Goal: Information Seeking & Learning: Learn about a topic

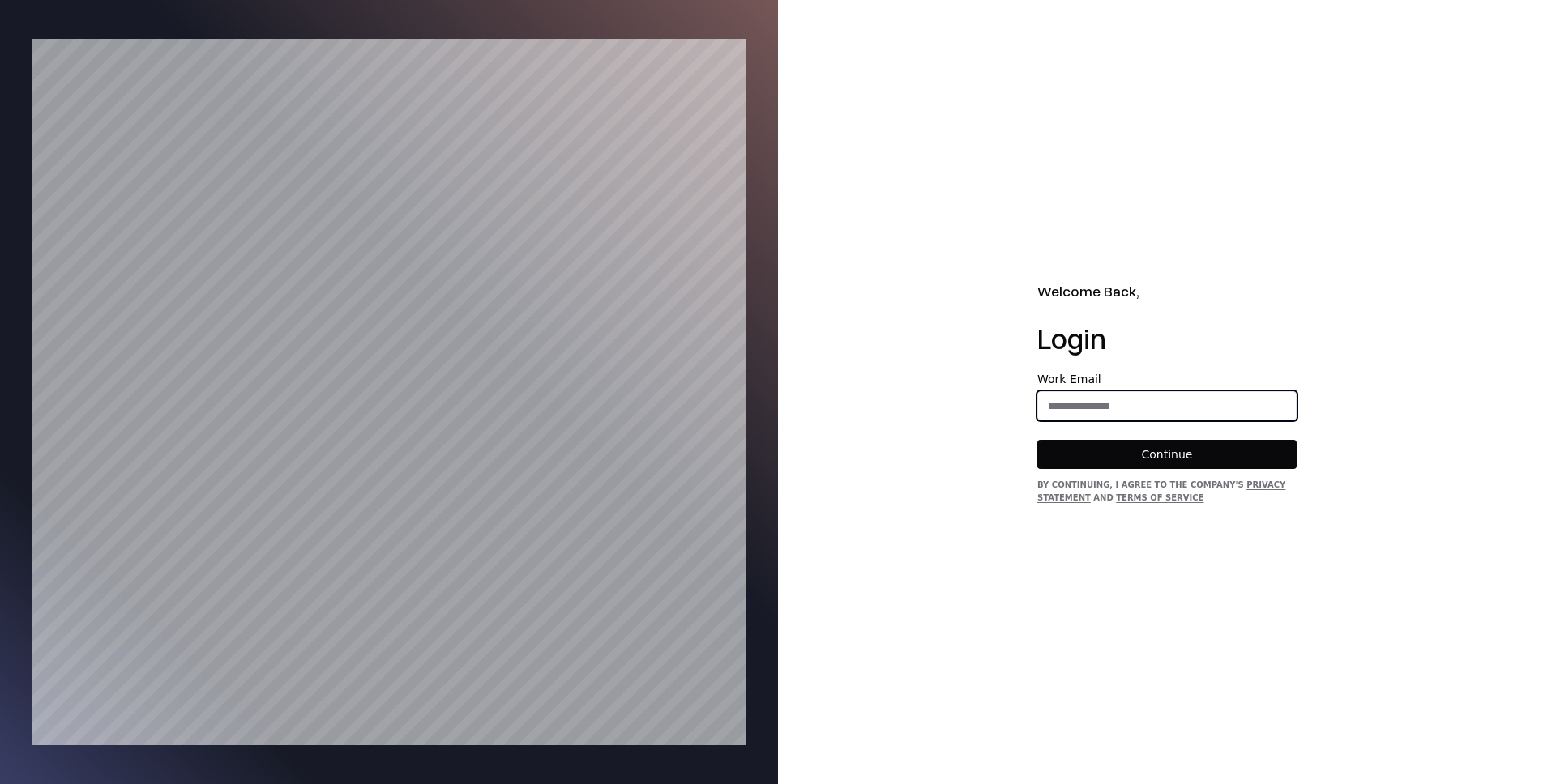
click at [1095, 410] on input "email" at bounding box center [1167, 405] width 258 height 29
type input "**********"
click at [1163, 465] on button "Continue" at bounding box center [1167, 454] width 259 height 29
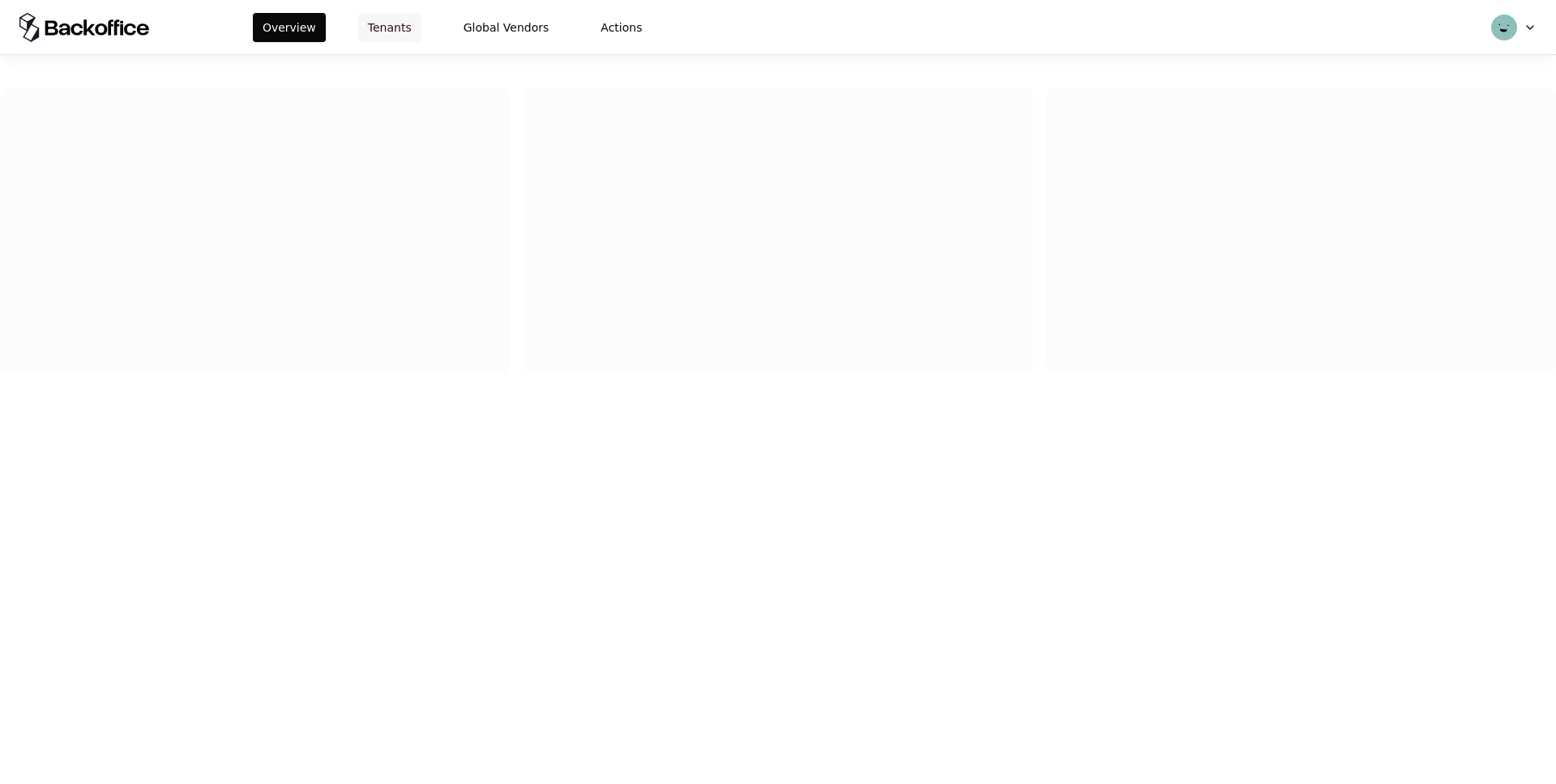
click at [411, 37] on button "Tenants" at bounding box center [389, 27] width 63 height 29
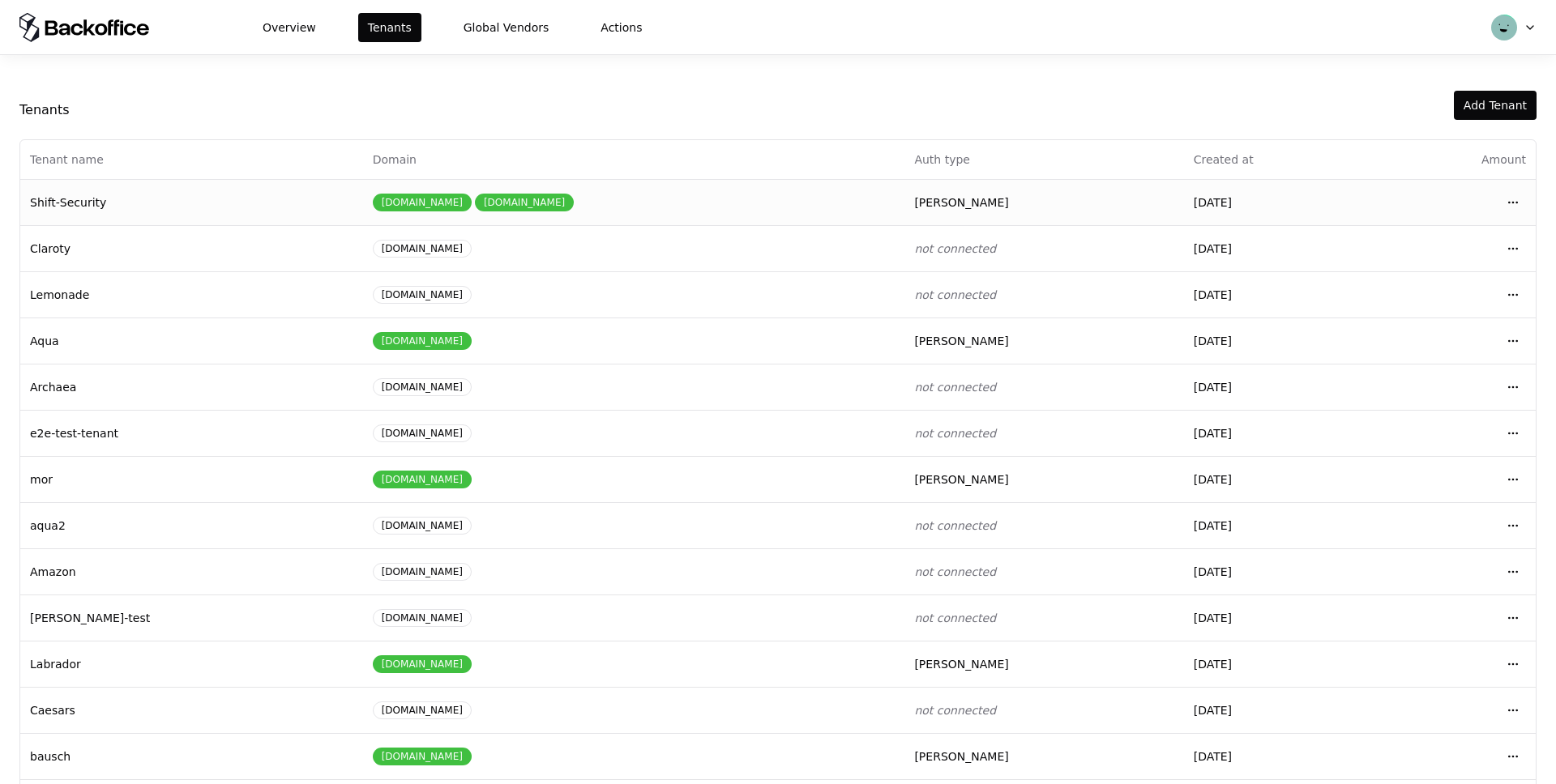
click at [141, 208] on td "Shift-Security" at bounding box center [191, 202] width 343 height 46
click at [363, 201] on td "pulse-security.io shift.security" at bounding box center [634, 202] width 542 height 46
drag, startPoint x: 863, startPoint y: 198, endPoint x: 836, endPoint y: 199, distance: 27.0
click at [859, 198] on tr "Shift-Security pulse-security.io shift.security saml 01/20/2025 Open menu" at bounding box center [778, 202] width 1515 height 46
click at [41, 199] on td "Shift-Security" at bounding box center [191, 202] width 343 height 46
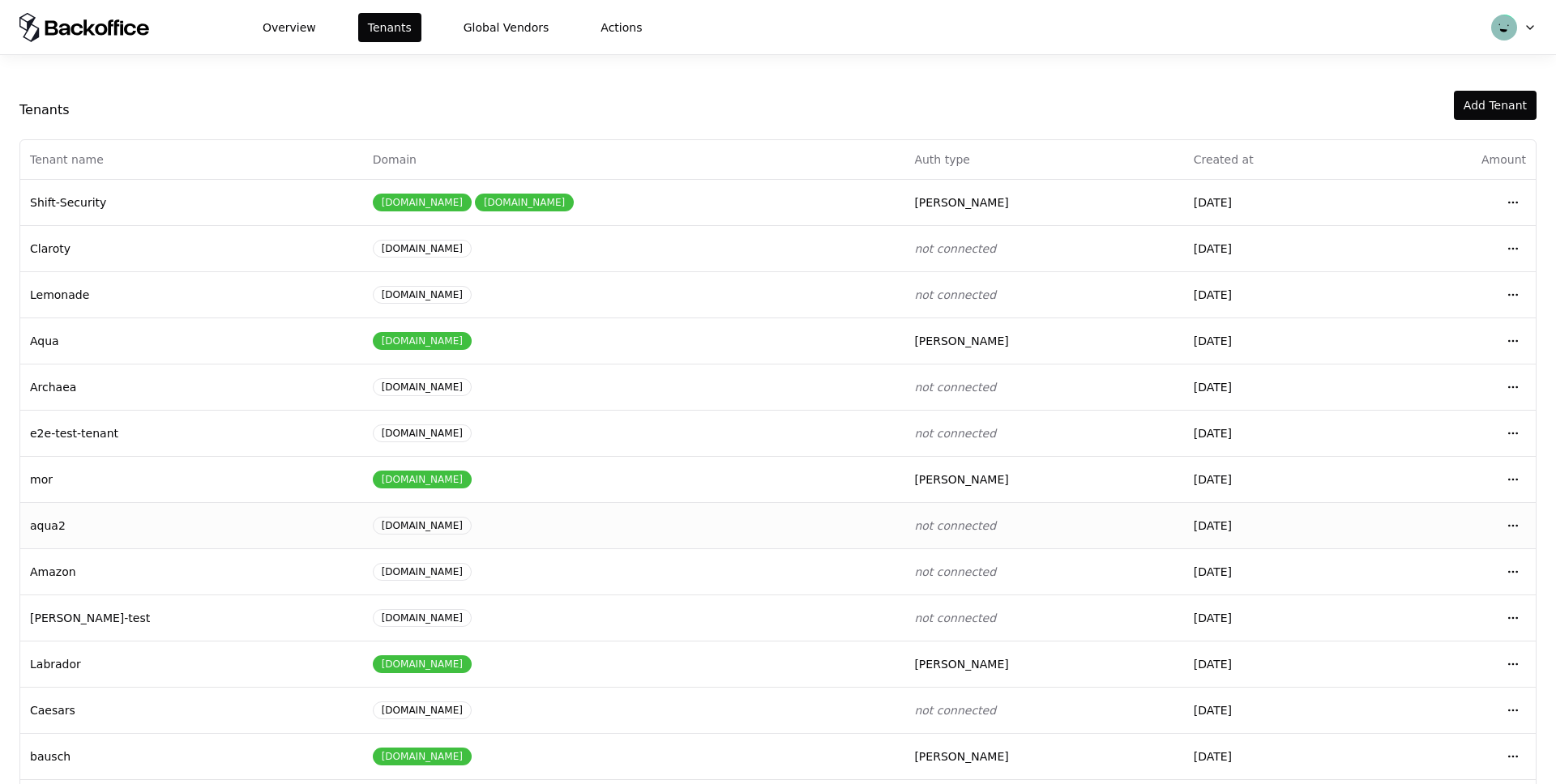
scroll to position [61, 0]
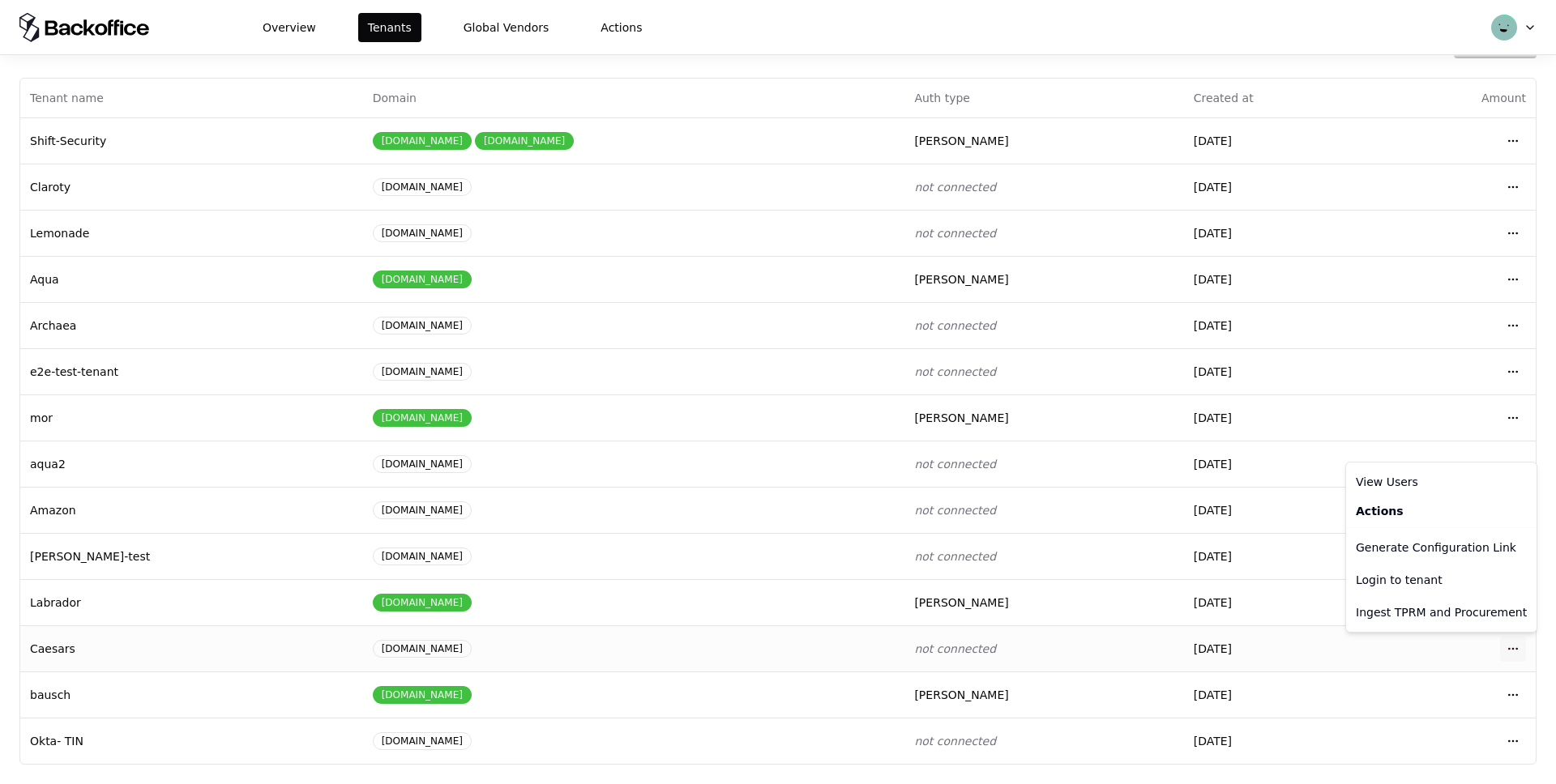
click at [1511, 645] on html "Overview Tenants Global Vendors Actions Tenants Add Tenant Tenant name Domain A…" at bounding box center [778, 392] width 1556 height 784
click at [1394, 582] on div "Login to tenant" at bounding box center [1441, 580] width 184 height 32
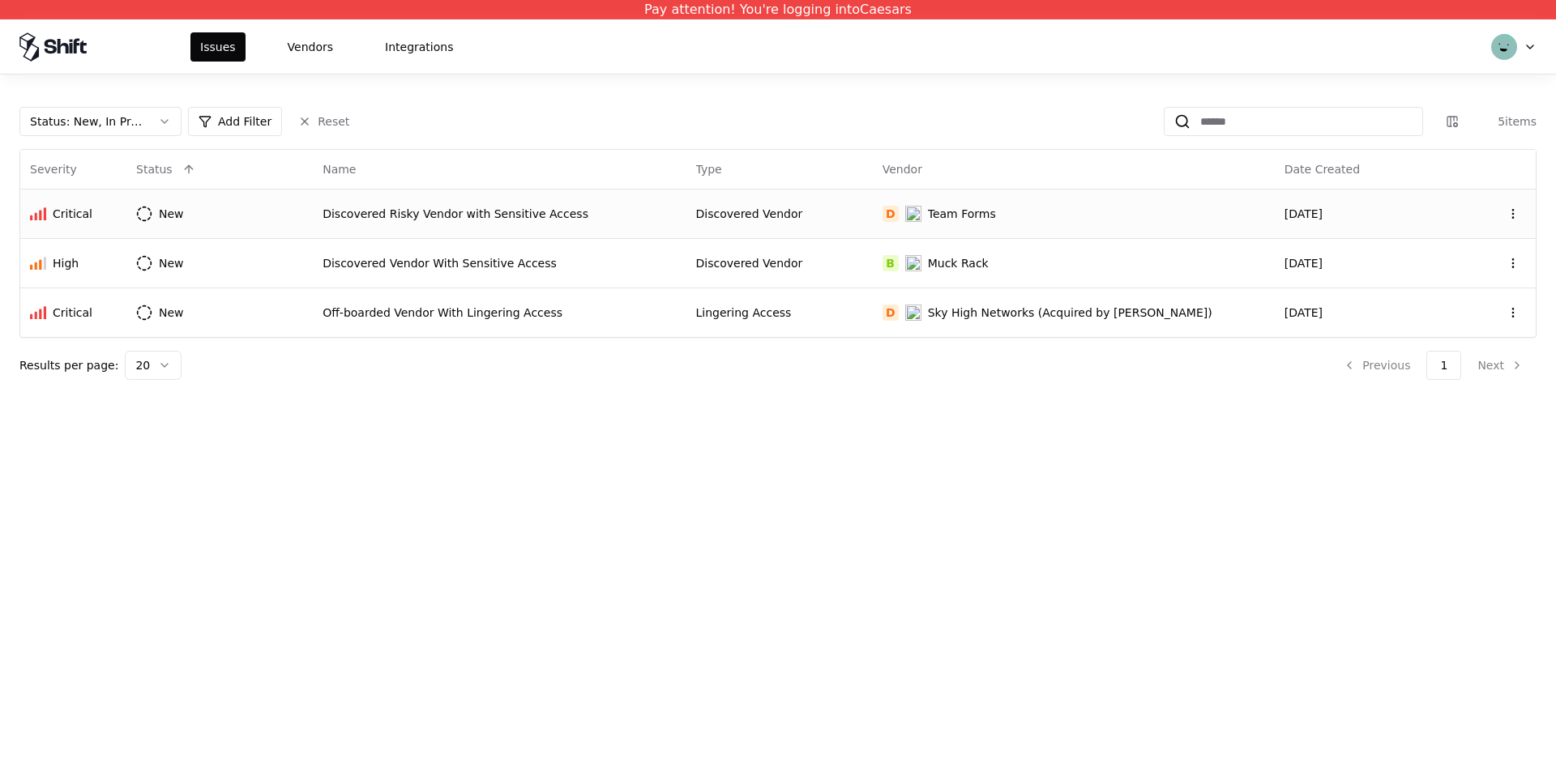
click at [391, 197] on td "Discovered Risky Vendor with Sensitive Access" at bounding box center [499, 213] width 373 height 49
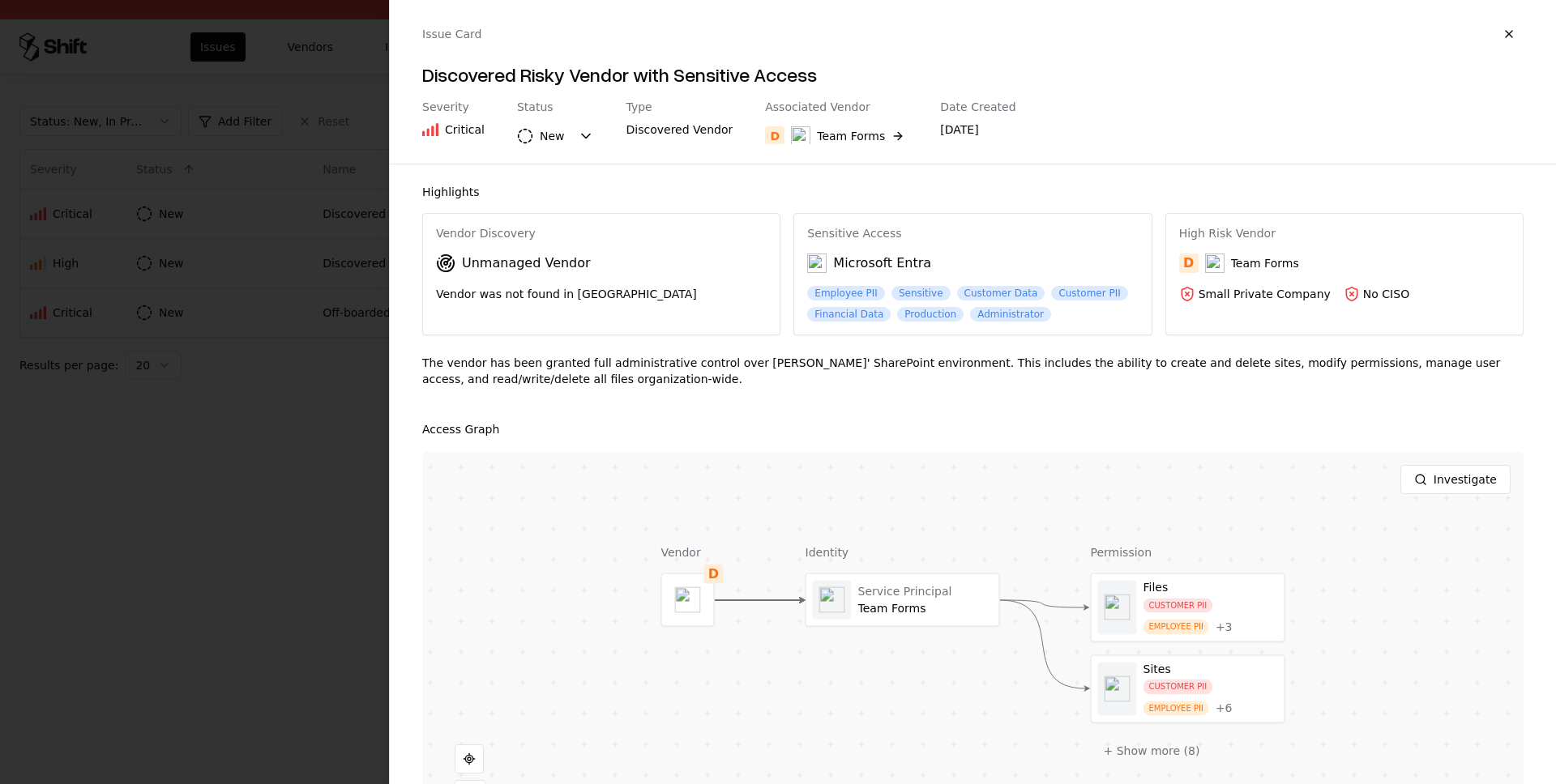
click at [387, 208] on div at bounding box center [778, 392] width 1556 height 784
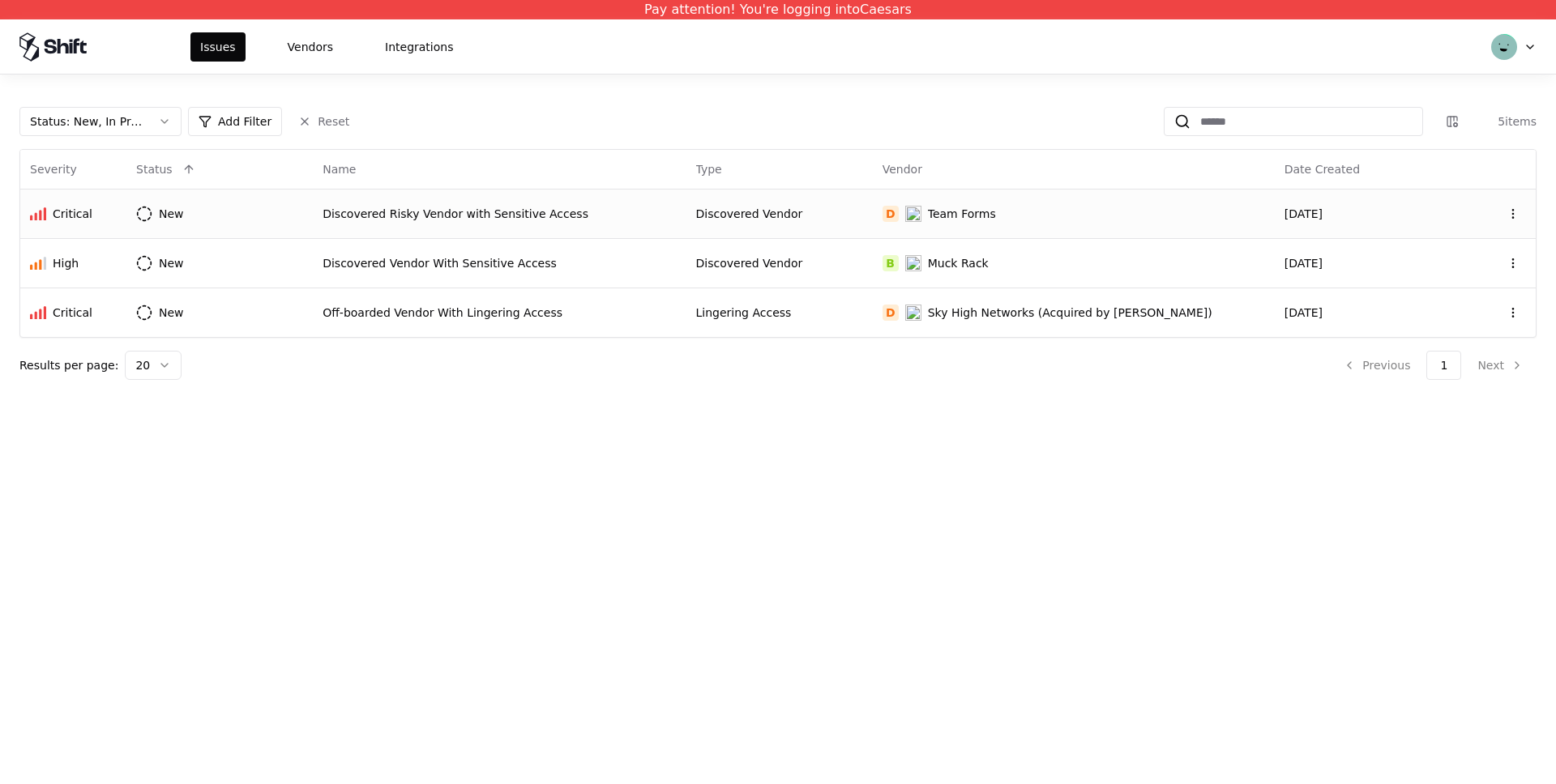
click at [385, 204] on td "Discovered Risky Vendor with Sensitive Access" at bounding box center [499, 213] width 373 height 49
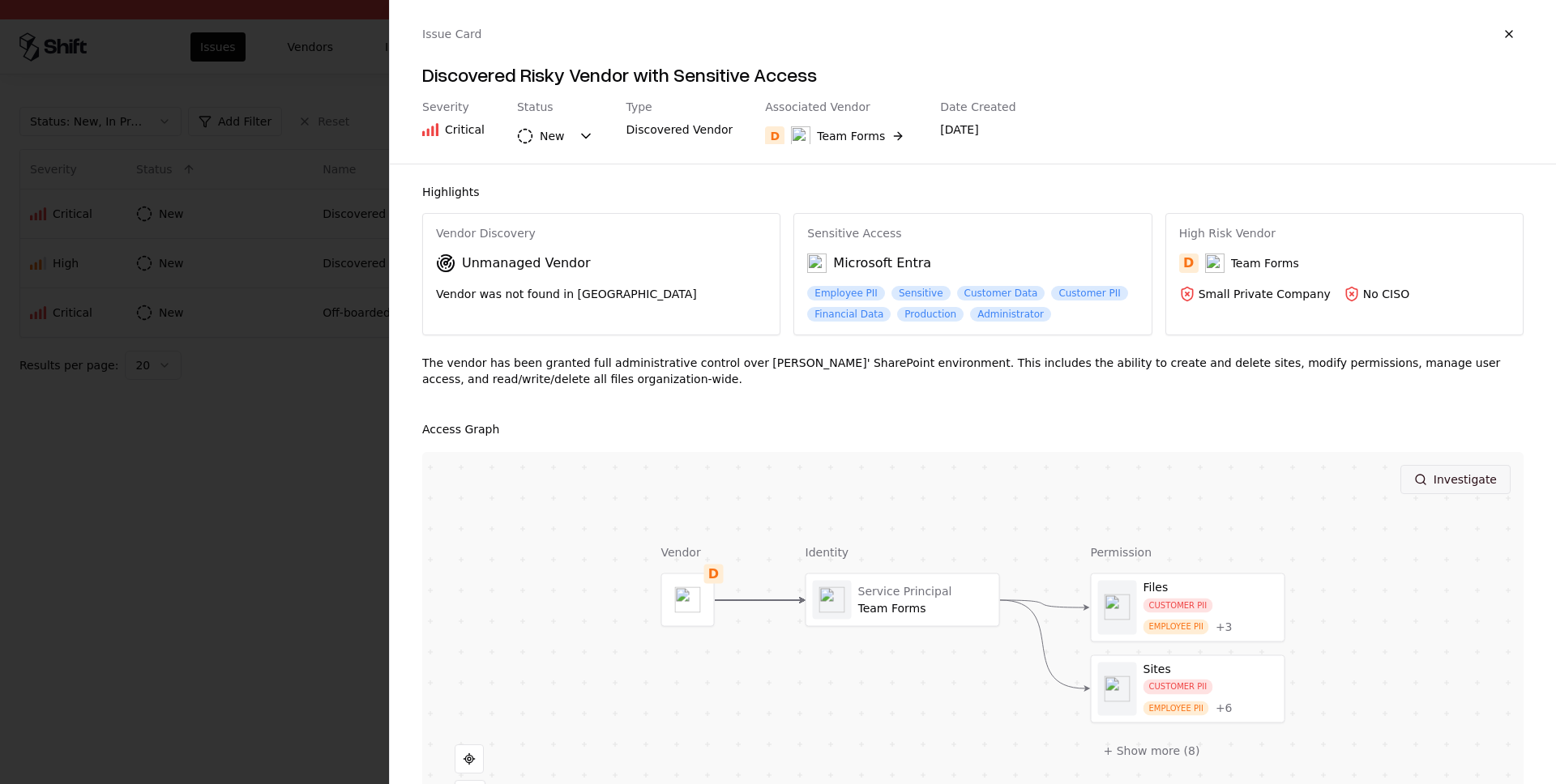
click at [1431, 481] on button "Investigate" at bounding box center [1455, 479] width 111 height 29
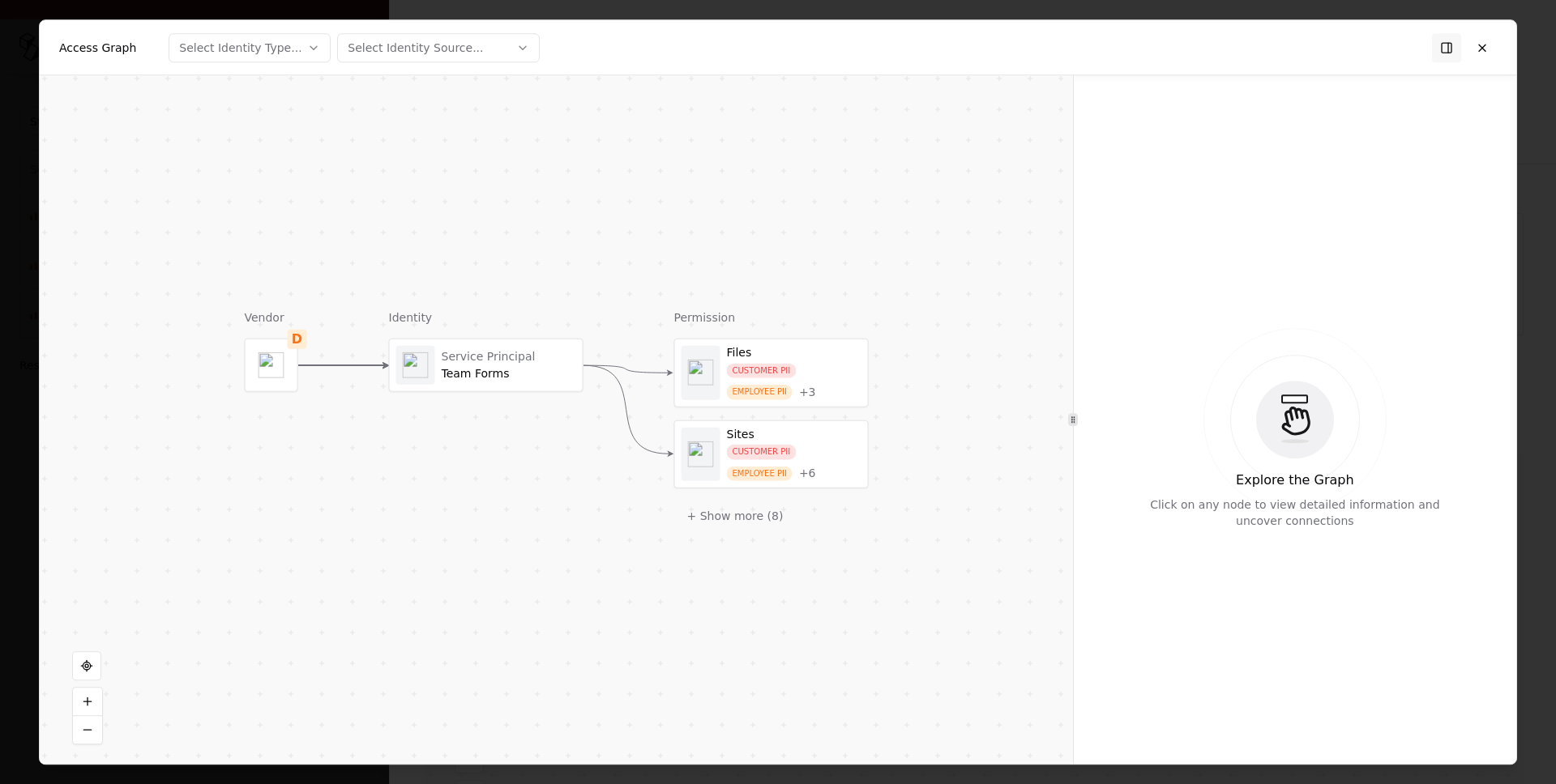
click at [812, 355] on div "Files" at bounding box center [794, 352] width 134 height 14
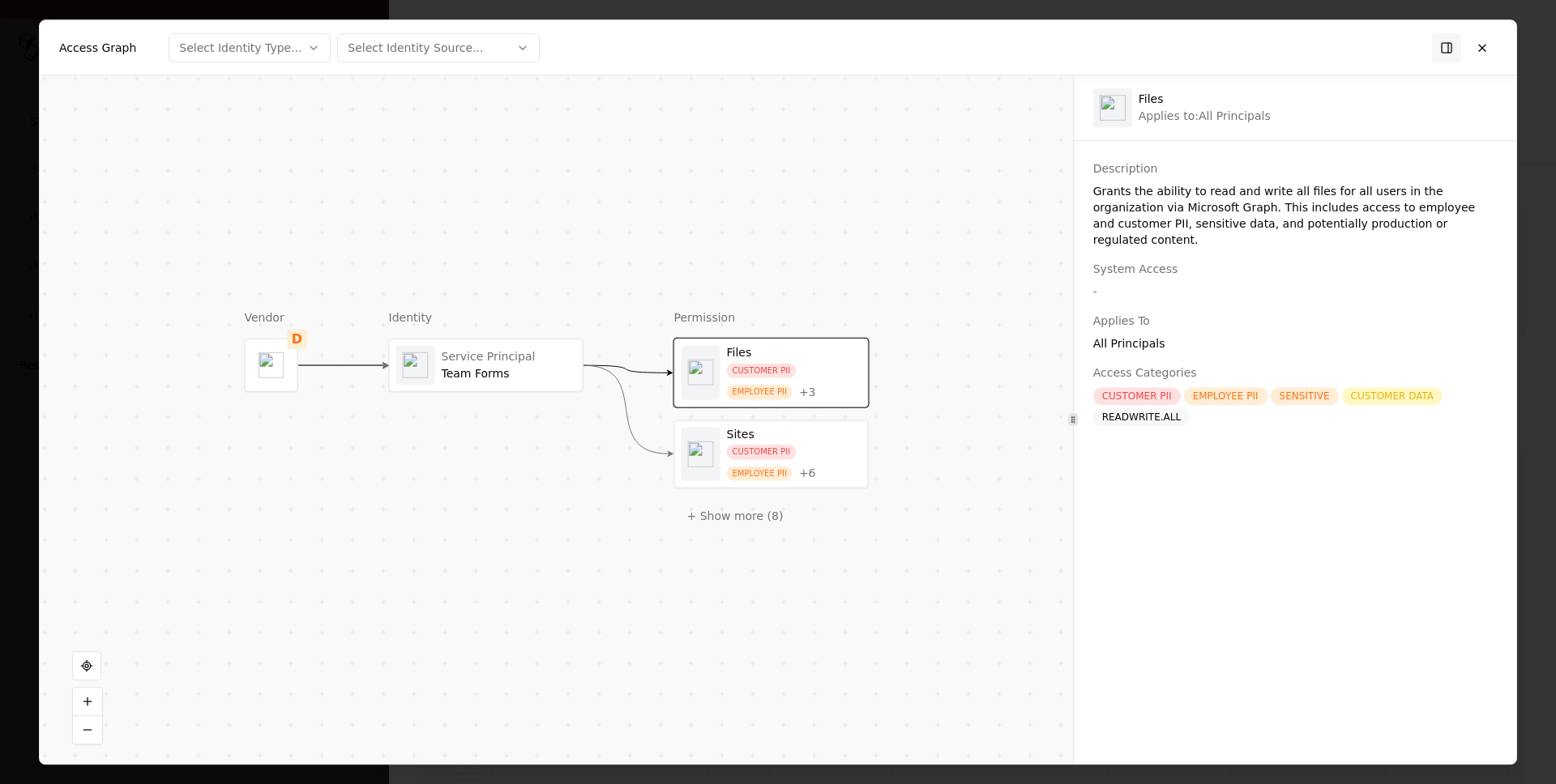
click at [568, 350] on div "Service Principal" at bounding box center [508, 356] width 134 height 14
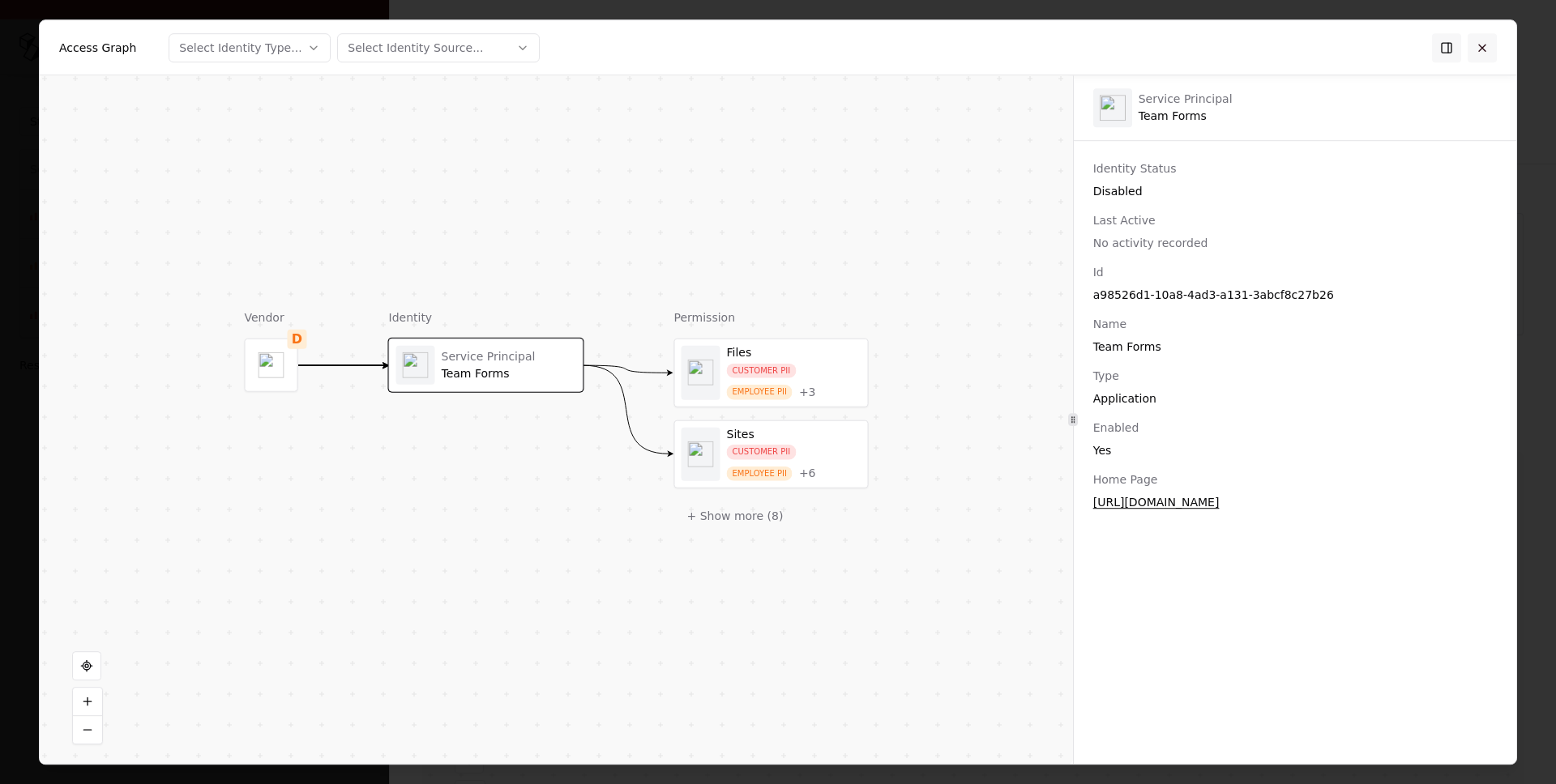
click at [1493, 45] on button at bounding box center [1481, 47] width 29 height 29
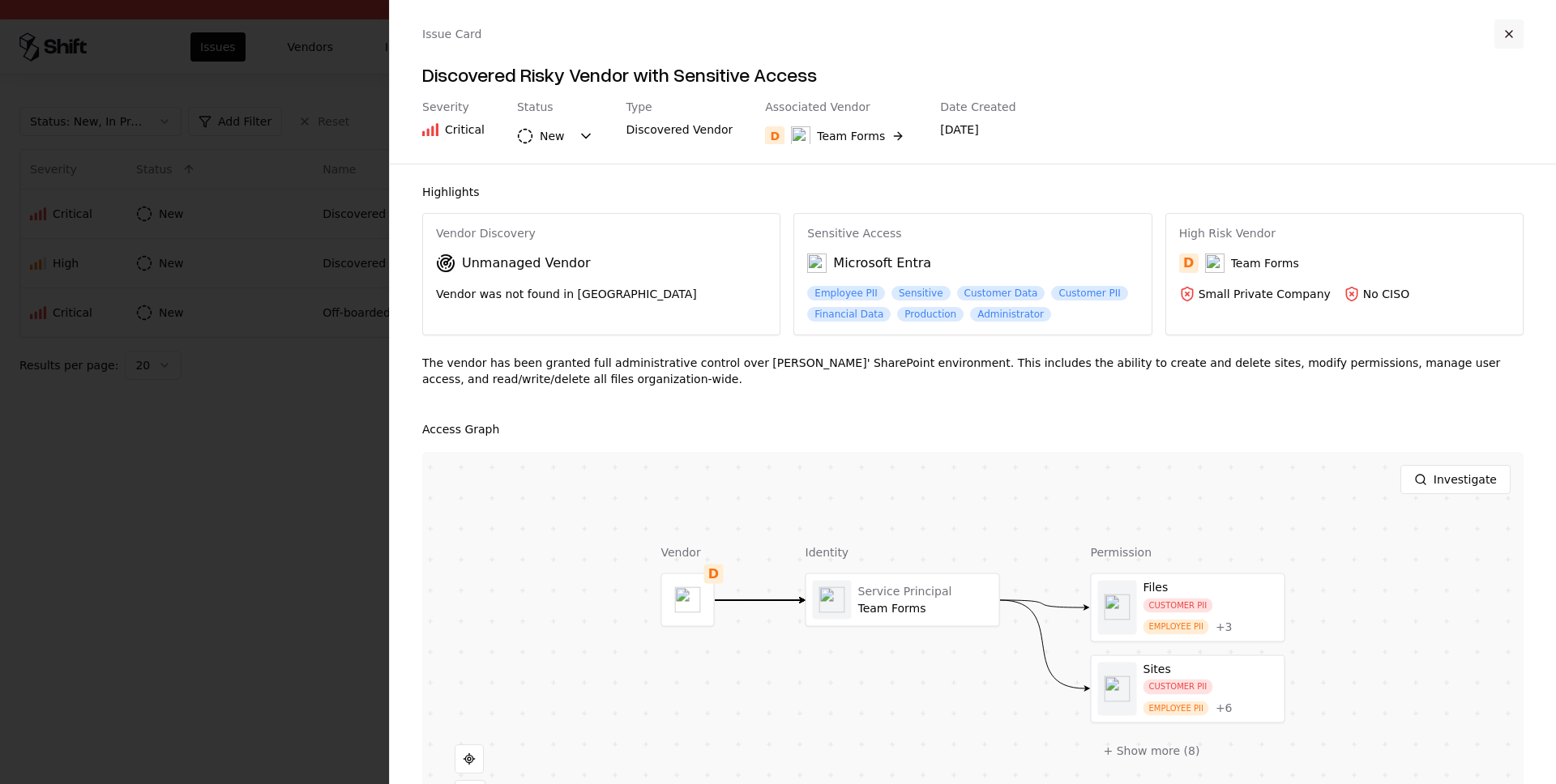
click at [1507, 26] on button "button" at bounding box center [1509, 34] width 29 height 29
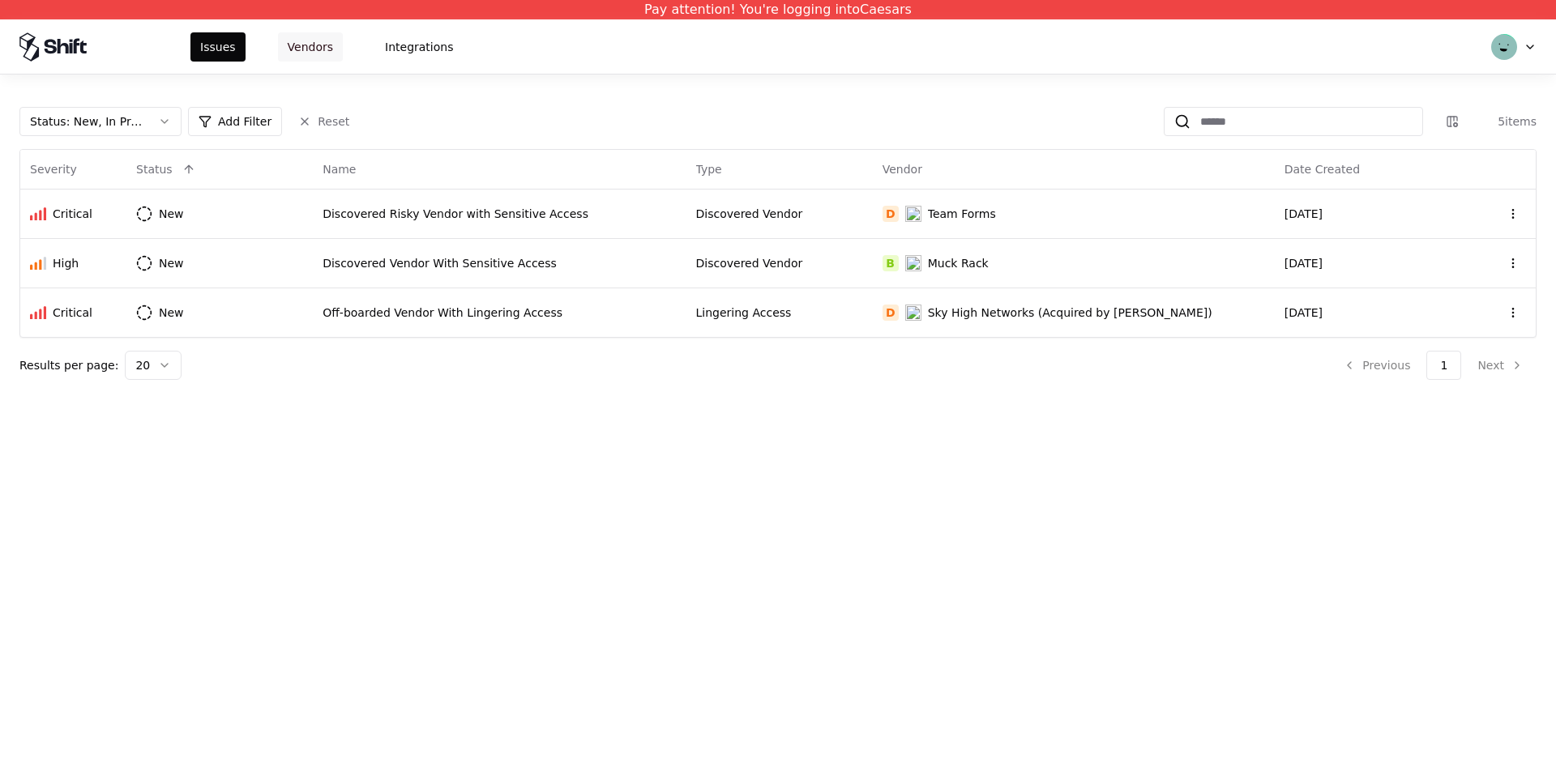
click at [299, 39] on button "Vendors" at bounding box center [310, 46] width 65 height 29
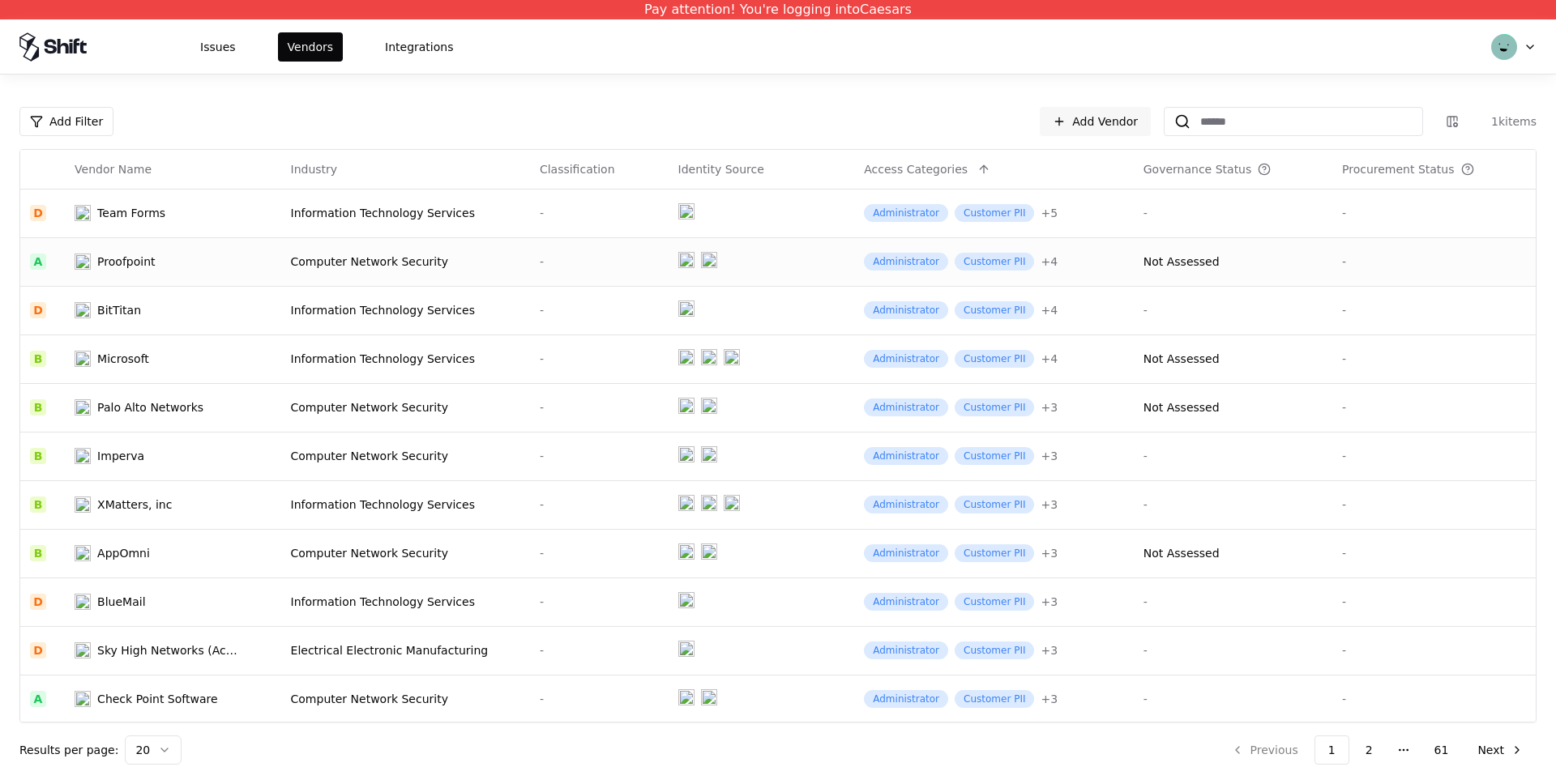
click at [402, 264] on div "Computer Network Security" at bounding box center [405, 261] width 230 height 16
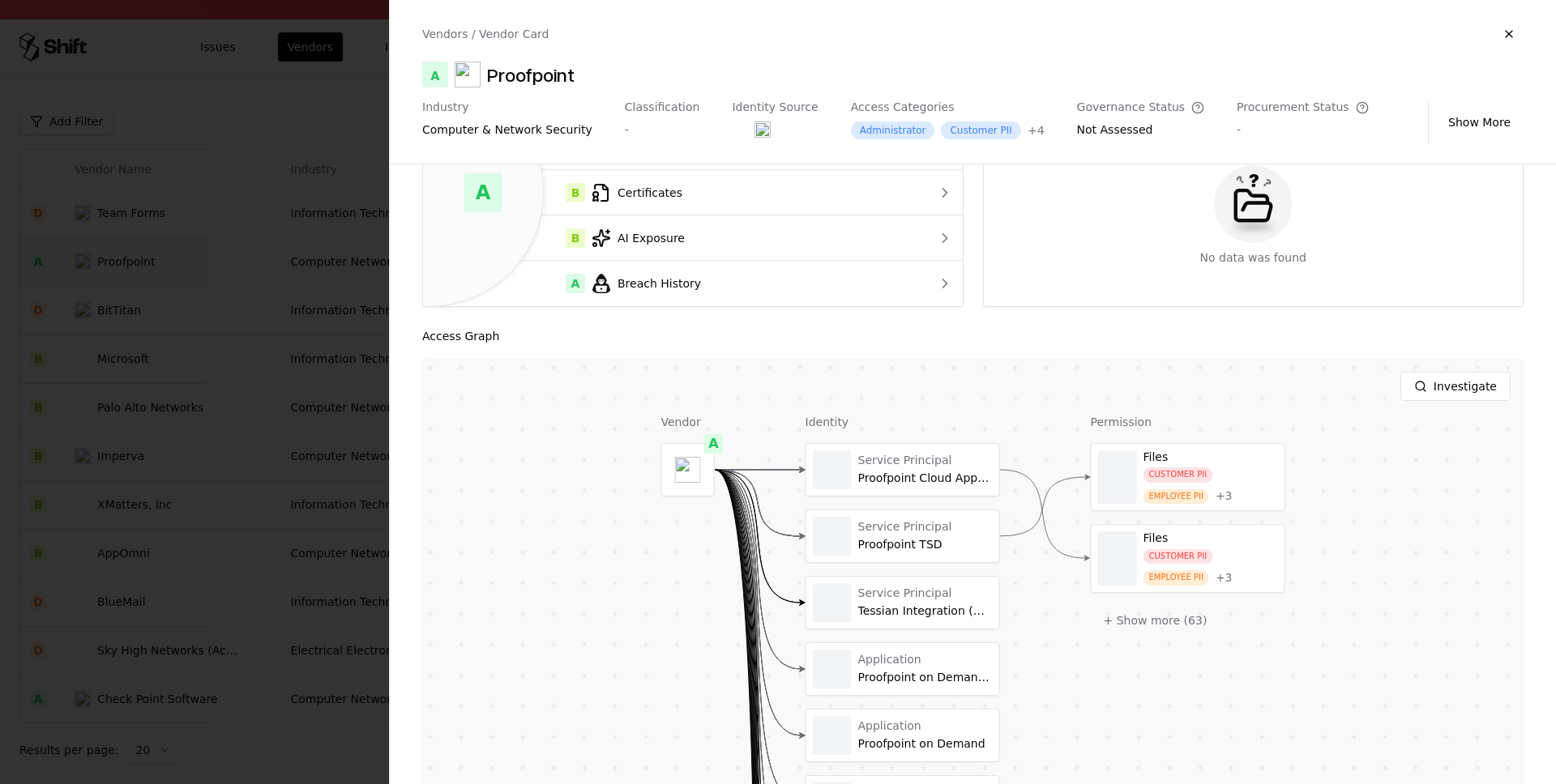
scroll to position [145, 0]
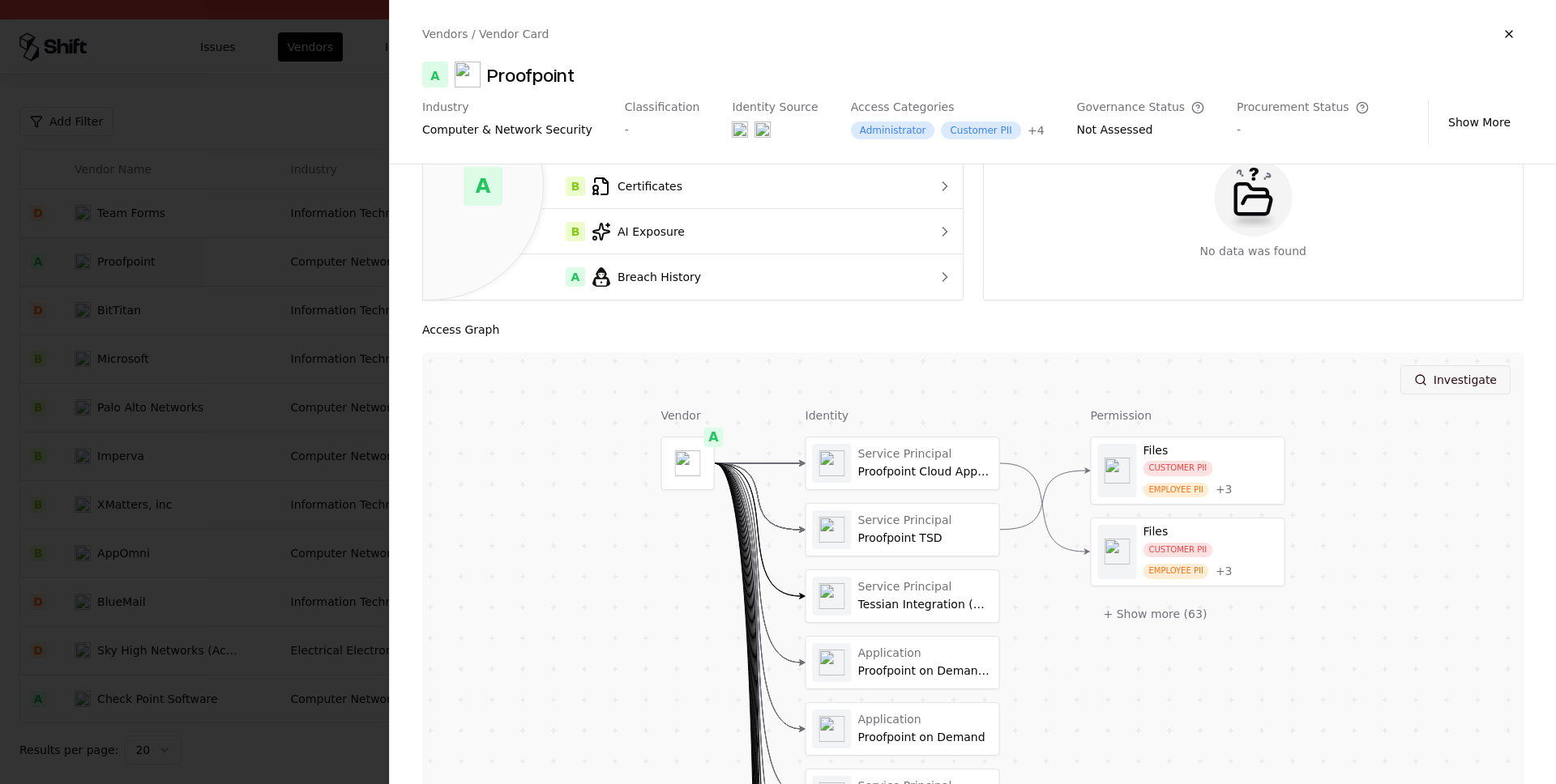
click at [1452, 384] on button "Investigate" at bounding box center [1455, 380] width 111 height 29
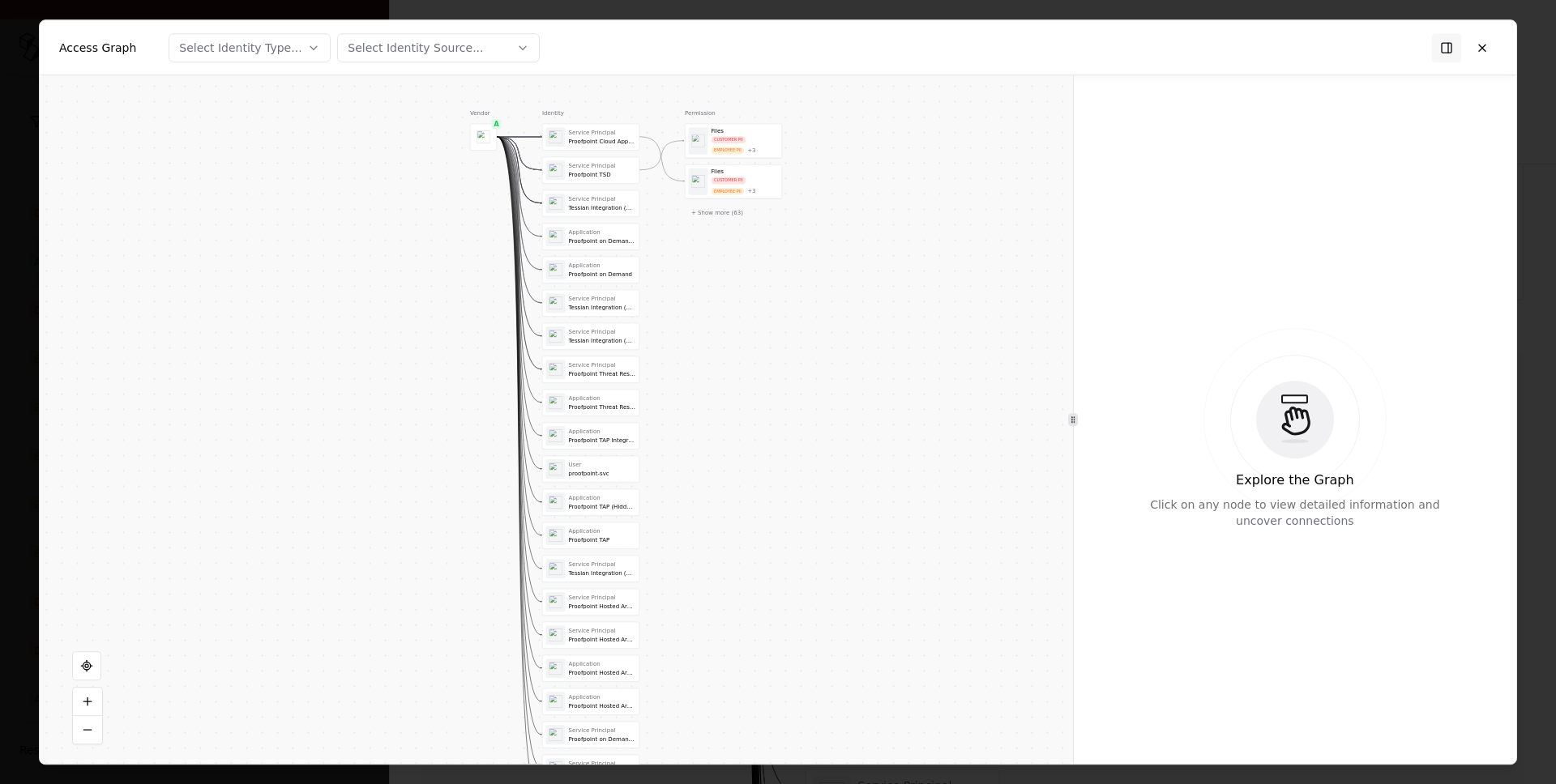
click at [718, 132] on div "Files" at bounding box center [744, 131] width 67 height 8
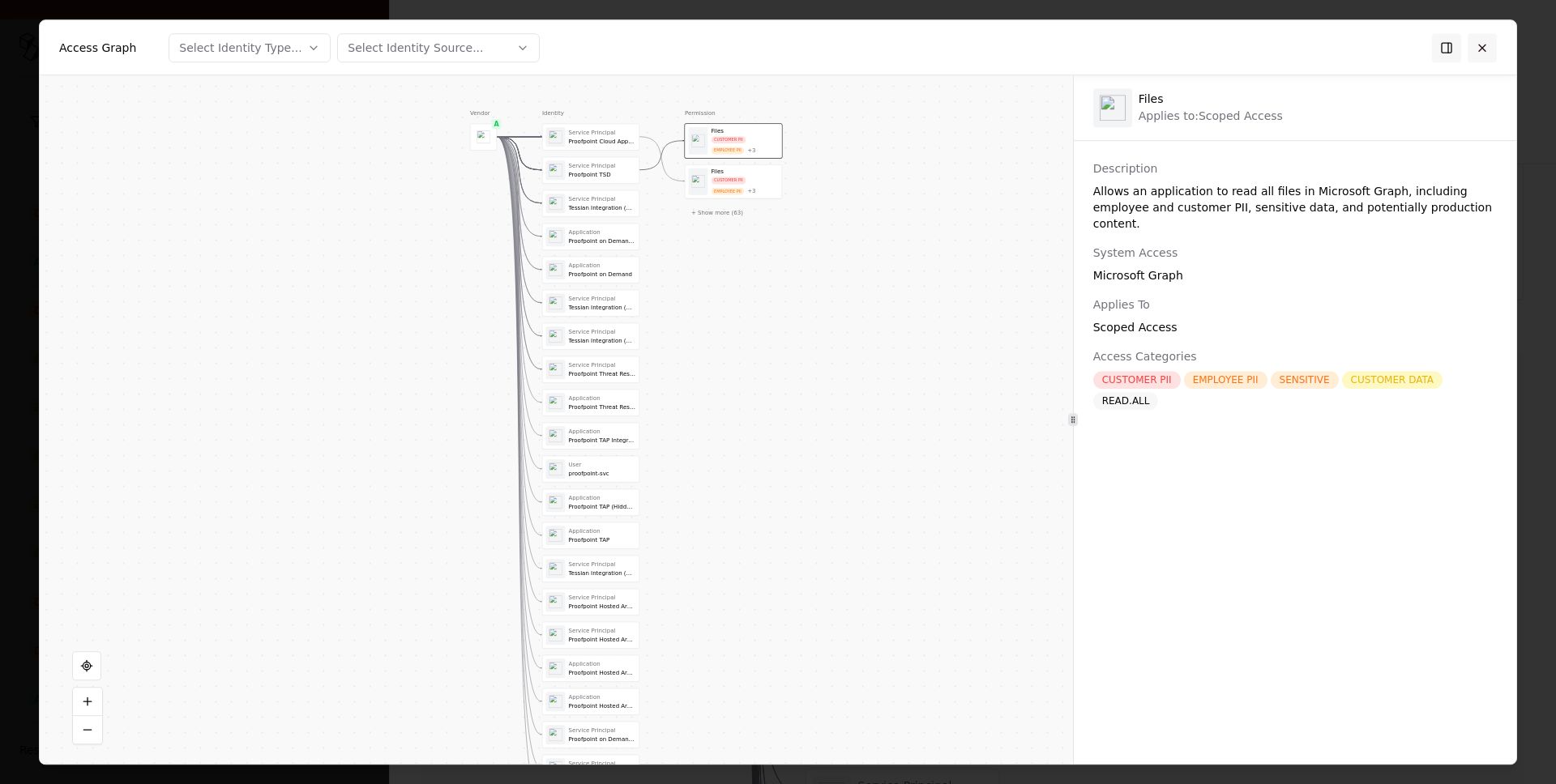
click at [1484, 45] on button at bounding box center [1481, 47] width 29 height 29
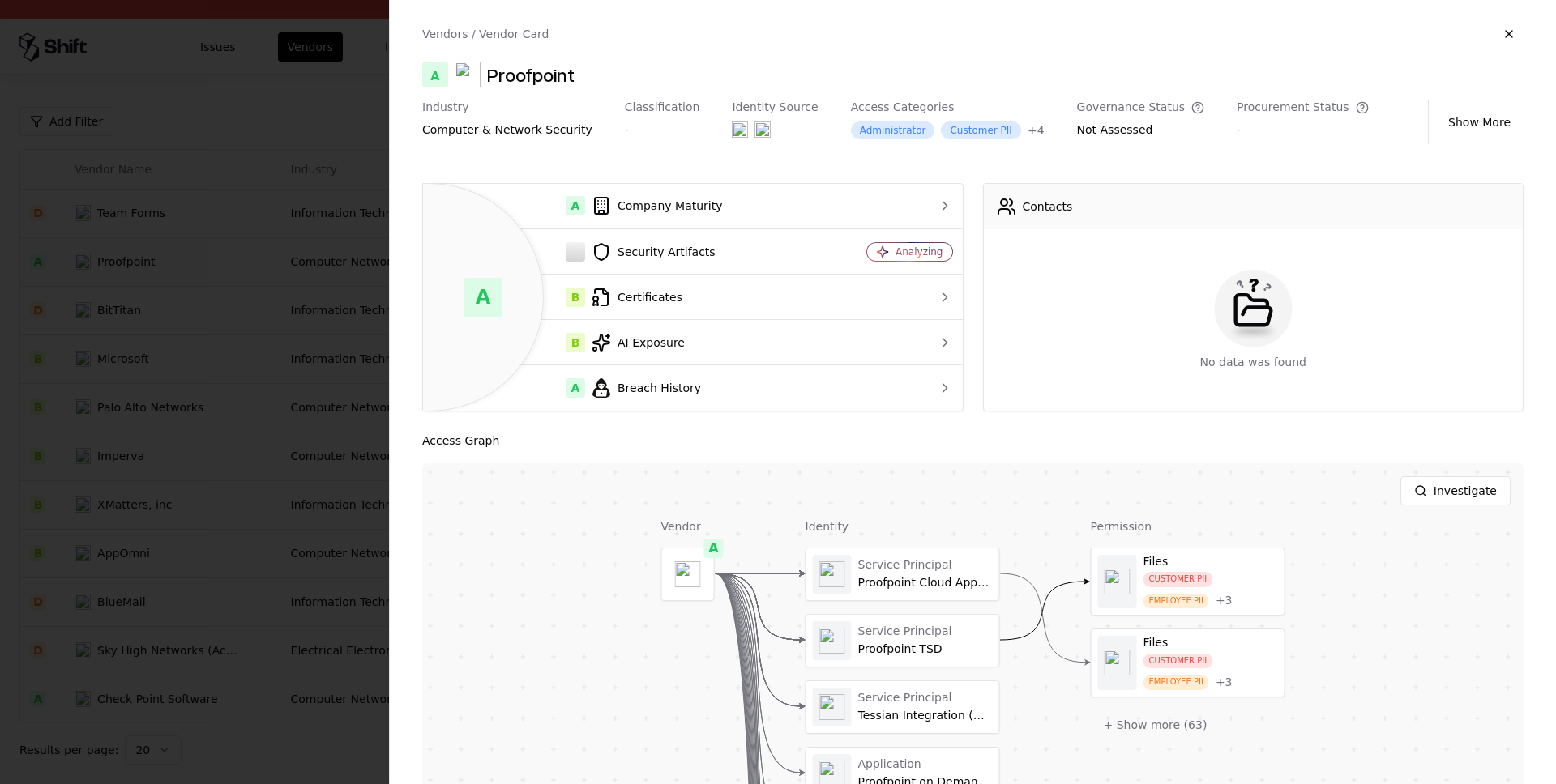
scroll to position [0, 0]
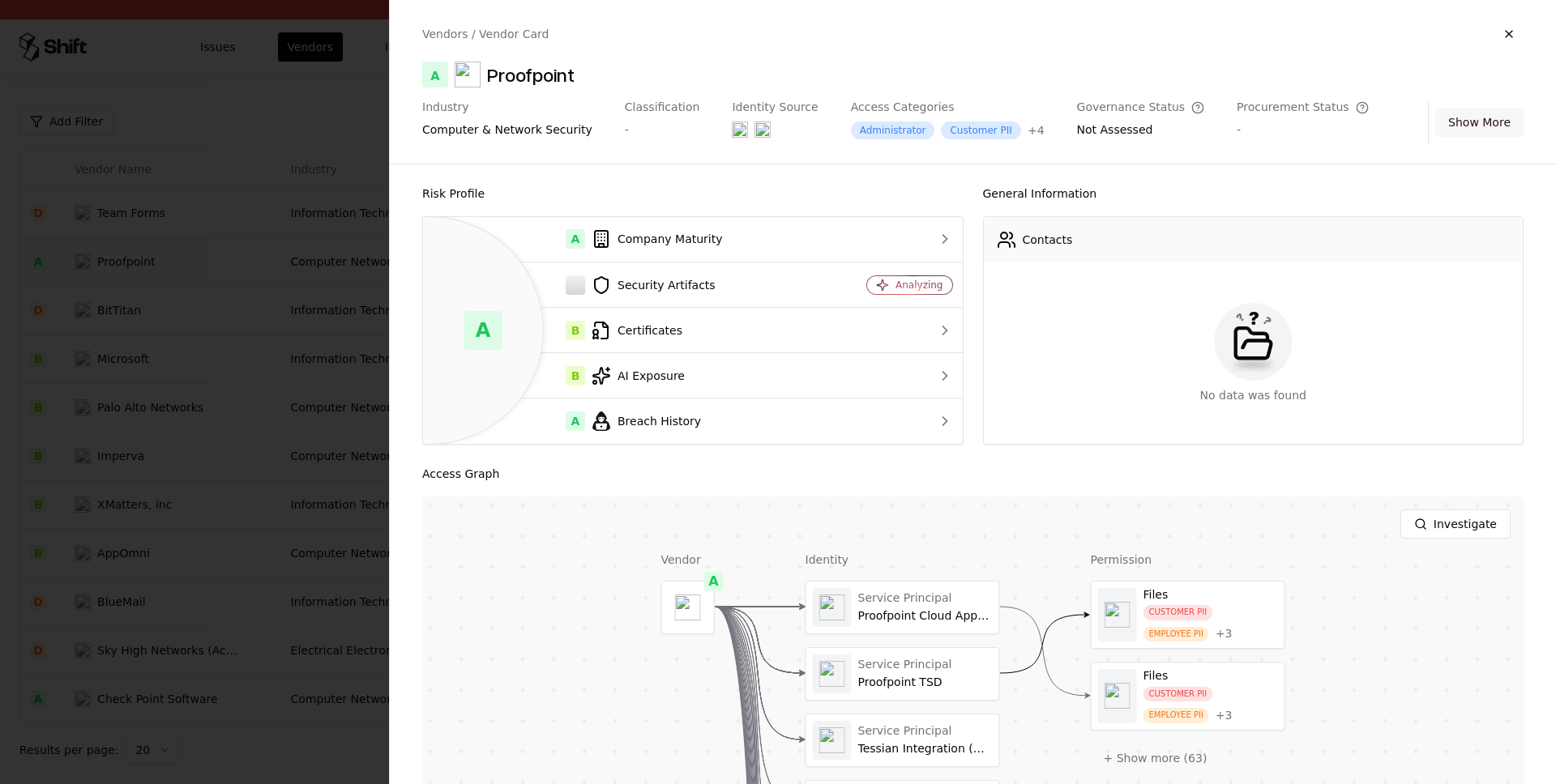
click at [1476, 116] on button "Show More" at bounding box center [1479, 122] width 88 height 29
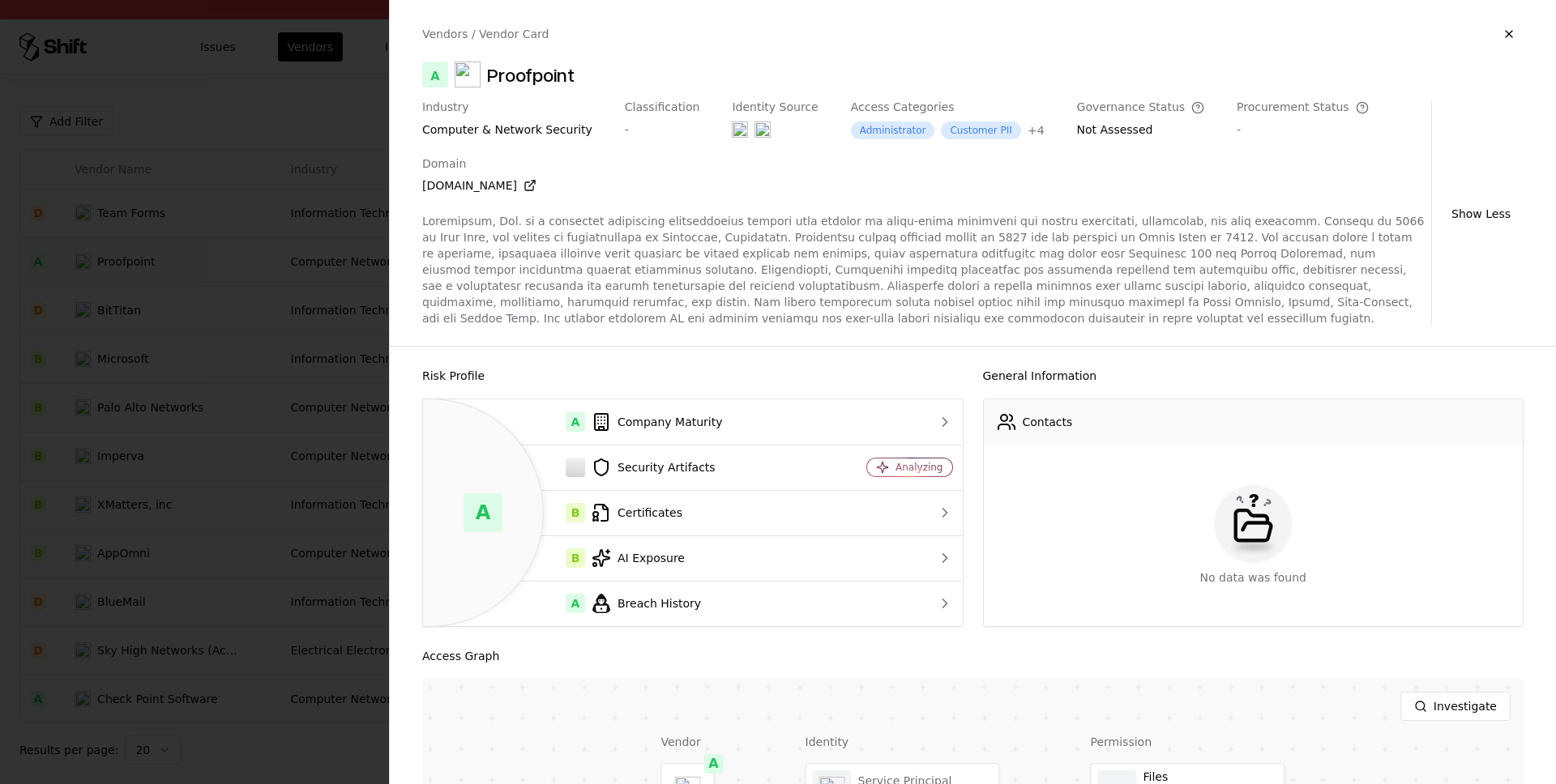
click at [1476, 117] on div "Industry computer & network security Classification - Identity Source Access Ca…" at bounding box center [973, 213] width 1102 height 226
click at [1478, 213] on button "Show Less" at bounding box center [1481, 213] width 85 height 29
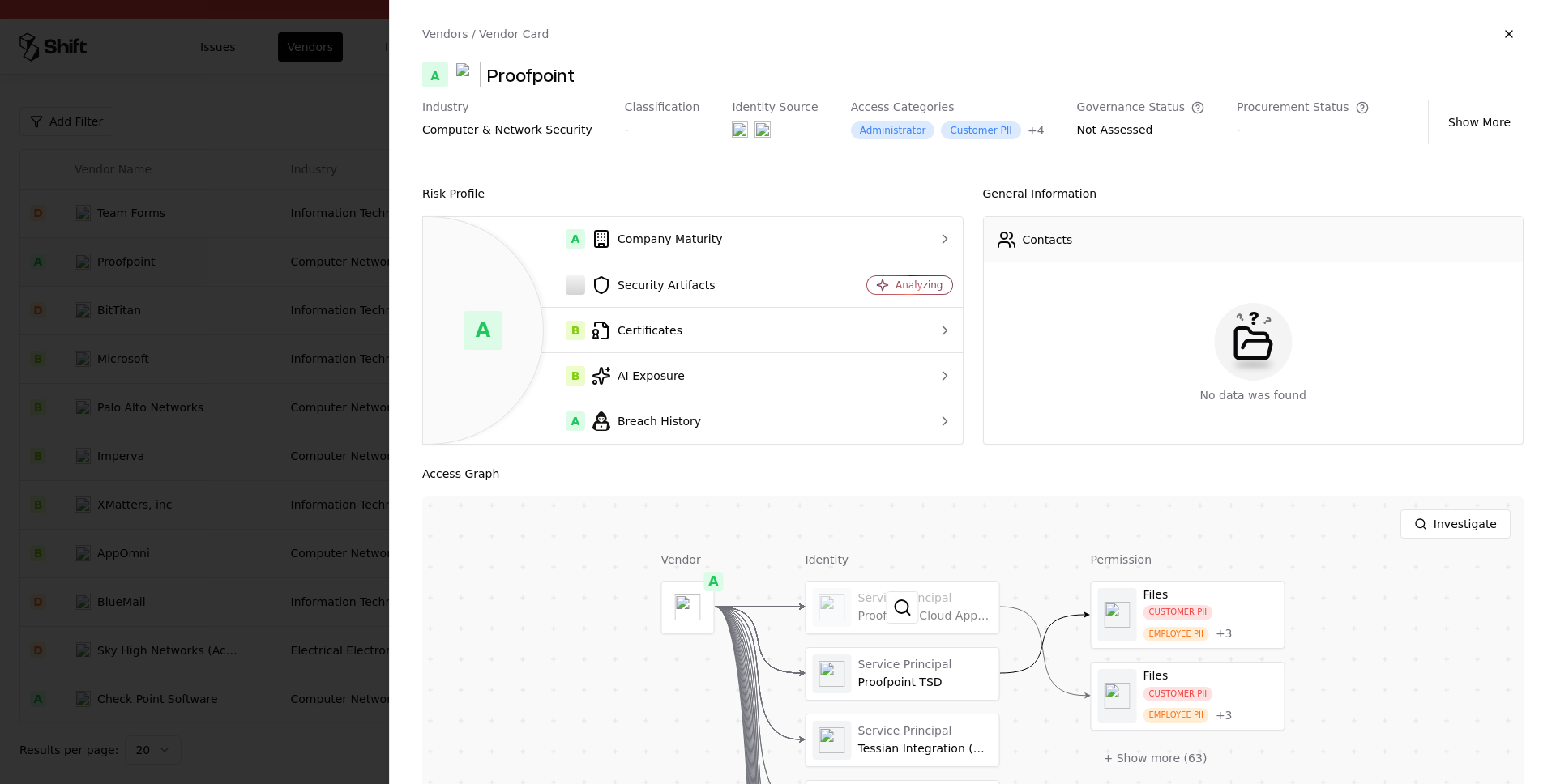
click at [942, 605] on div at bounding box center [902, 607] width 193 height 52
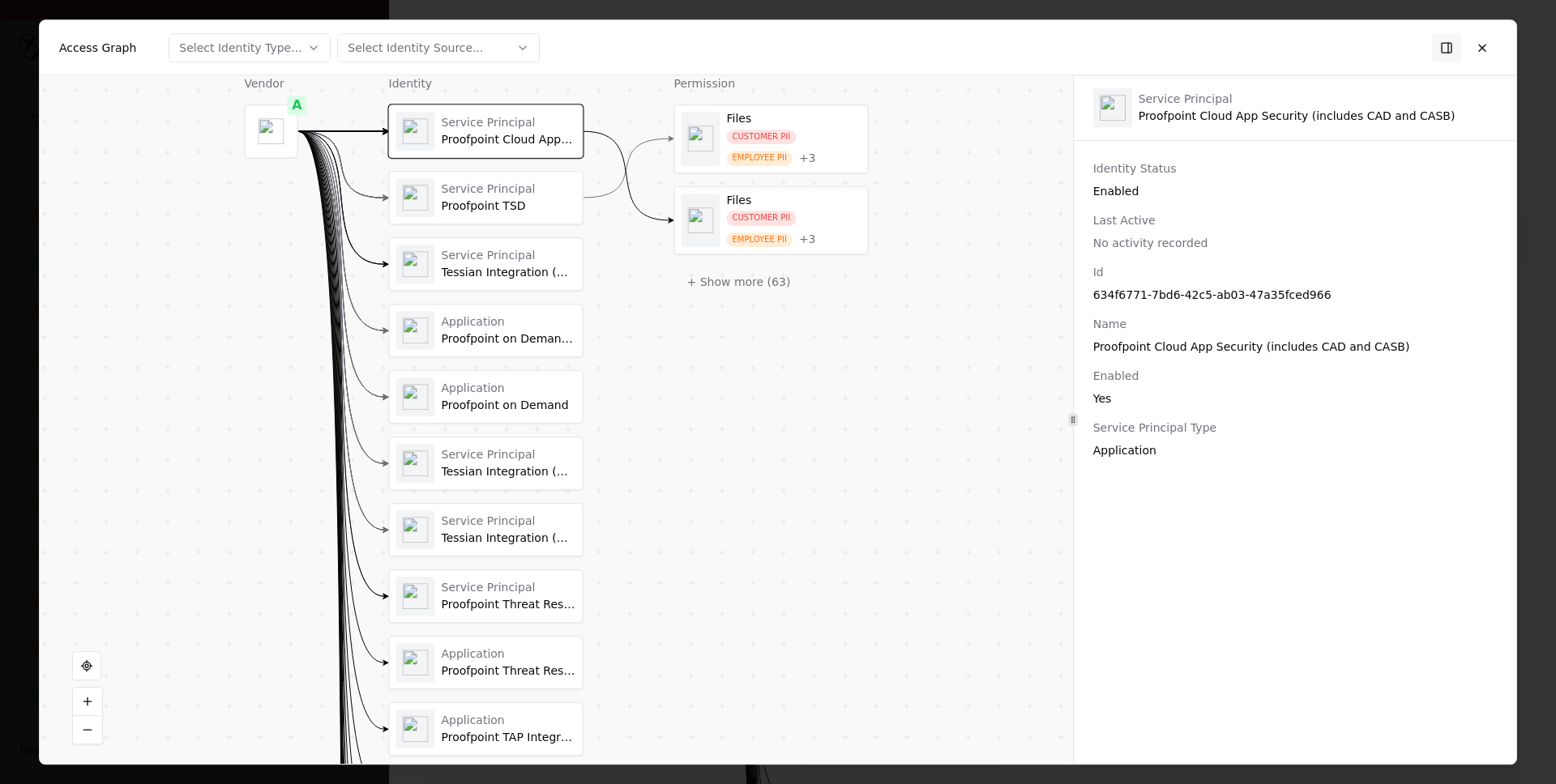
click at [464, 43] on div "Select Identity Source..." at bounding box center [415, 47] width 135 height 16
click at [464, 43] on div at bounding box center [778, 392] width 1556 height 784
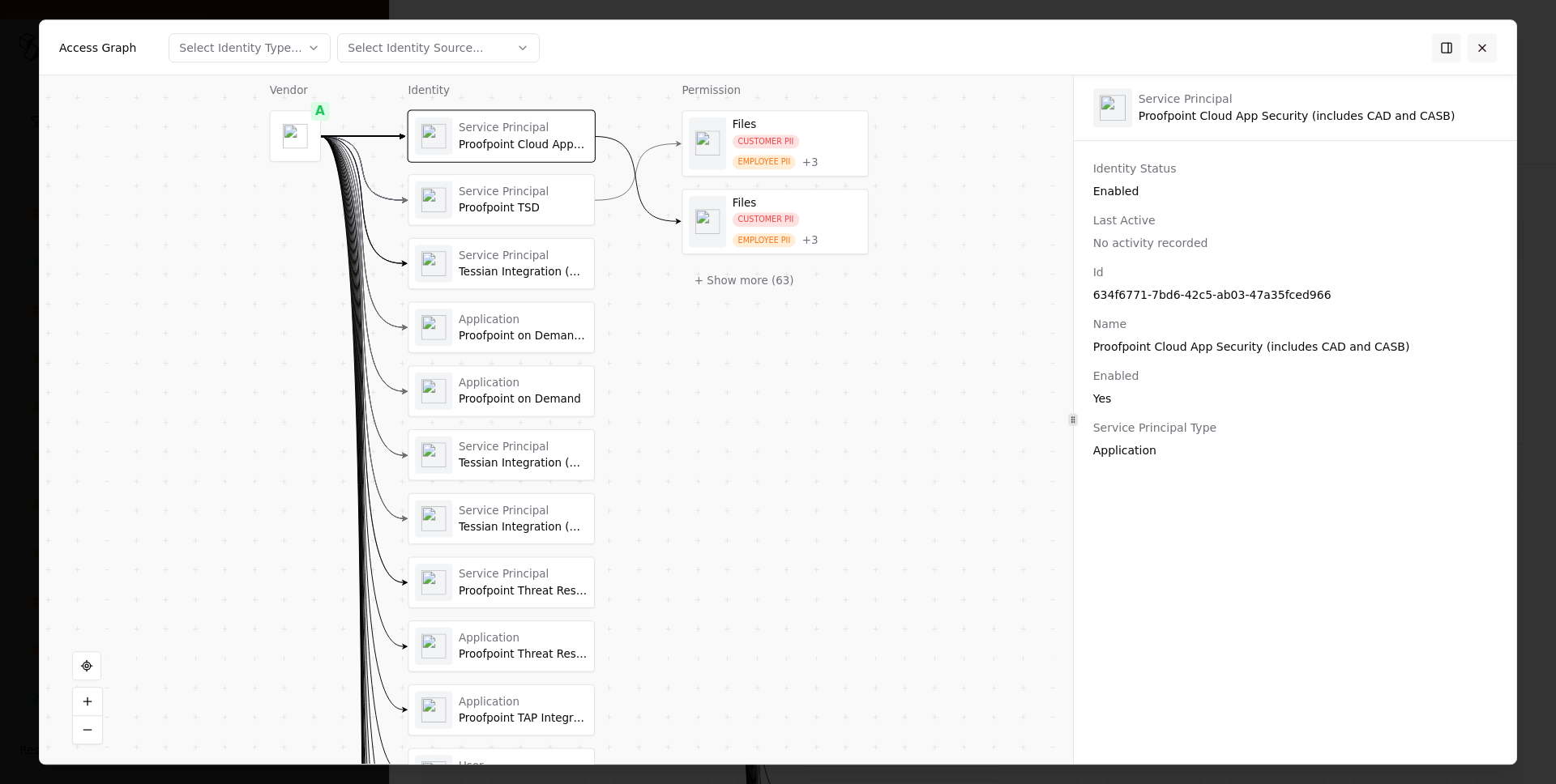
click at [1479, 43] on button at bounding box center [1481, 47] width 29 height 29
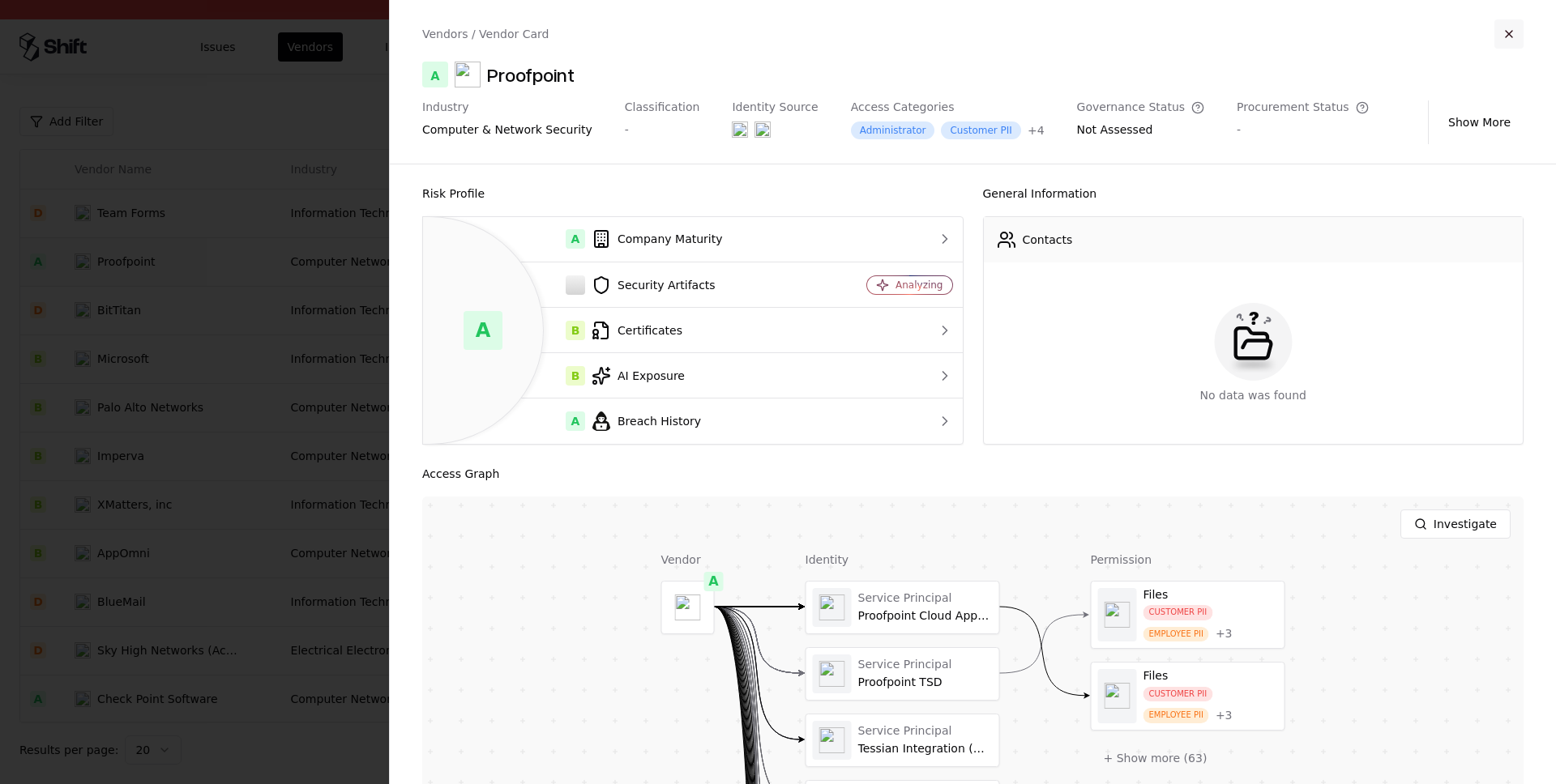
click at [1513, 29] on button "button" at bounding box center [1509, 34] width 29 height 29
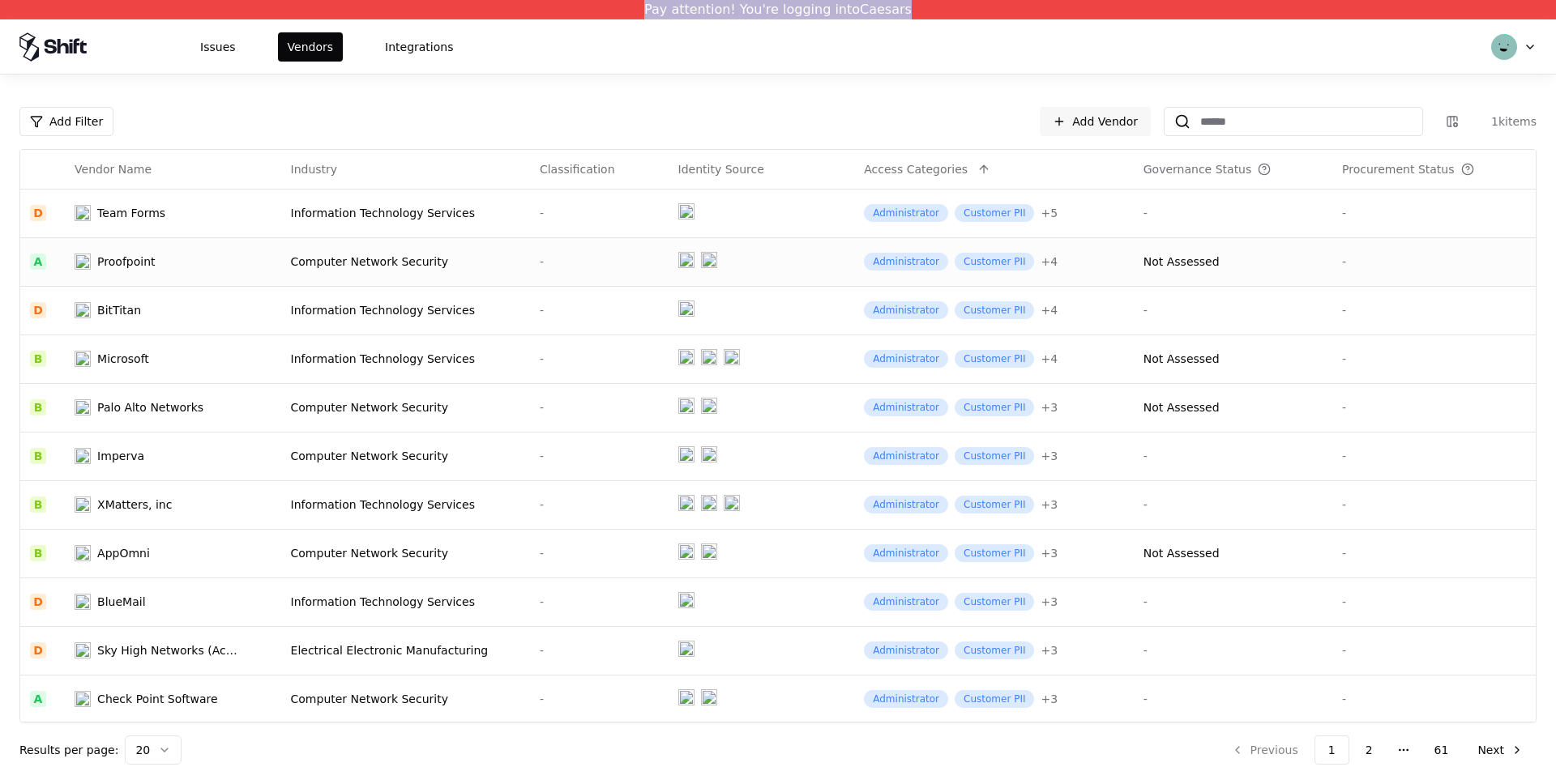
drag, startPoint x: 652, startPoint y: 11, endPoint x: 1033, endPoint y: 11, distance: 381.0
click at [1033, 11] on div "Pay attention! You're logging into Caesars" at bounding box center [778, 9] width 1556 height 20
click at [362, 264] on div "Computer Network Security" at bounding box center [405, 261] width 230 height 16
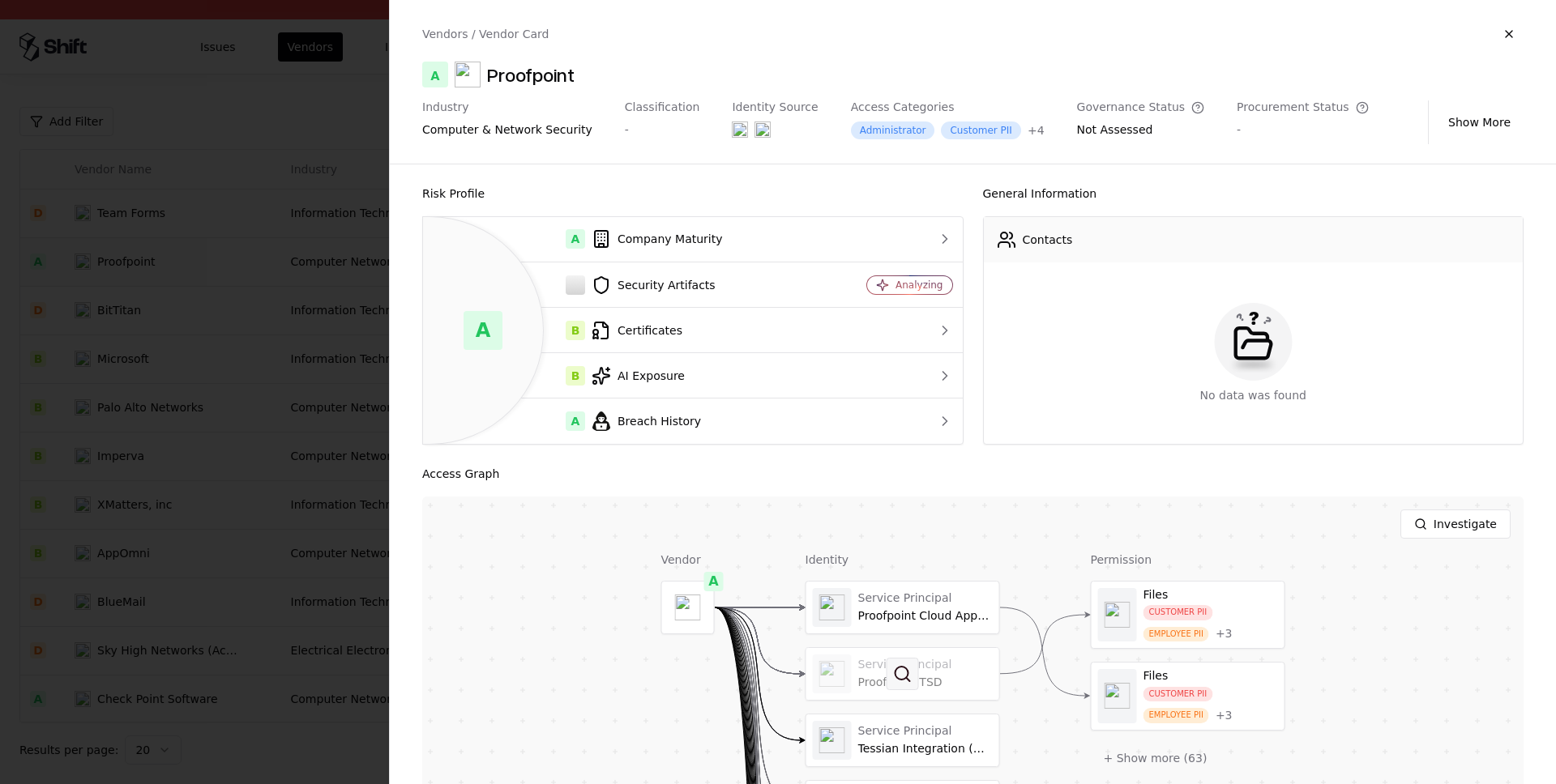
click at [898, 687] on button at bounding box center [902, 674] width 32 height 32
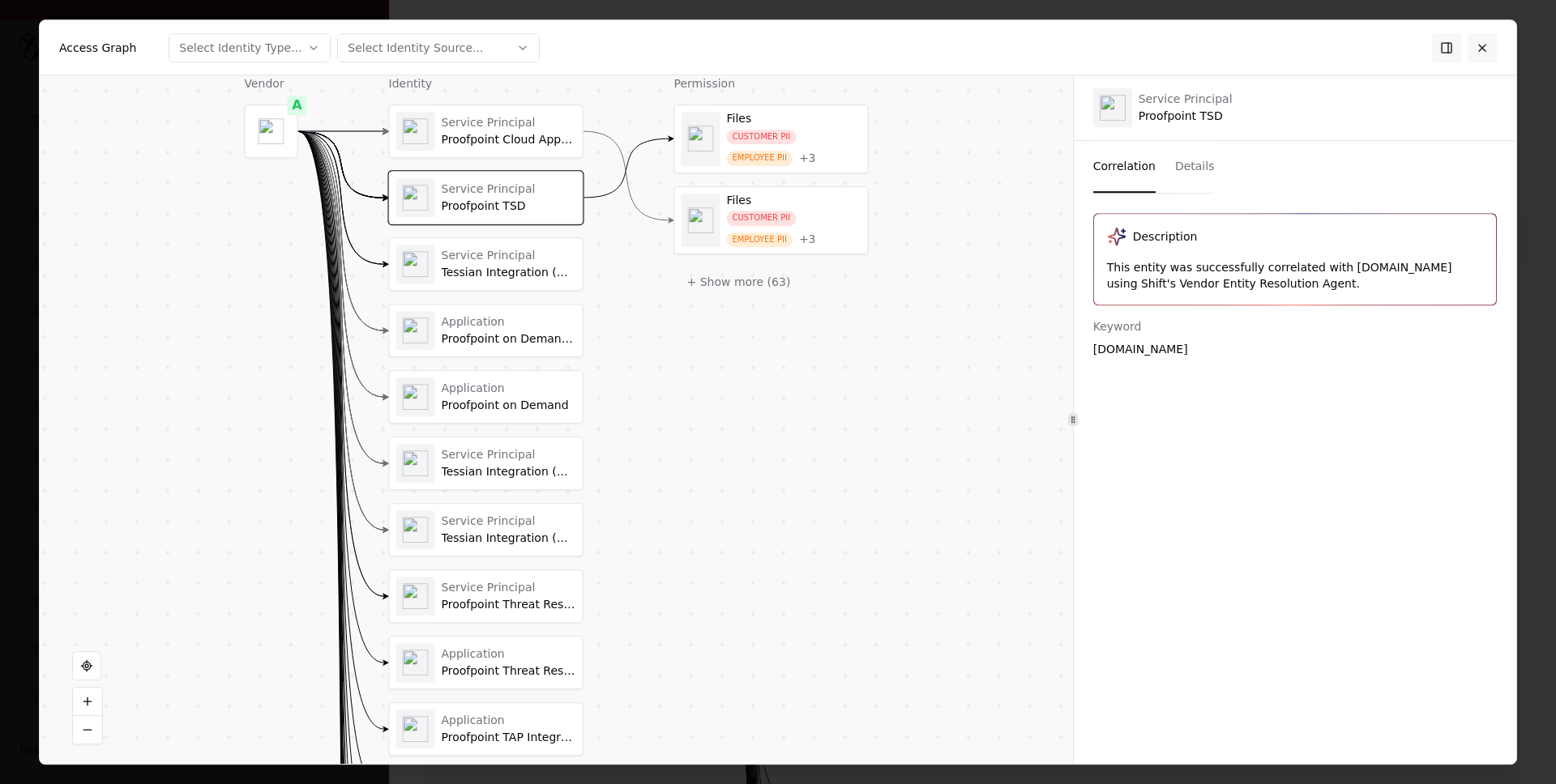
click at [1478, 47] on button at bounding box center [1481, 47] width 29 height 29
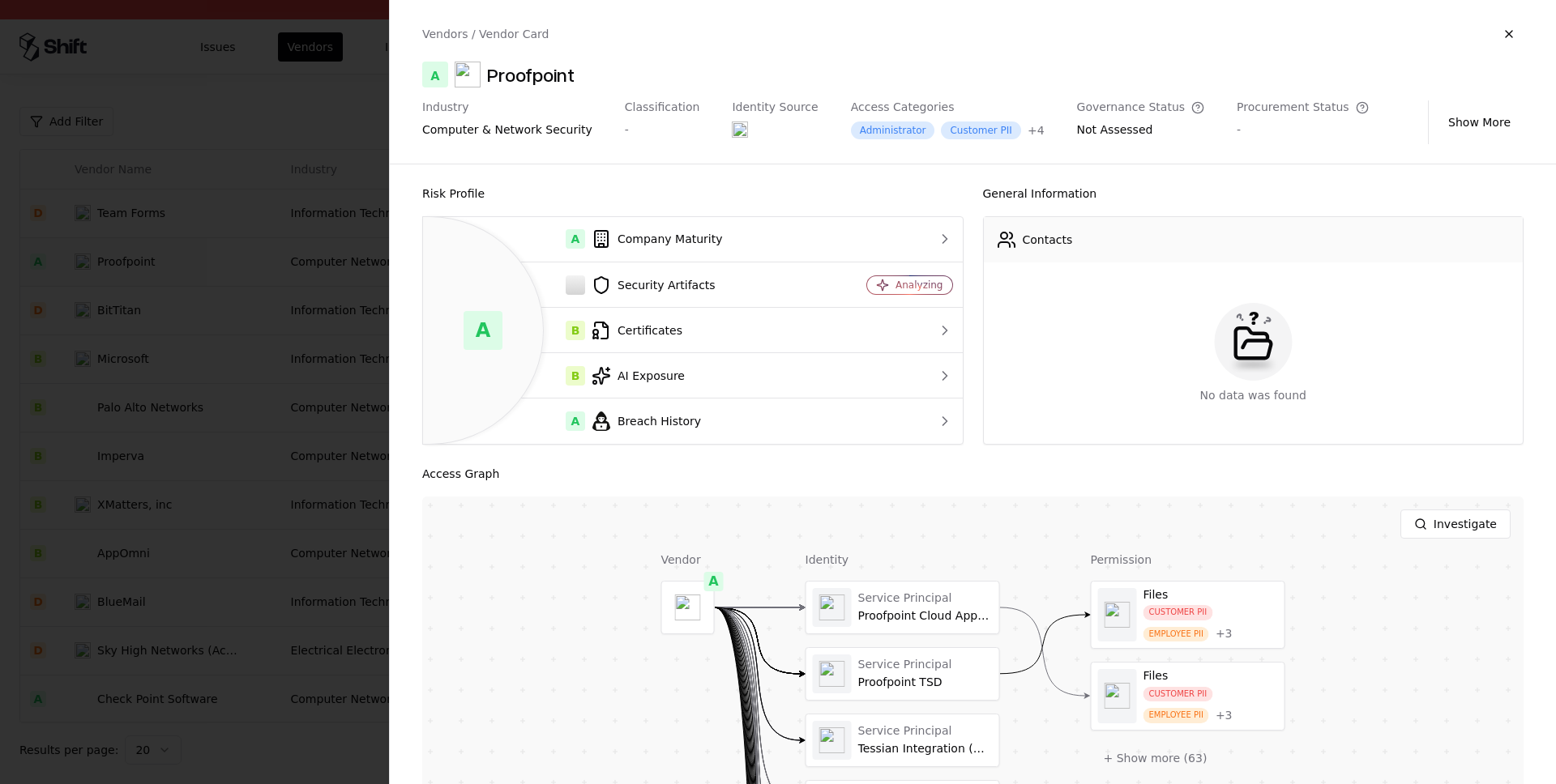
drag, startPoint x: 295, startPoint y: 81, endPoint x: 226, endPoint y: 73, distance: 69.5
click at [294, 80] on div at bounding box center [778, 392] width 1556 height 784
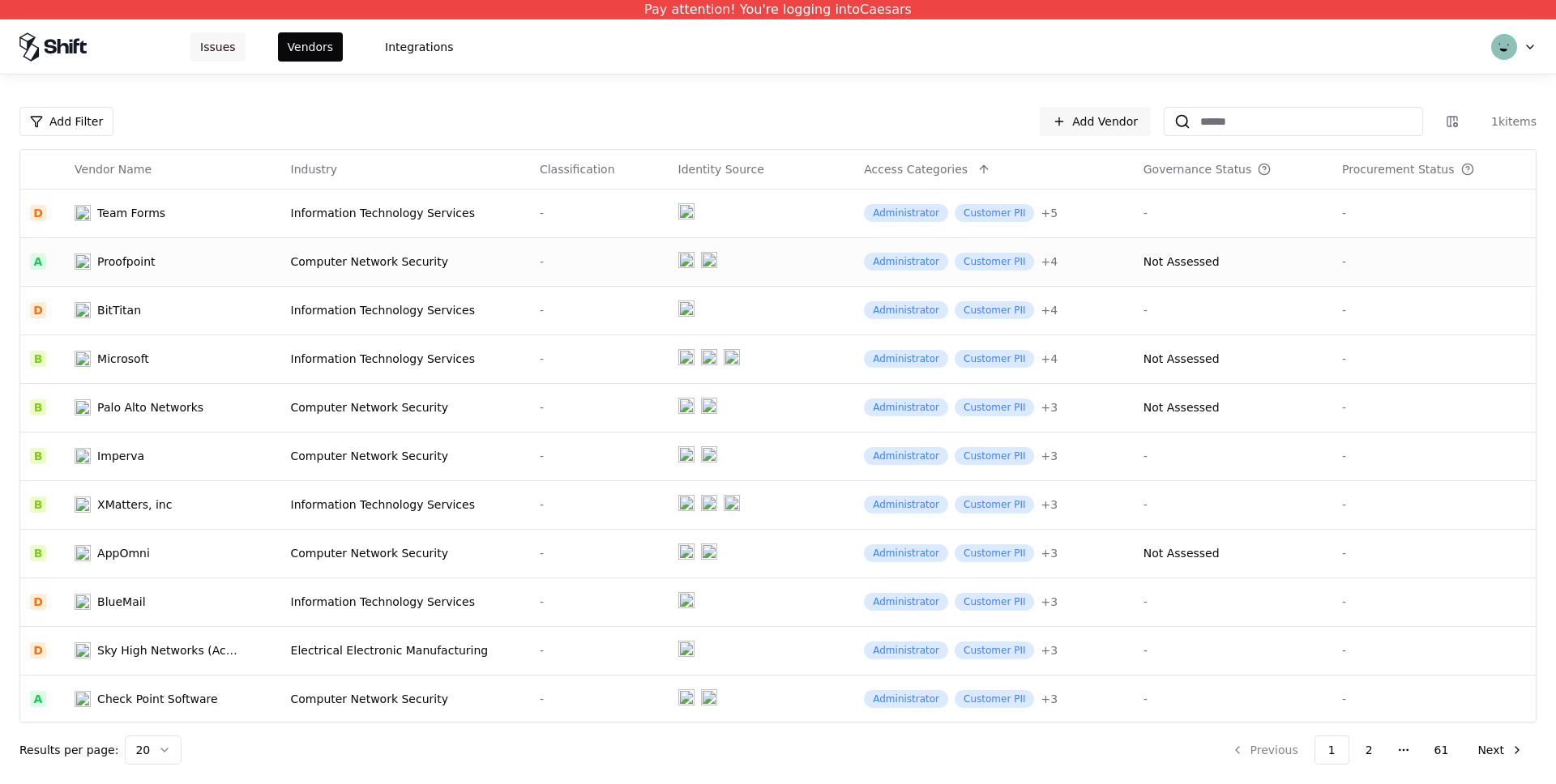
click at [214, 54] on button "Issues" at bounding box center [218, 46] width 55 height 29
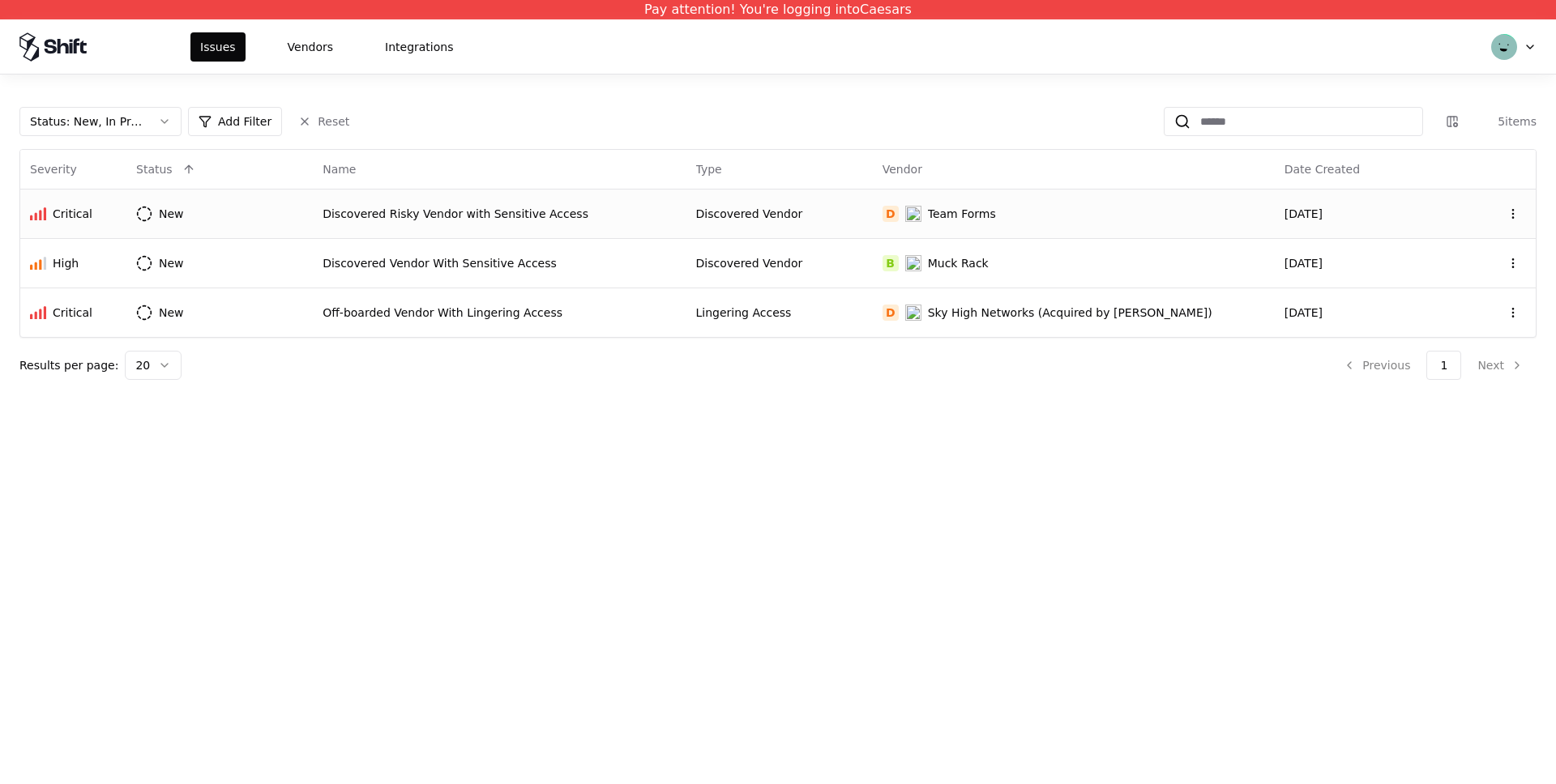
click at [491, 213] on div "Discovered Risky Vendor with Sensitive Access" at bounding box center [499, 213] width 353 height 16
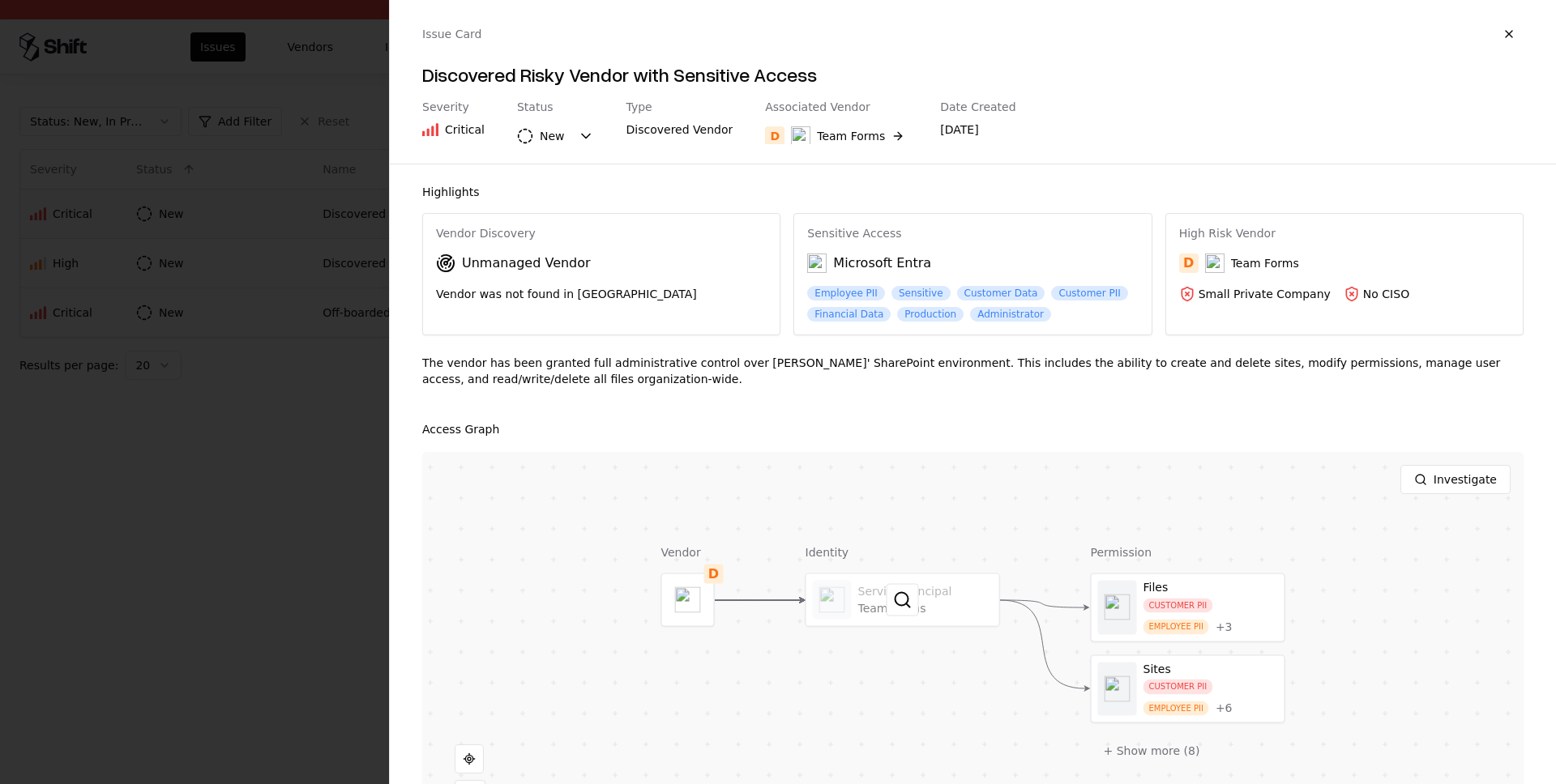
click at [920, 601] on div at bounding box center [902, 600] width 193 height 52
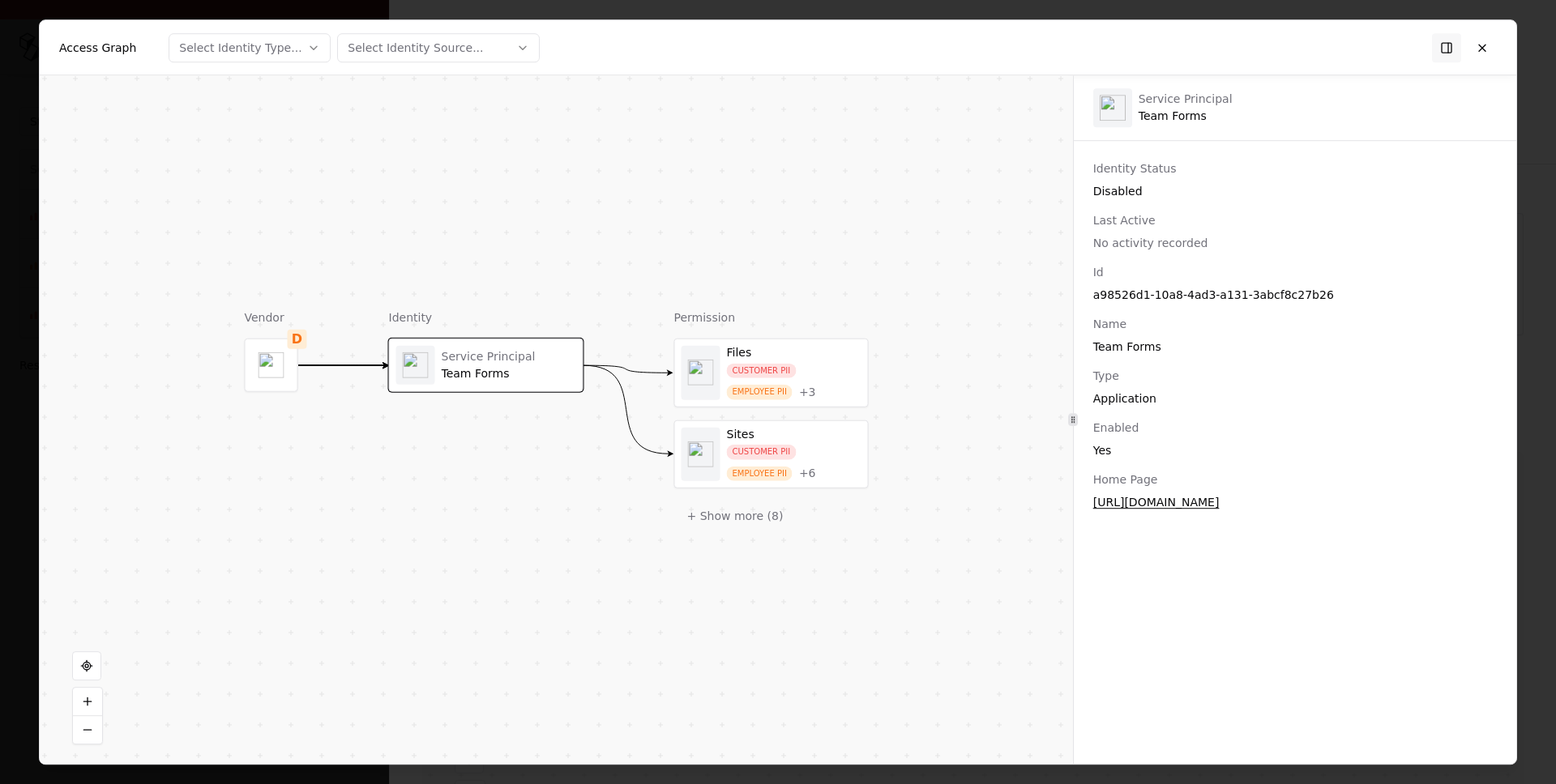
drag, startPoint x: 1089, startPoint y: 159, endPoint x: 1190, endPoint y: 164, distance: 101.1
click at [1174, 162] on div "Service Principal Team Forms Identity Status Disabled Last Active No activity r…" at bounding box center [1295, 419] width 442 height 689
drag, startPoint x: 1093, startPoint y: 430, endPoint x: 1296, endPoint y: 439, distance: 203.2
click at [1301, 435] on div "Enabled Yes" at bounding box center [1294, 438] width 403 height 39
click at [1106, 452] on div "Yes" at bounding box center [1294, 450] width 403 height 16
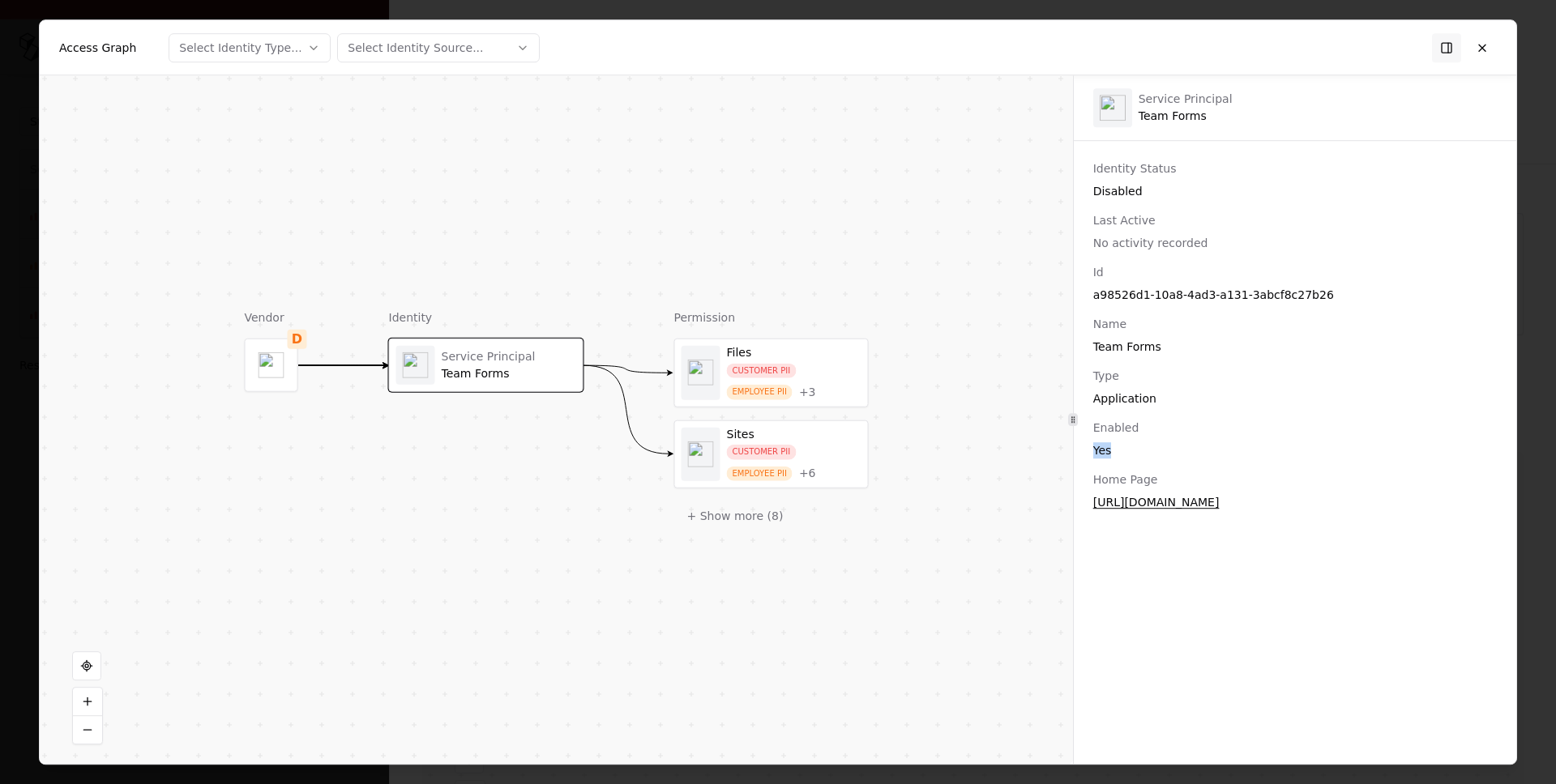
click at [1106, 452] on div "Yes" at bounding box center [1294, 450] width 403 height 16
click at [1147, 442] on div "Yes" at bounding box center [1294, 450] width 403 height 16
click at [1018, 435] on div "Vendor D Identity Service Principal Team Forms Permission Files CUSTOMER PII EM…" at bounding box center [556, 419] width 1034 height 689
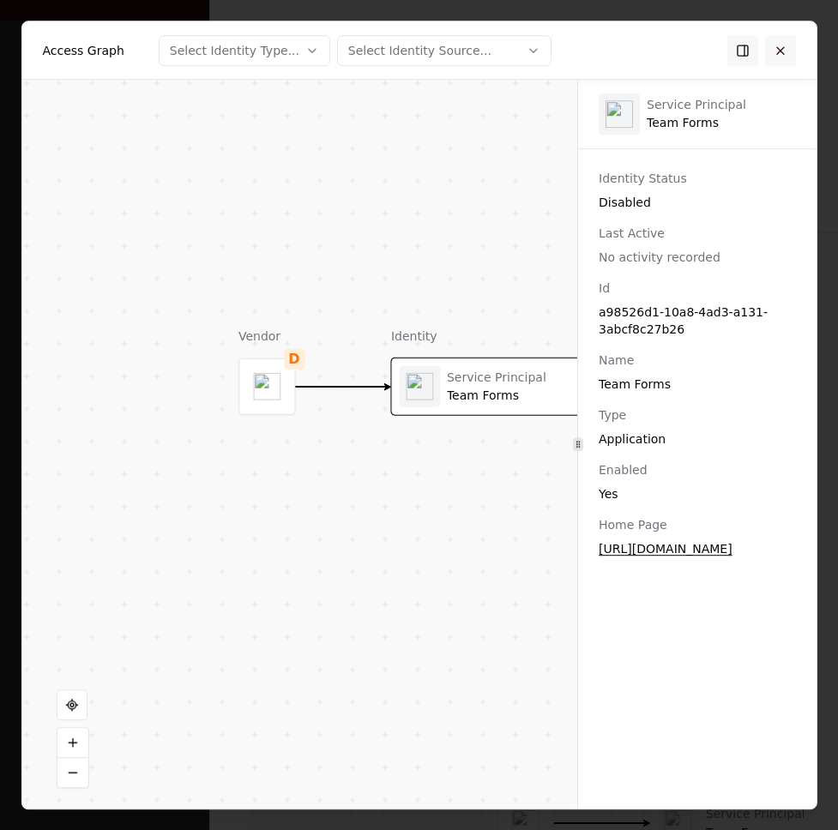
drag, startPoint x: 800, startPoint y: 37, endPoint x: 786, endPoint y: 48, distance: 18.4
click at [793, 45] on div "Access Graph Select Identity Type... Select Identity Source..." at bounding box center [418, 50] width 794 height 58
click at [786, 48] on button at bounding box center [780, 50] width 31 height 31
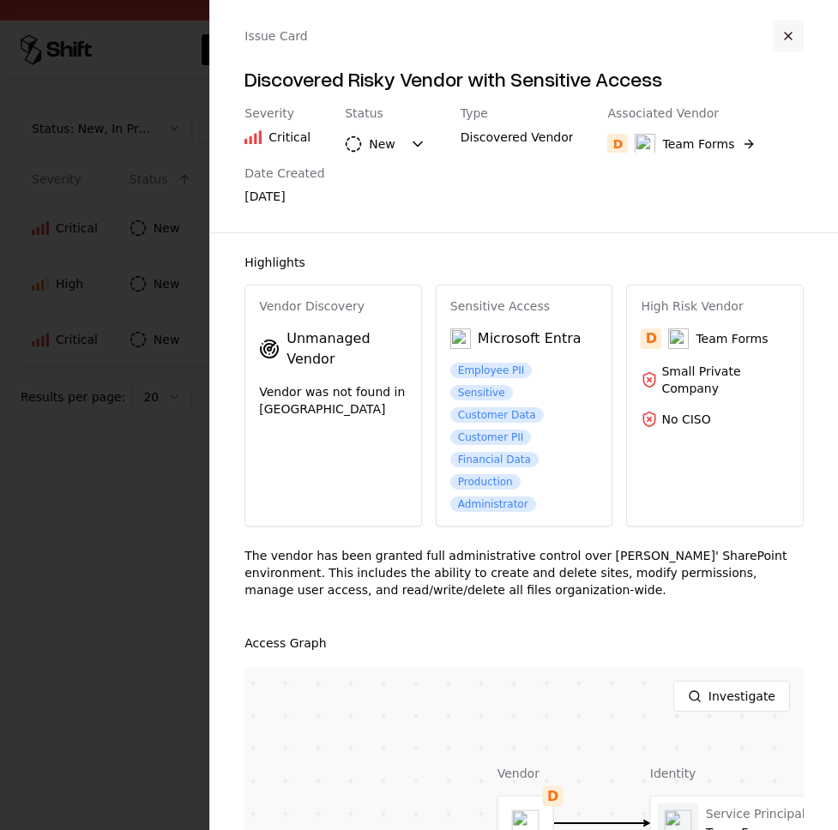
click at [787, 29] on button "button" at bounding box center [788, 36] width 31 height 31
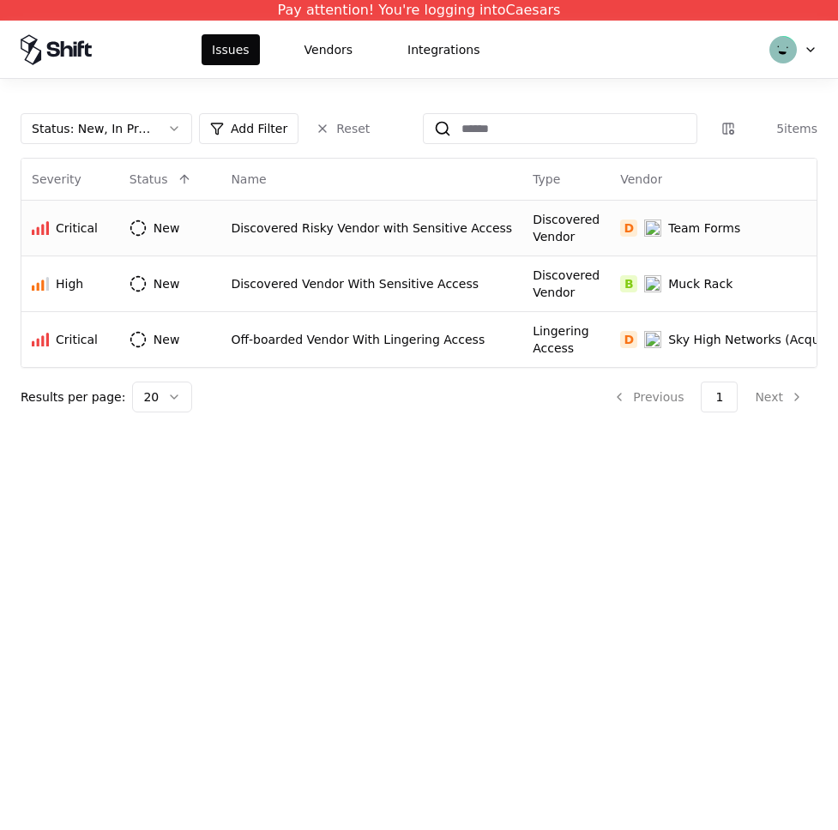
click at [274, 232] on div "Discovered Risky Vendor with Sensitive Access" at bounding box center [371, 228] width 281 height 17
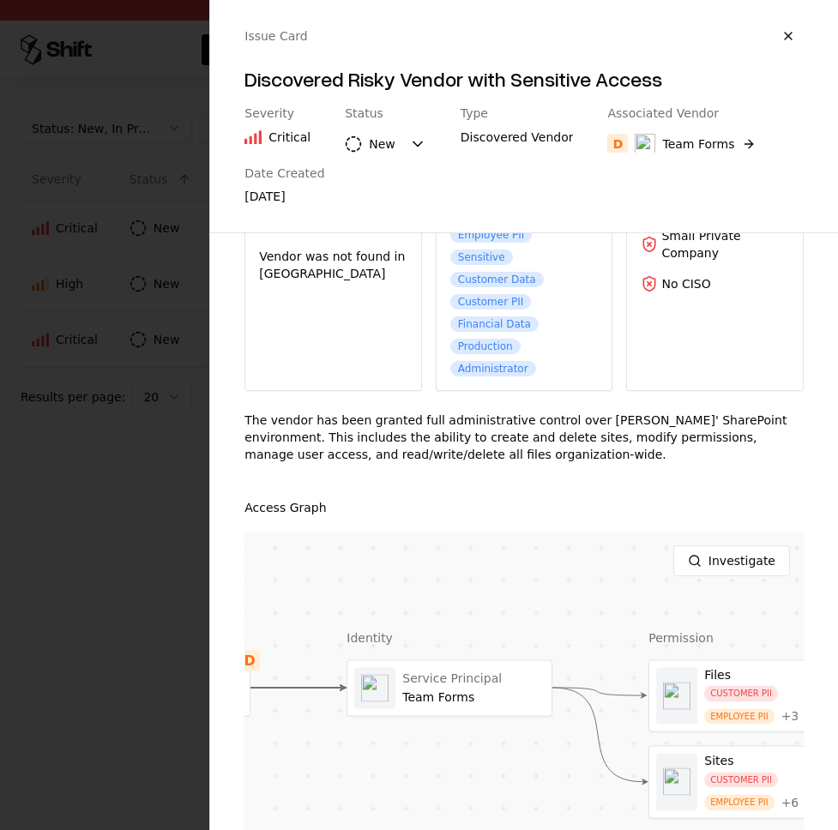
scroll to position [264, 0]
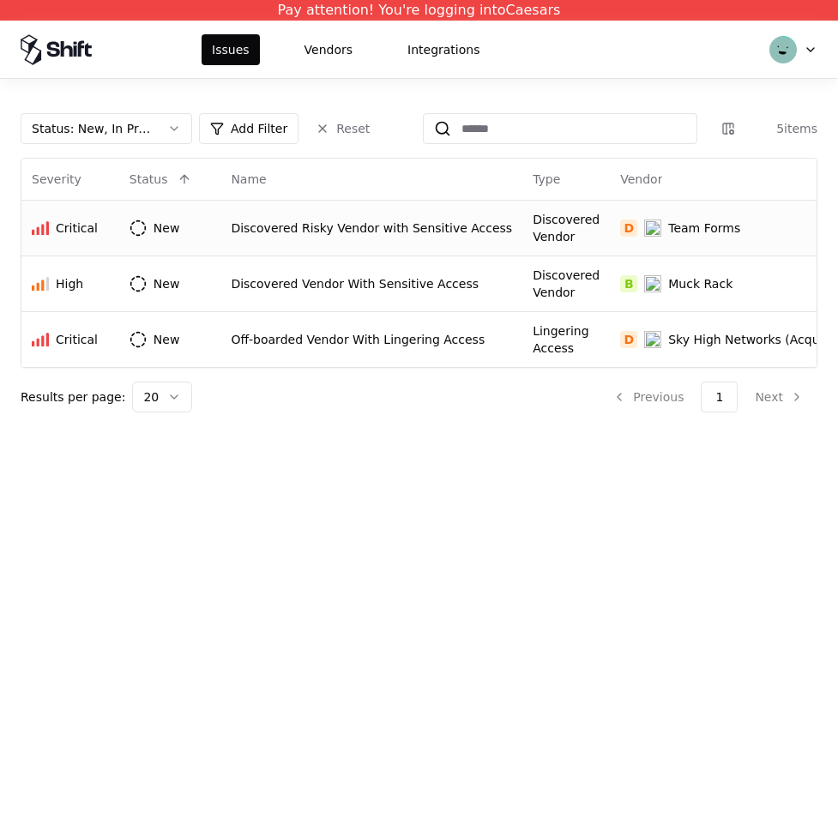
click at [319, 230] on div "Discovered Risky Vendor with Sensitive Access" at bounding box center [371, 228] width 281 height 17
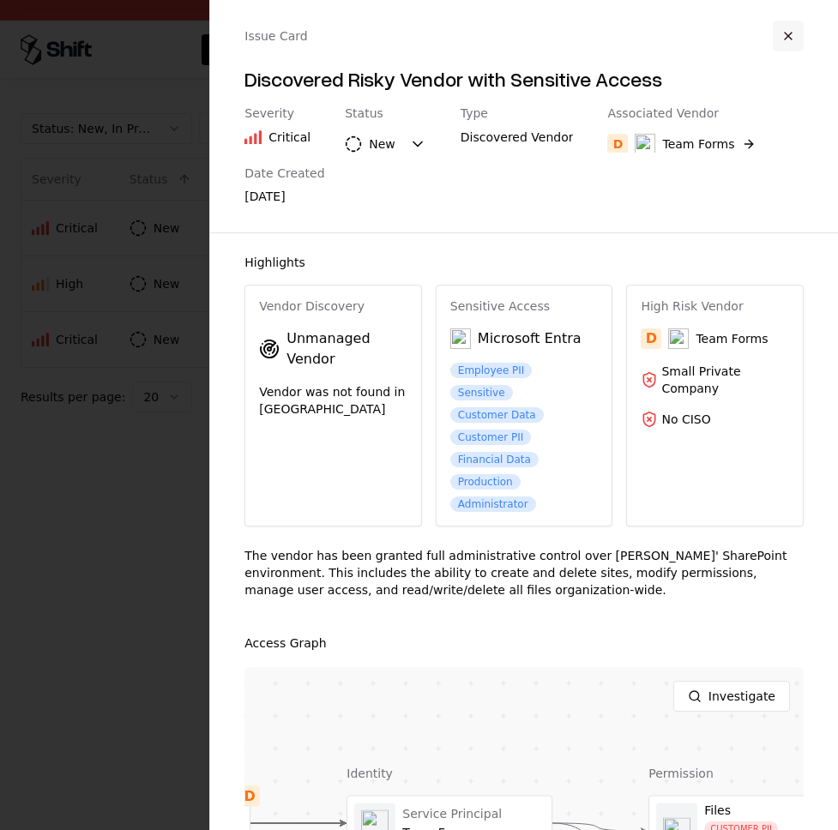
click at [796, 33] on button "button" at bounding box center [788, 36] width 31 height 31
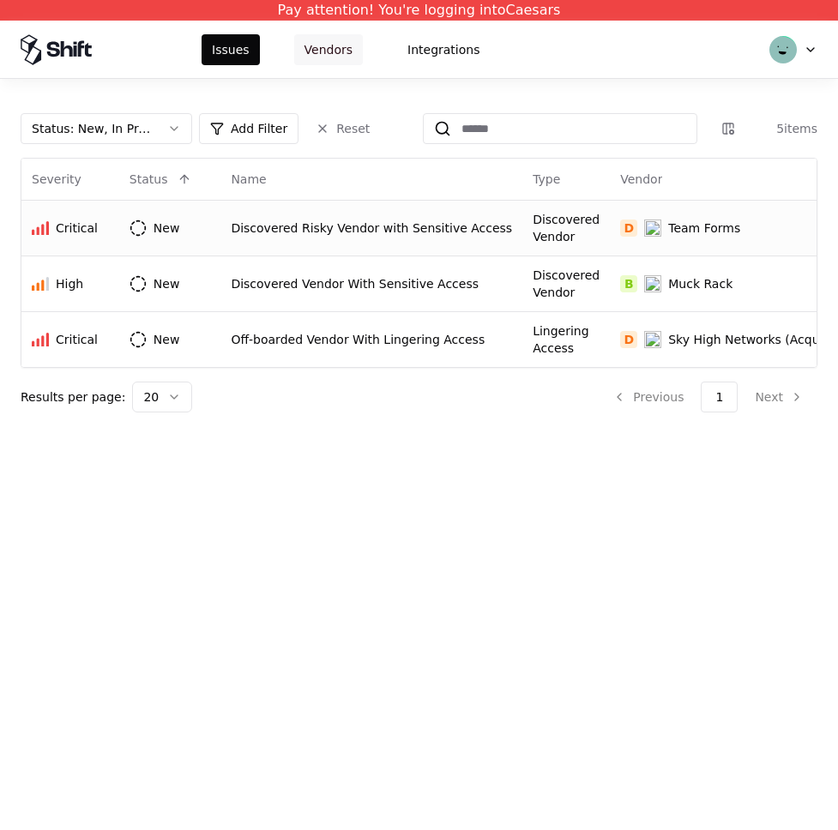
click at [335, 33] on div "Issues Vendors Integrations" at bounding box center [419, 49] width 838 height 57
click at [331, 45] on button "Vendors" at bounding box center [328, 49] width 69 height 31
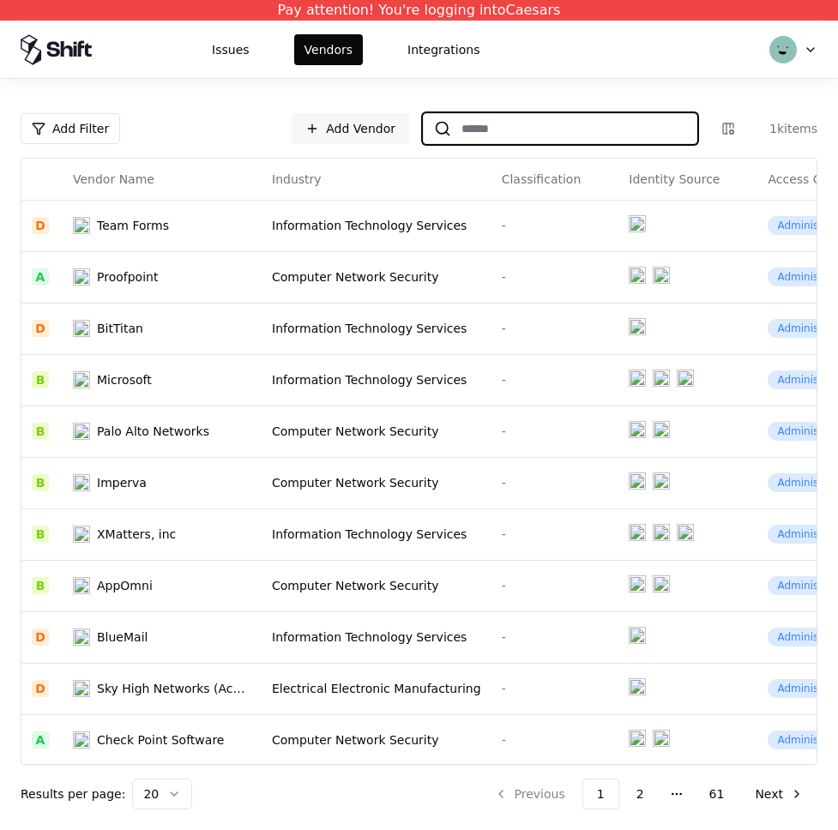
click at [564, 135] on input at bounding box center [573, 128] width 245 height 31
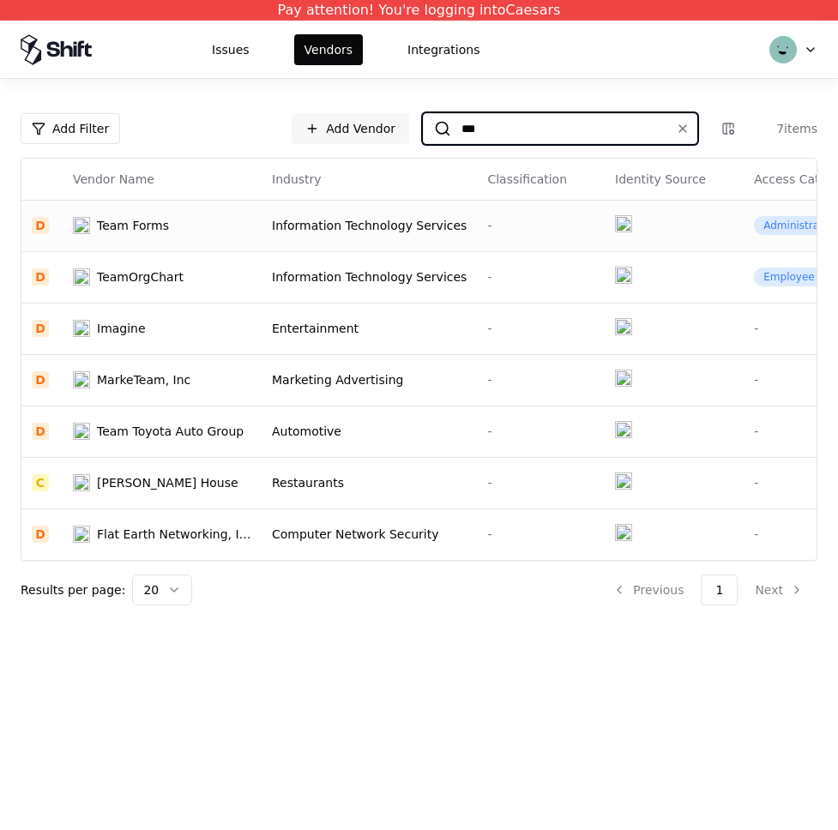
type input "***"
click at [172, 222] on div "Team Forms" at bounding box center [162, 225] width 178 height 17
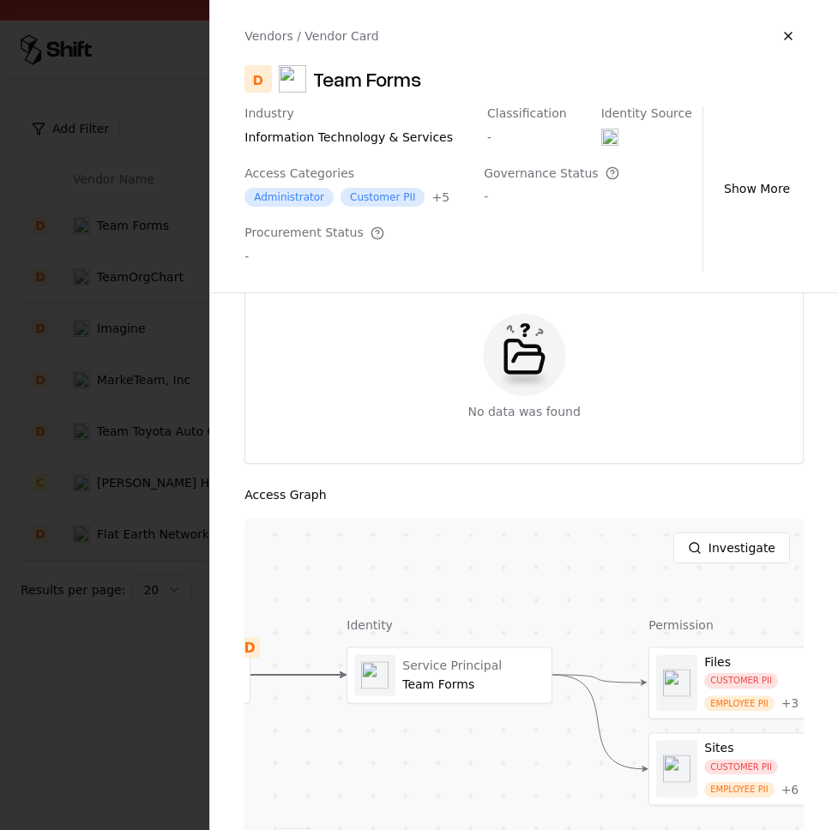
scroll to position [744, 0]
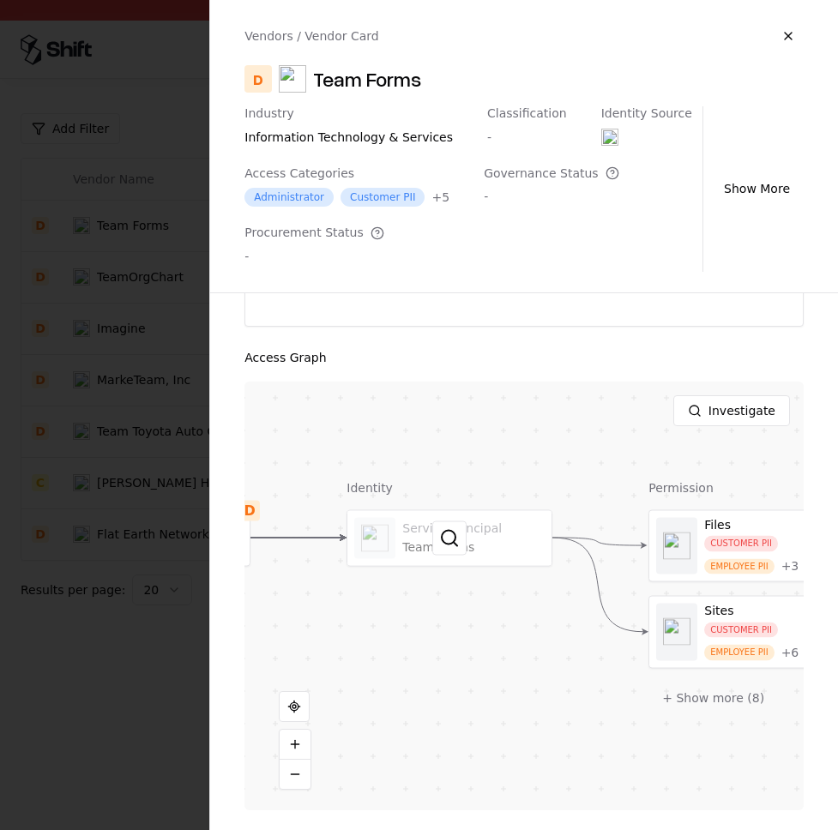
click at [476, 528] on div at bounding box center [449, 537] width 204 height 55
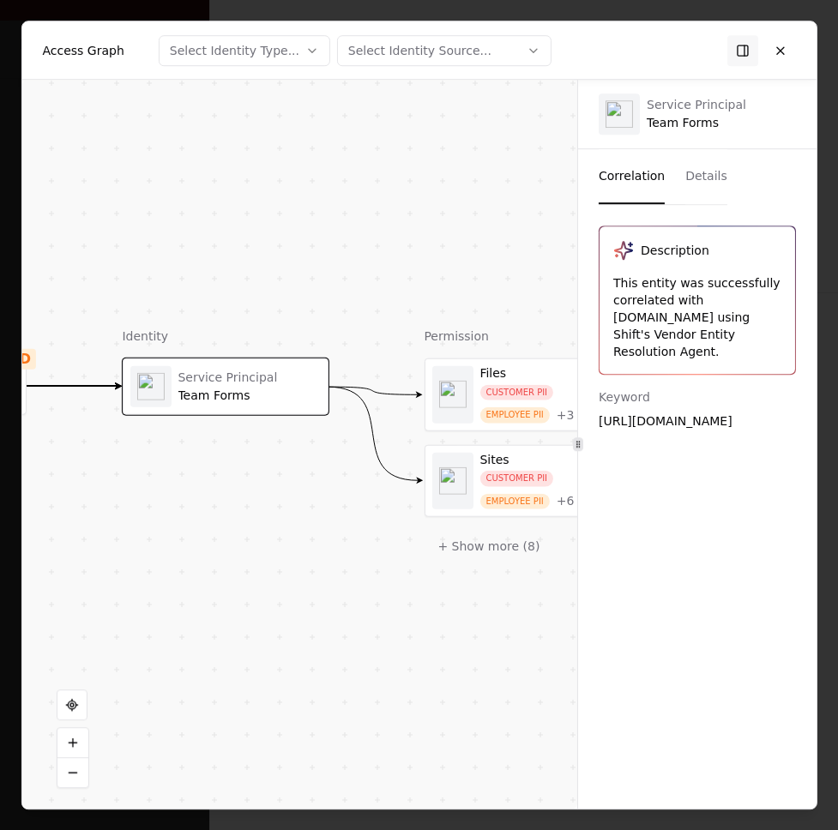
click at [696, 174] on button "Details" at bounding box center [706, 176] width 42 height 55
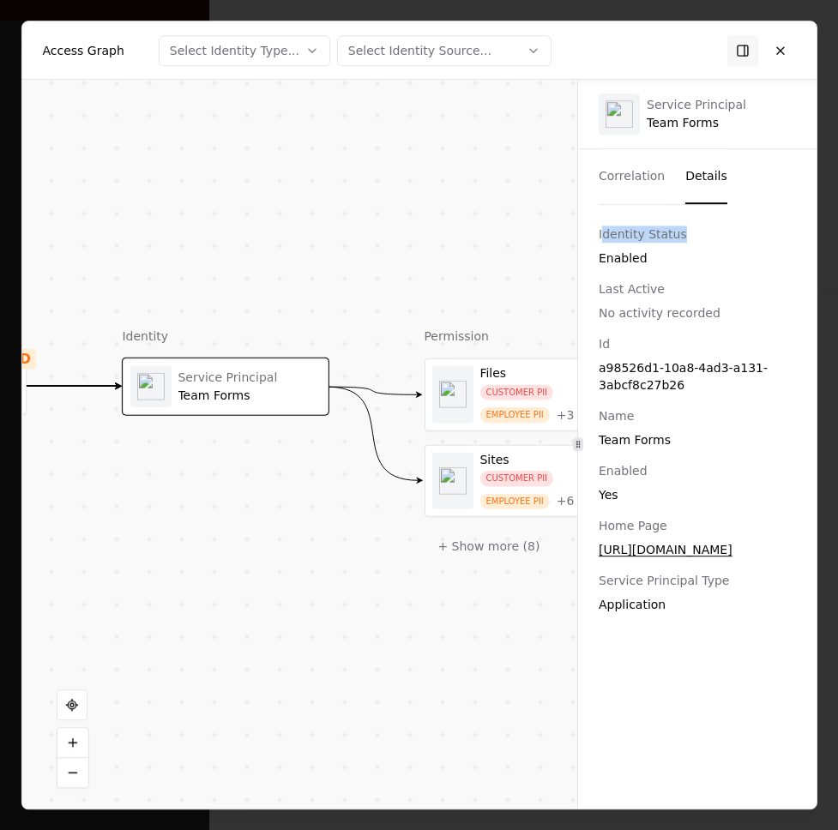
drag, startPoint x: 600, startPoint y: 236, endPoint x: 709, endPoint y: 255, distance: 110.6
click at [753, 244] on div "Identity Status Enabled" at bounding box center [697, 246] width 197 height 41
click at [647, 257] on div "Enabled" at bounding box center [697, 258] width 197 height 17
click at [615, 468] on div "Enabled" at bounding box center [697, 470] width 197 height 17
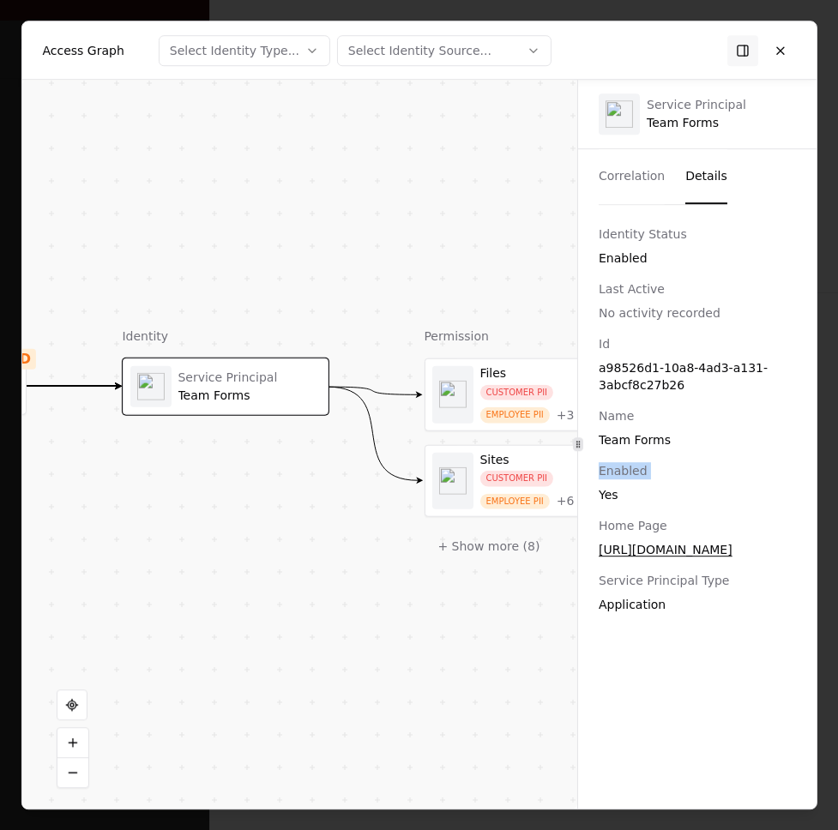
drag, startPoint x: 615, startPoint y: 468, endPoint x: 604, endPoint y: 500, distance: 33.6
click at [614, 468] on div "Enabled" at bounding box center [697, 470] width 197 height 17
click at [606, 499] on div "Yes" at bounding box center [697, 494] width 197 height 17
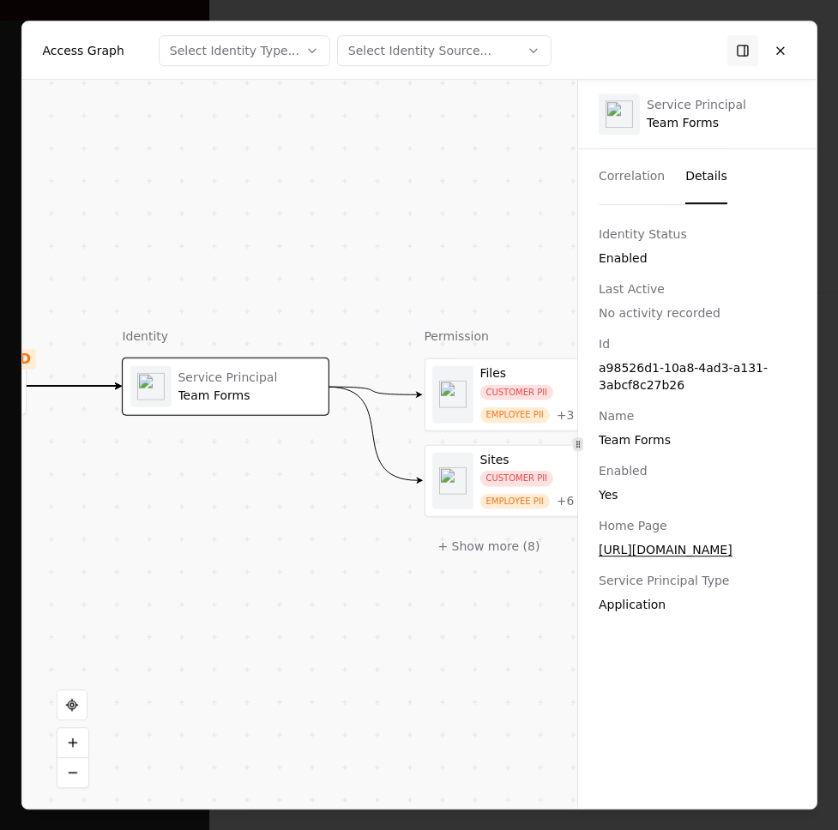
click at [632, 229] on div "Identity Status" at bounding box center [697, 234] width 197 height 17
click at [631, 230] on div "Identity Status" at bounding box center [697, 234] width 197 height 17
click at [630, 231] on div "Identity Status" at bounding box center [697, 234] width 197 height 17
click at [630, 230] on div "Identity Status" at bounding box center [697, 234] width 197 height 17
click at [631, 230] on div "Identity Status" at bounding box center [697, 234] width 197 height 17
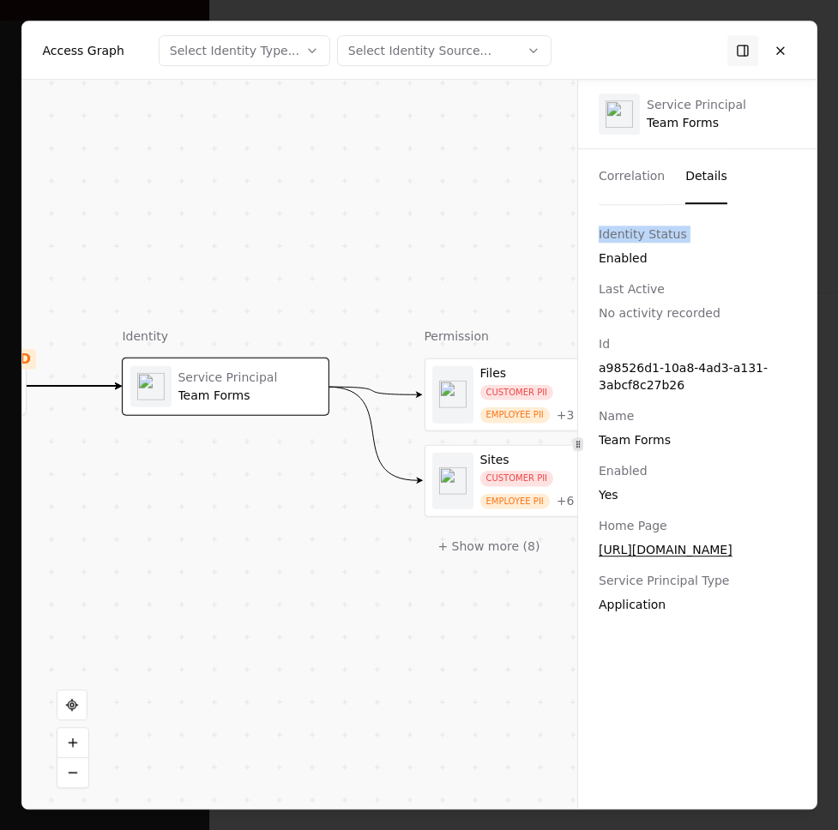
click at [631, 230] on div "Identity Status" at bounding box center [697, 234] width 197 height 17
click at [613, 232] on div "Identity Status" at bounding box center [697, 234] width 197 height 17
drag, startPoint x: 636, startPoint y: 478, endPoint x: 607, endPoint y: 504, distance: 38.3
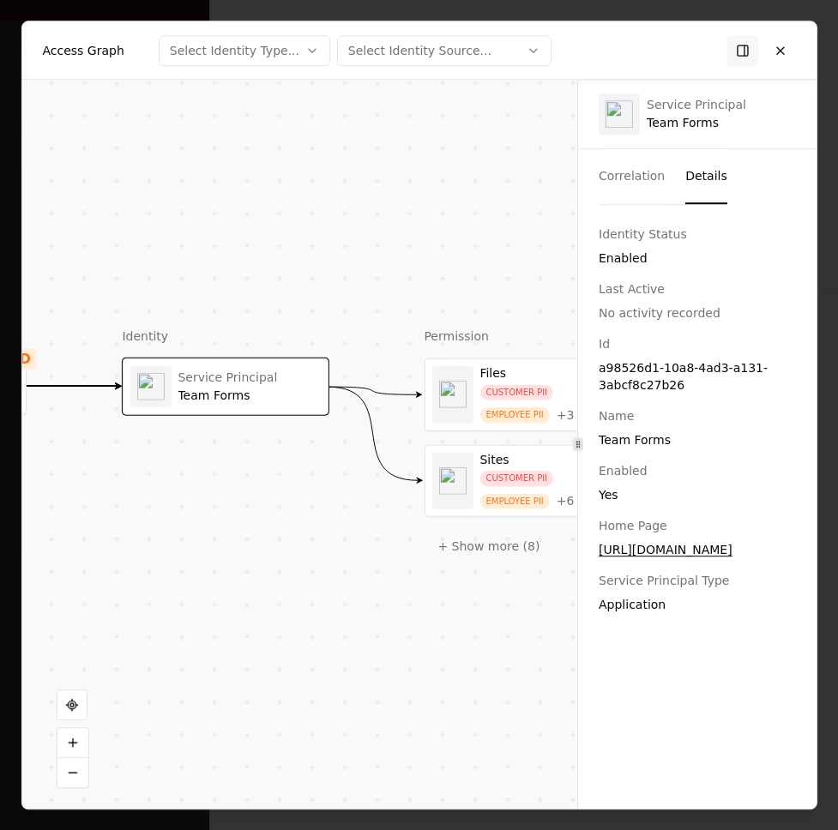
click at [636, 478] on div "Enabled" at bounding box center [697, 470] width 197 height 17
click at [606, 504] on div "Id a98526d1-10a8-4ad3-a131-3abcf8c27b26 Name Team Forms Enabled Yes Home Page h…" at bounding box center [697, 474] width 238 height 278
click at [616, 475] on div "Enabled" at bounding box center [697, 470] width 197 height 17
click at [615, 475] on div "Enabled" at bounding box center [697, 470] width 197 height 17
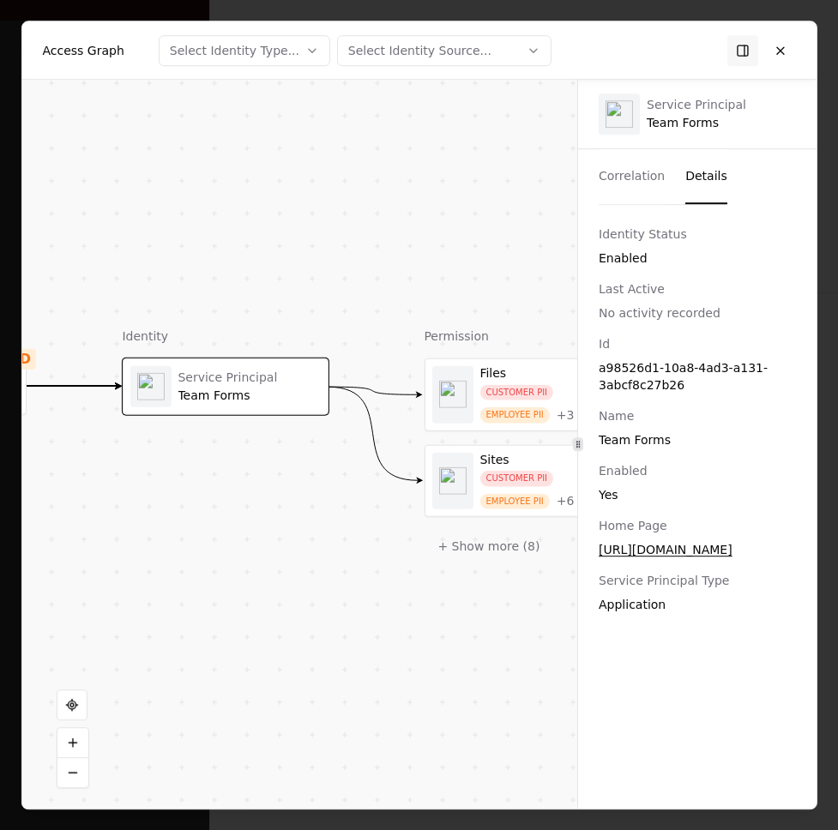
click at [632, 262] on div "Enabled" at bounding box center [697, 258] width 197 height 17
drag, startPoint x: 600, startPoint y: 232, endPoint x: 732, endPoint y: 270, distance: 137.4
click at [732, 270] on div "Identity Status Enabled Last Active No activity recorded" at bounding box center [697, 274] width 238 height 96
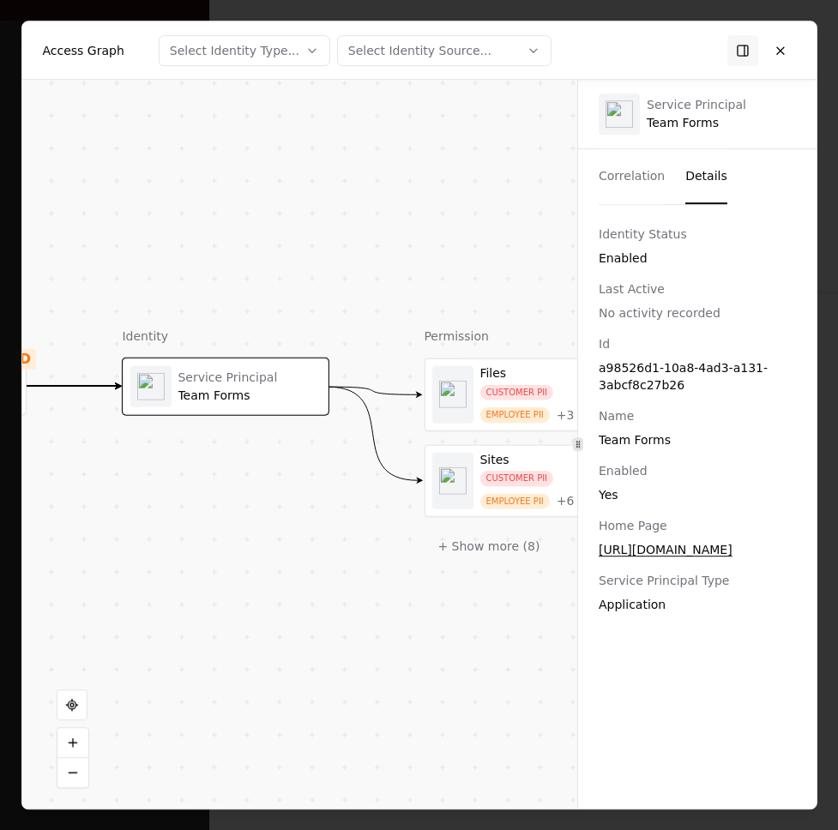
click at [647, 489] on div "Yes" at bounding box center [697, 494] width 197 height 17
click at [623, 253] on div "Enabled" at bounding box center [697, 258] width 197 height 17
click at [621, 484] on div "Enabled Yes" at bounding box center [697, 482] width 197 height 41
drag, startPoint x: 786, startPoint y: 51, endPoint x: 777, endPoint y: 54, distance: 9.0
click at [786, 51] on button at bounding box center [780, 50] width 31 height 31
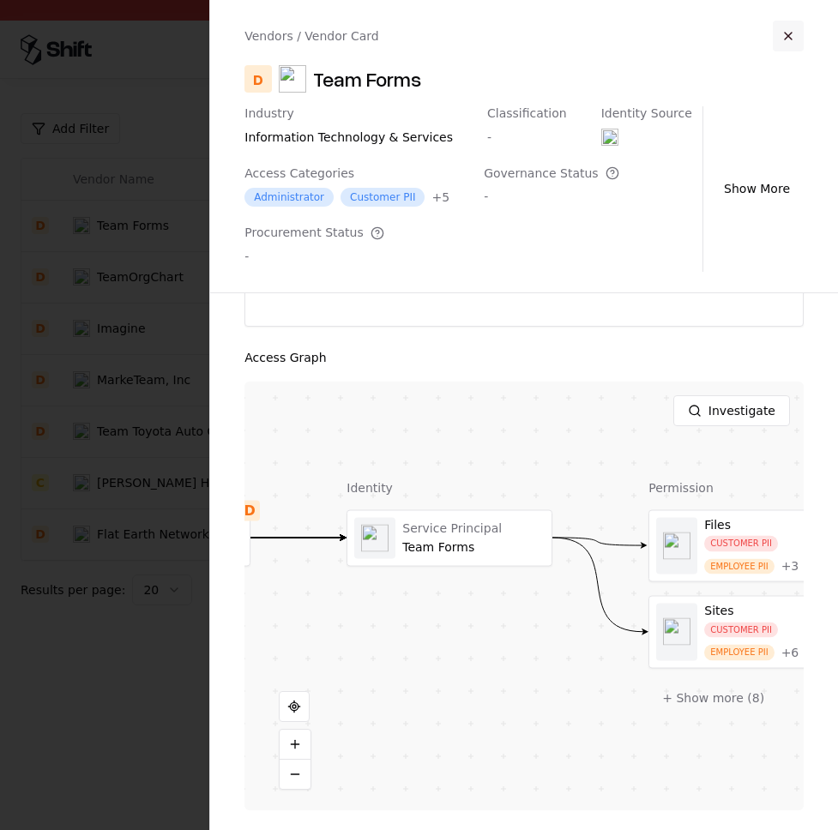
click at [769, 36] on div "Vendors / Vendor Card" at bounding box center [523, 36] width 559 height 31
click at [788, 36] on button "button" at bounding box center [788, 36] width 31 height 31
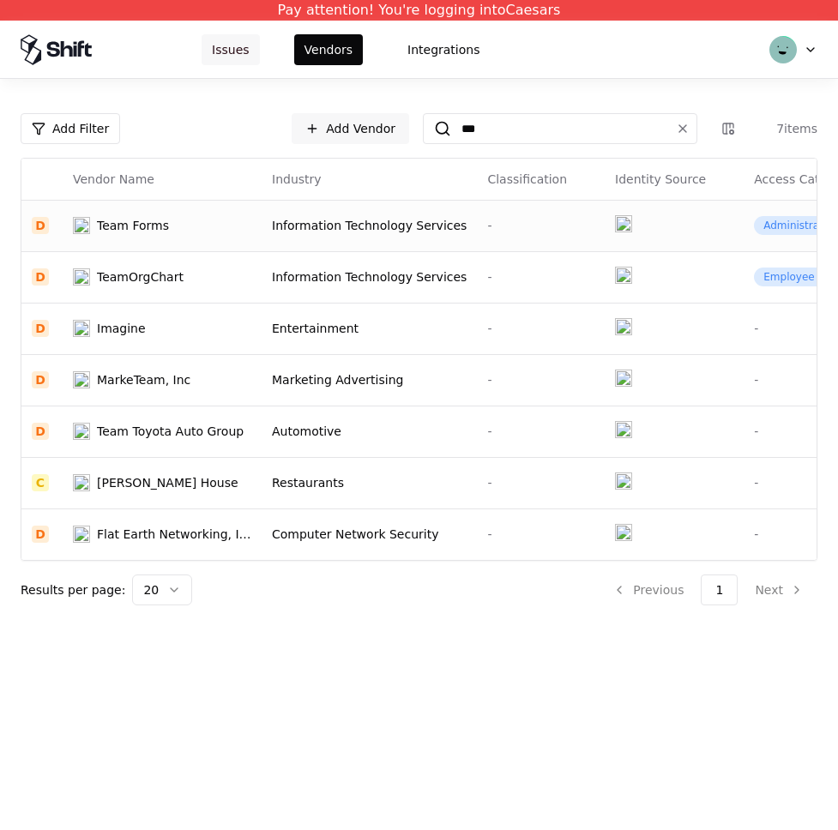
click at [242, 48] on button "Issues" at bounding box center [231, 49] width 58 height 31
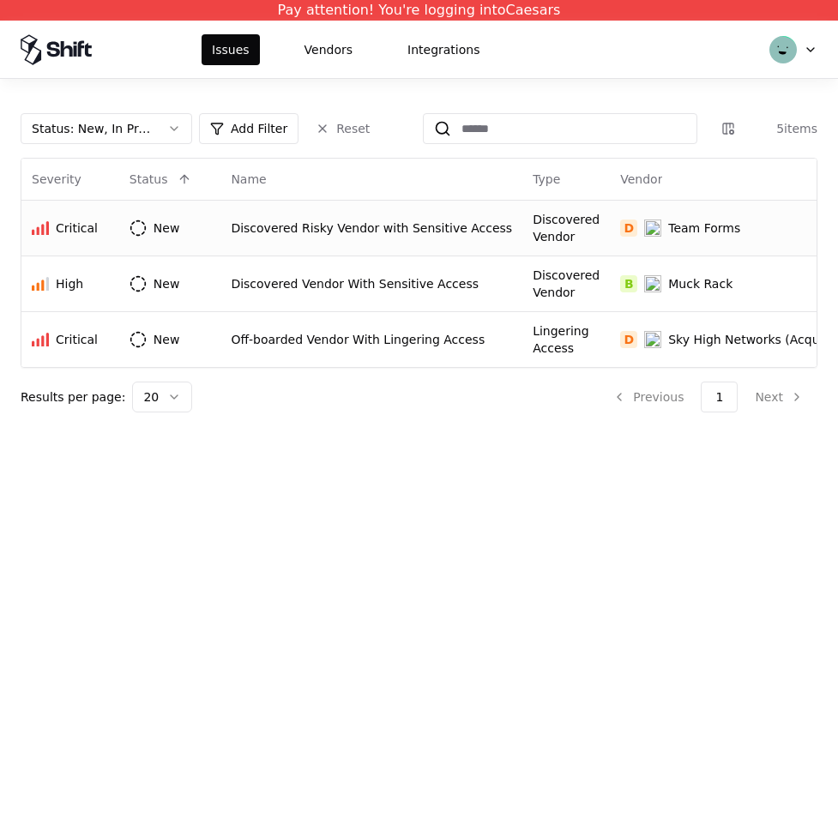
click at [334, 220] on div "Discovered Risky Vendor with Sensitive Access" at bounding box center [371, 228] width 281 height 17
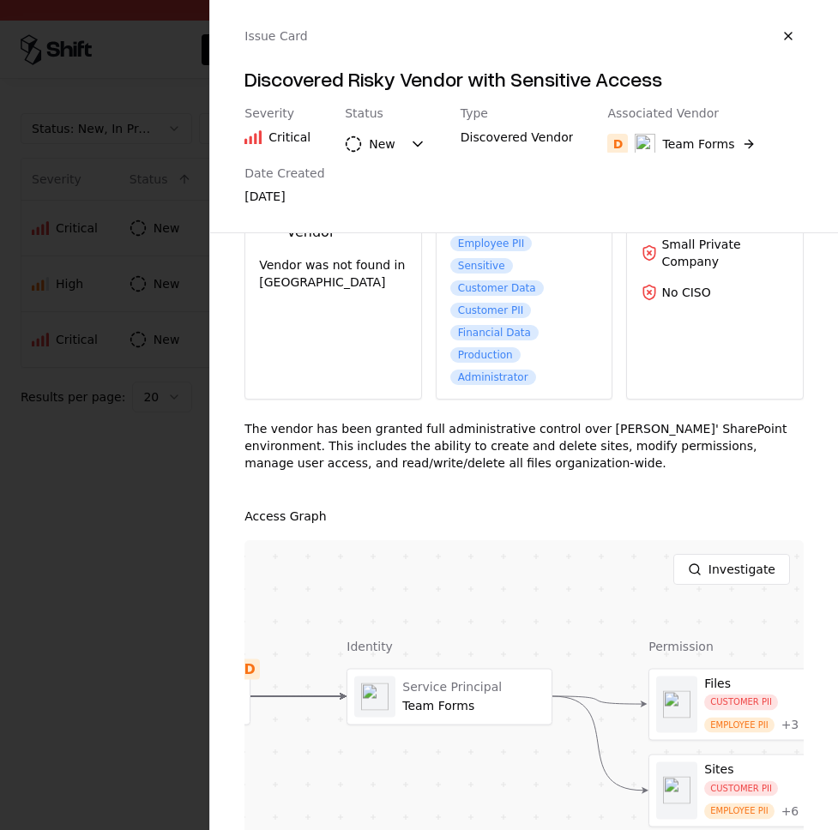
scroll to position [264, 0]
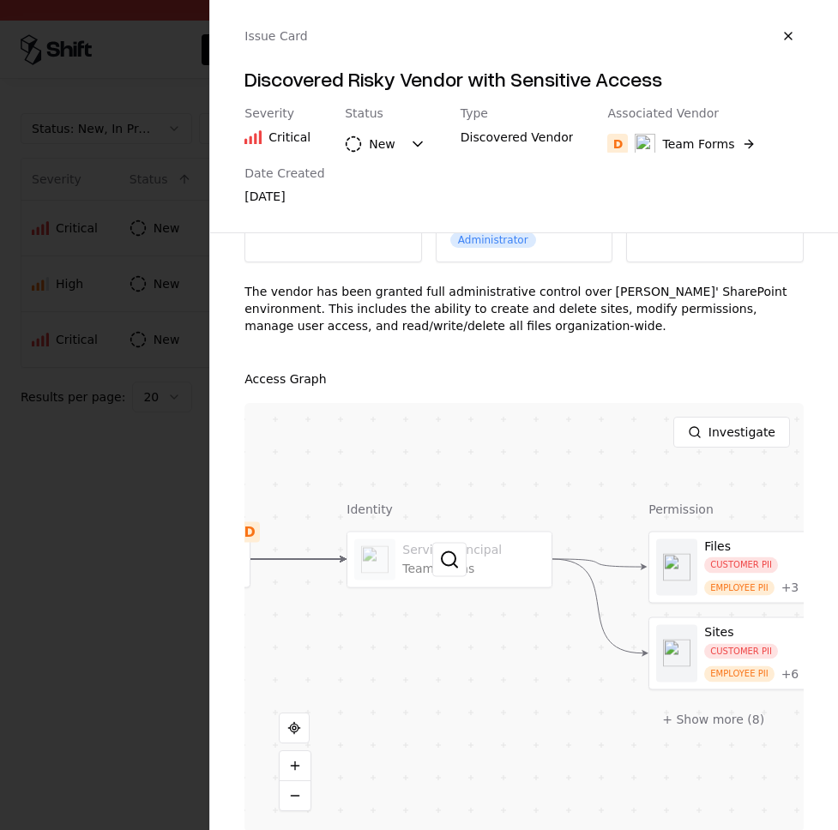
click at [422, 546] on div at bounding box center [449, 559] width 204 height 55
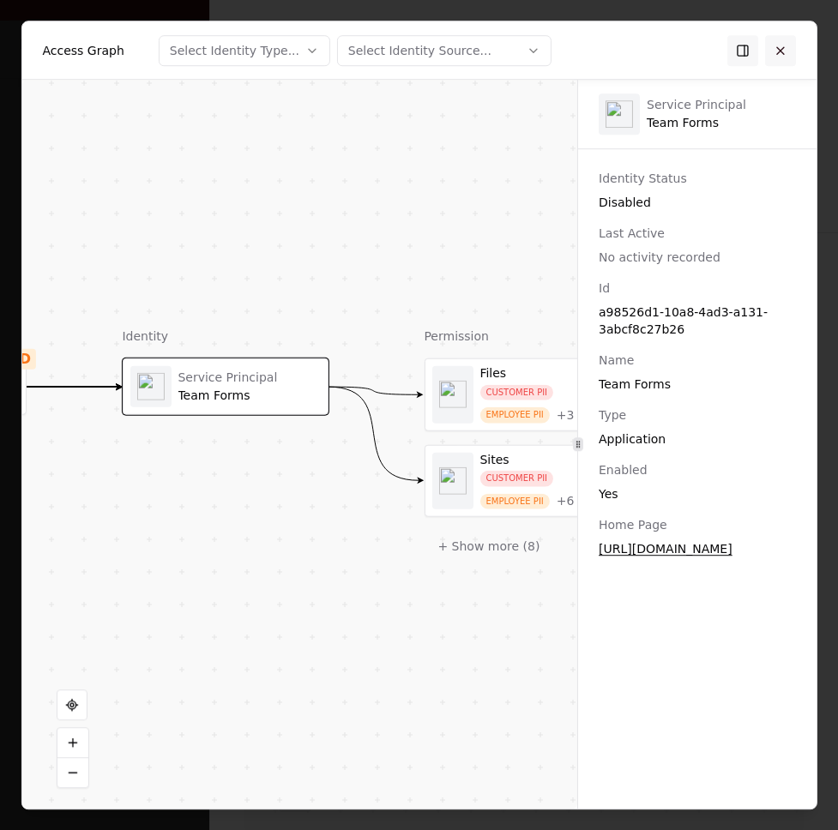
click at [776, 48] on button at bounding box center [780, 50] width 31 height 31
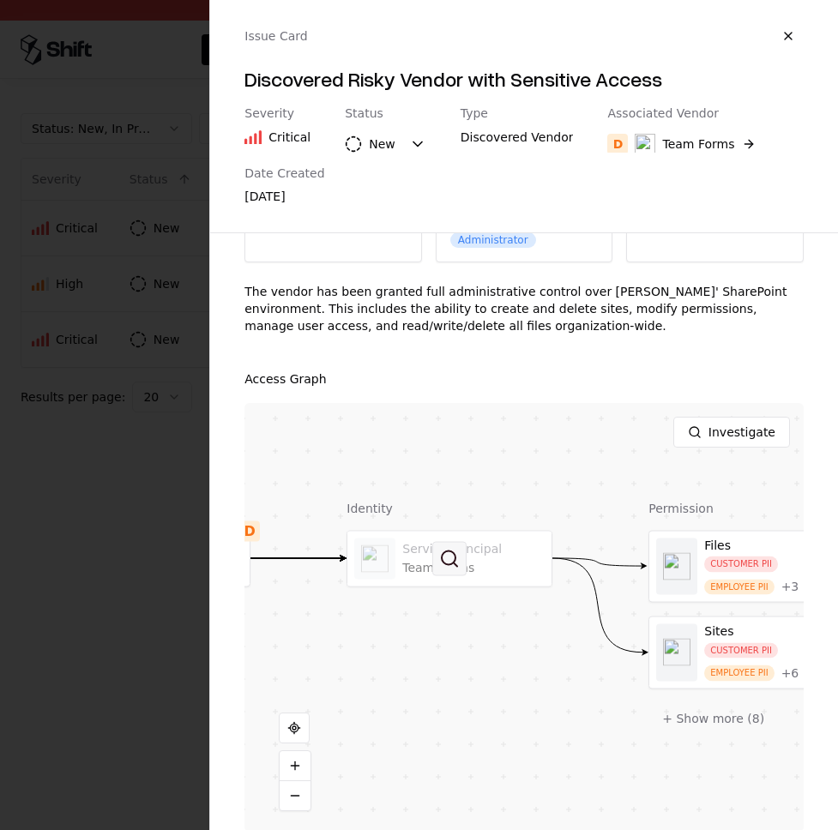
click at [457, 541] on button at bounding box center [449, 558] width 34 height 34
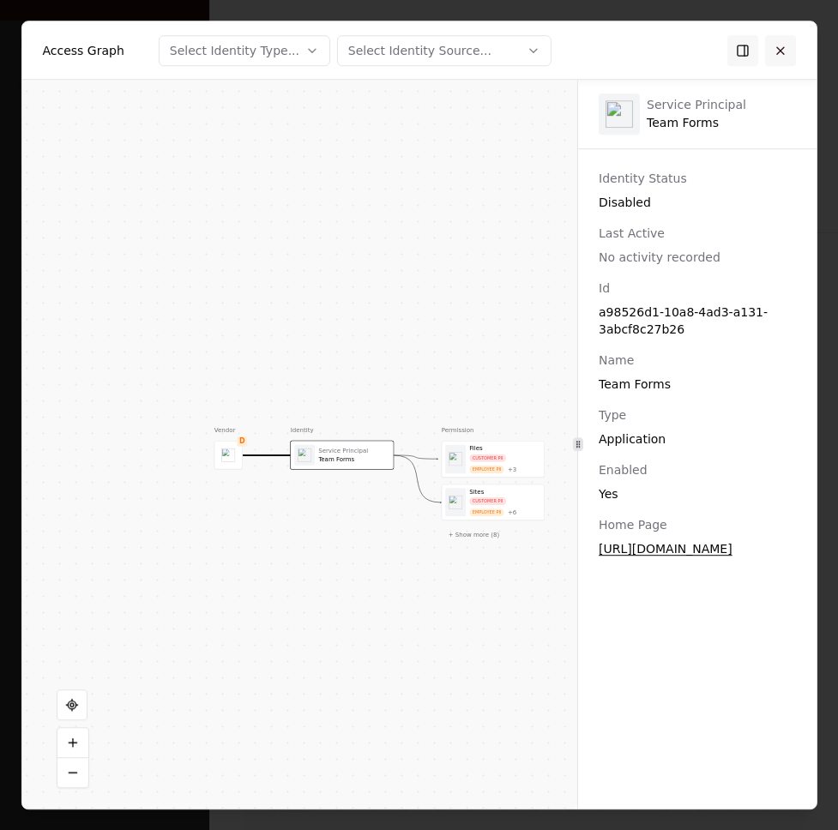
click at [781, 45] on button at bounding box center [780, 50] width 31 height 31
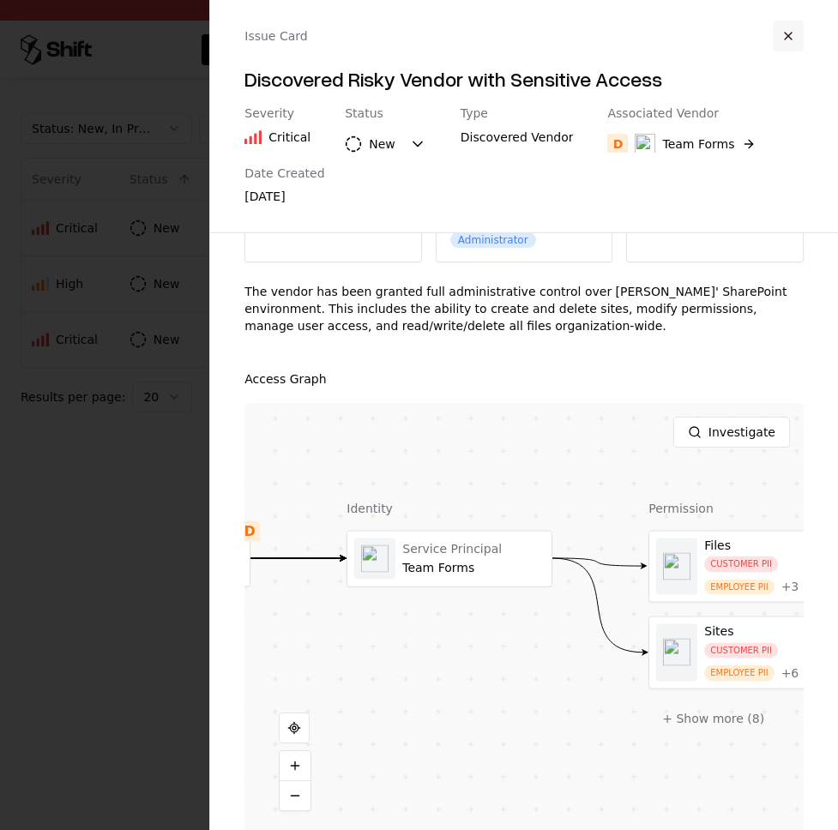
click at [787, 32] on button "button" at bounding box center [788, 36] width 31 height 31
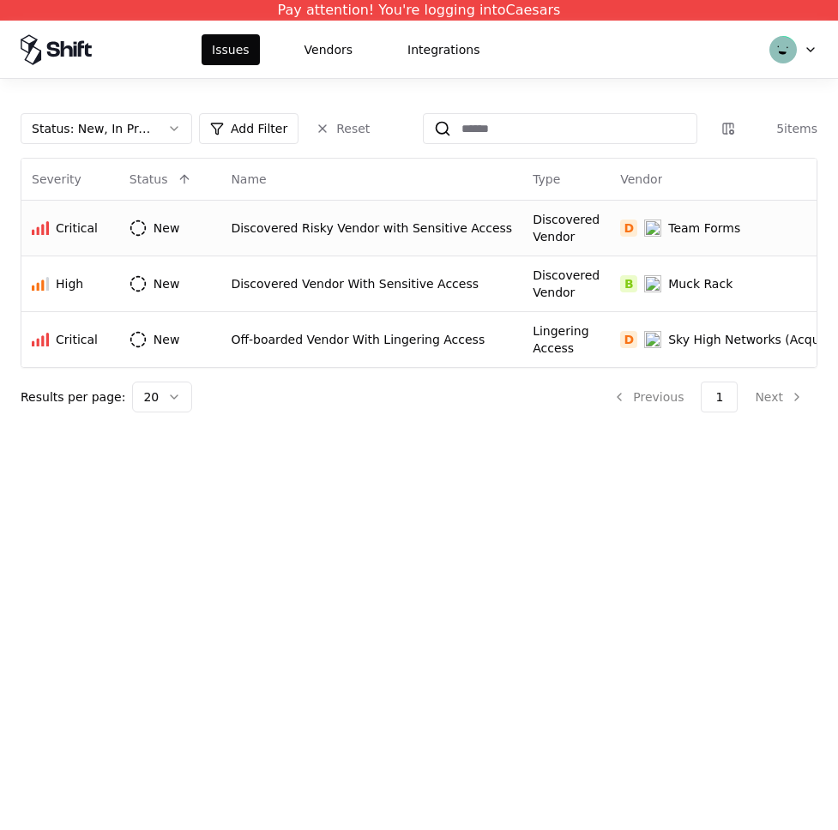
click at [312, 222] on div "Discovered Risky Vendor with Sensitive Access" at bounding box center [371, 228] width 281 height 17
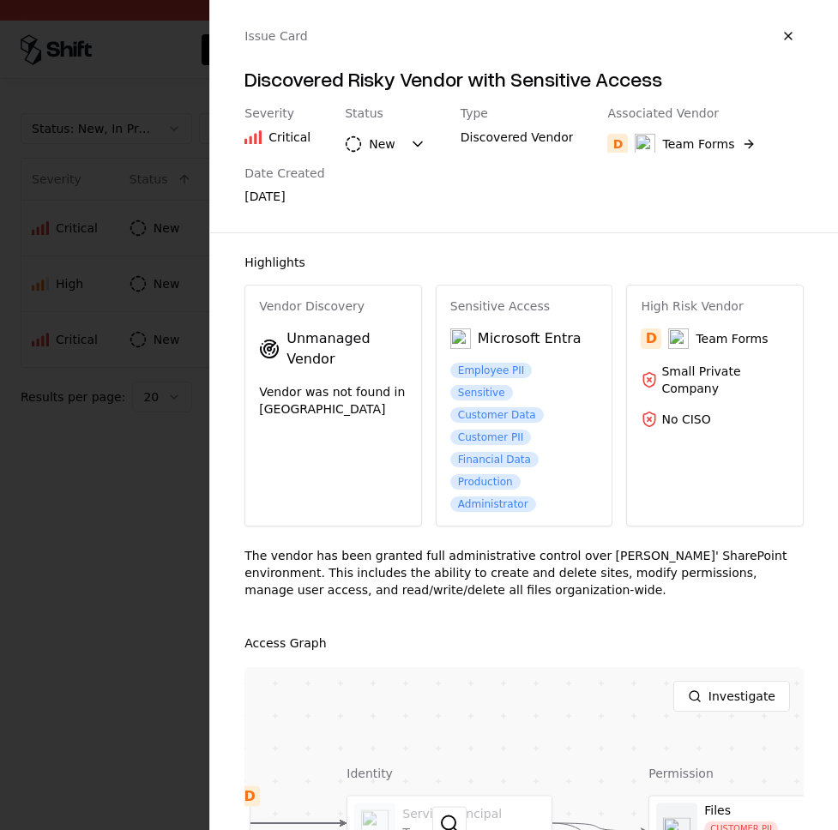
click at [467, 799] on div at bounding box center [449, 823] width 204 height 55
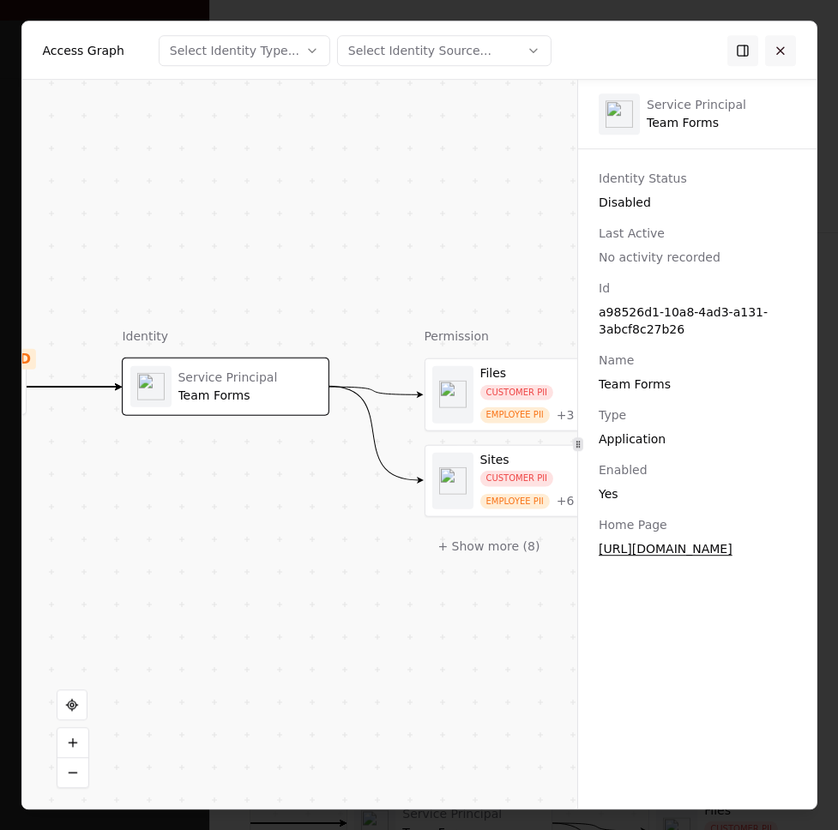
click at [781, 54] on button at bounding box center [780, 50] width 31 height 31
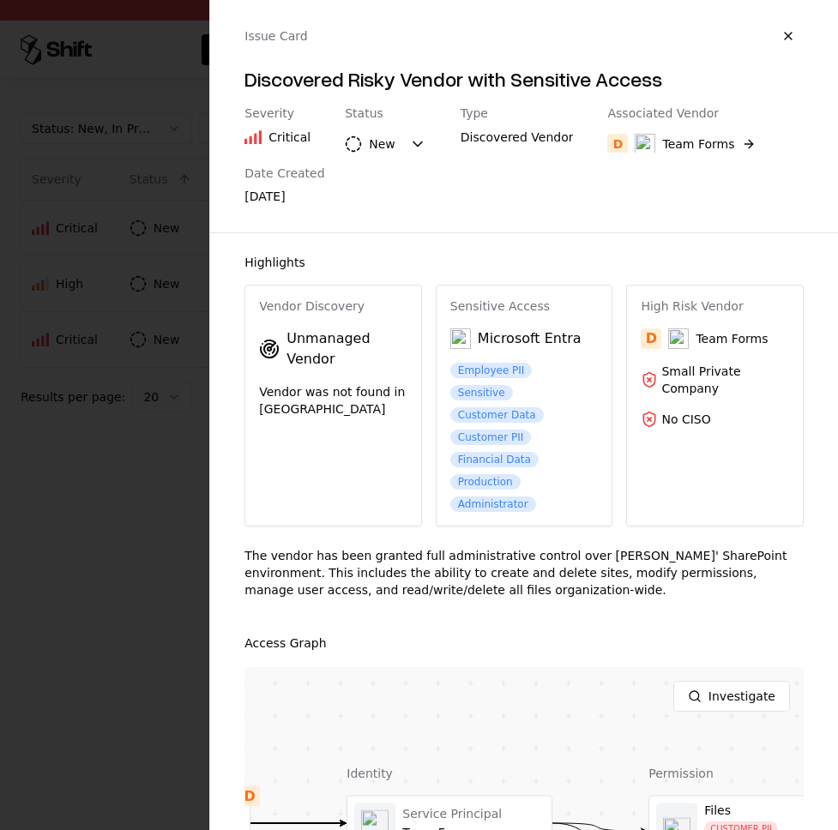
drag, startPoint x: 797, startPoint y: 30, endPoint x: 436, endPoint y: 92, distance: 366.4
click at [796, 30] on button "button" at bounding box center [788, 36] width 31 height 31
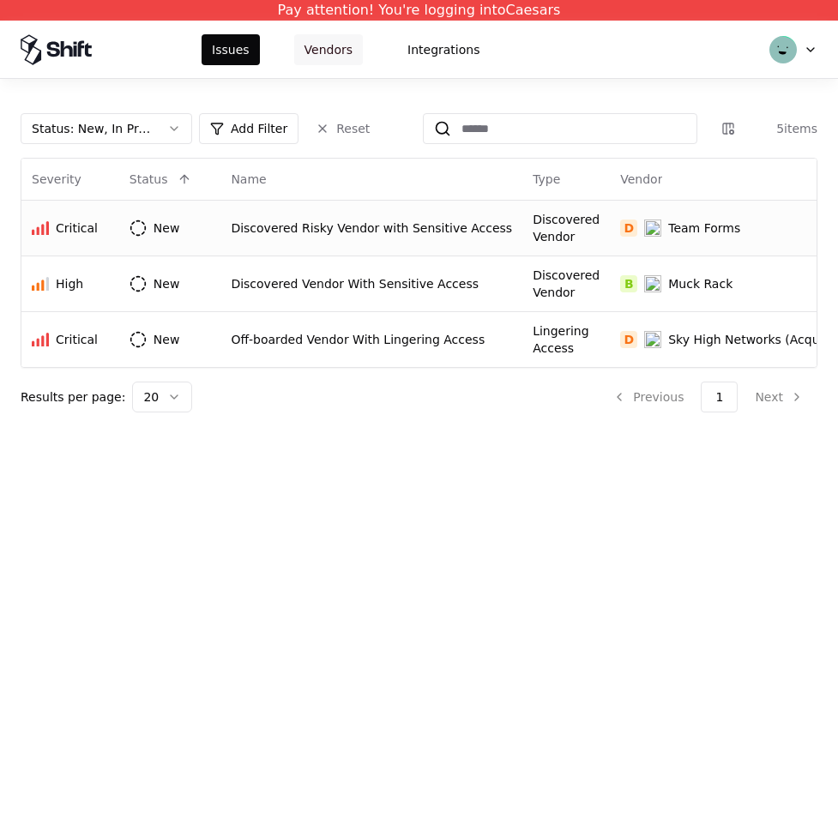
click at [317, 51] on button "Vendors" at bounding box center [328, 49] width 69 height 31
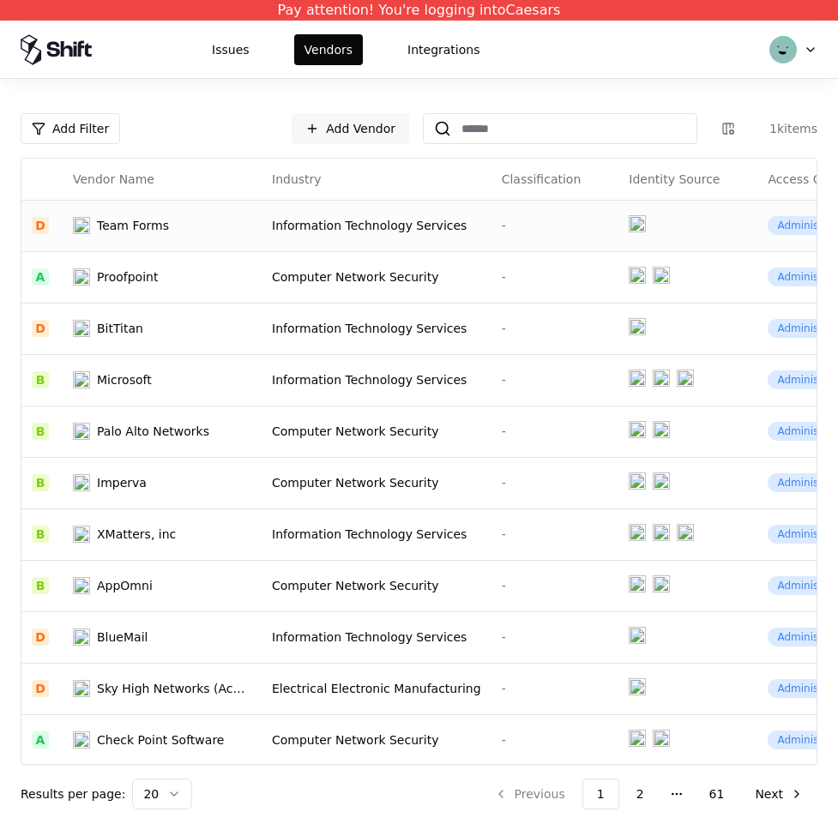
click at [297, 201] on td "Information Technology Services" at bounding box center [377, 225] width 230 height 51
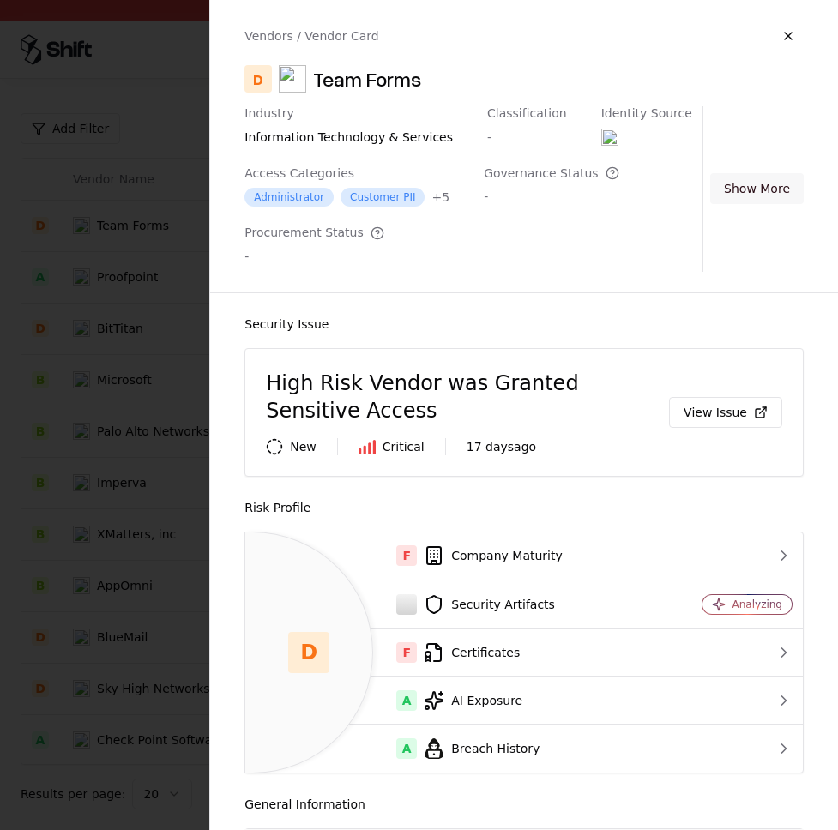
click at [748, 178] on button "Show More" at bounding box center [756, 188] width 93 height 31
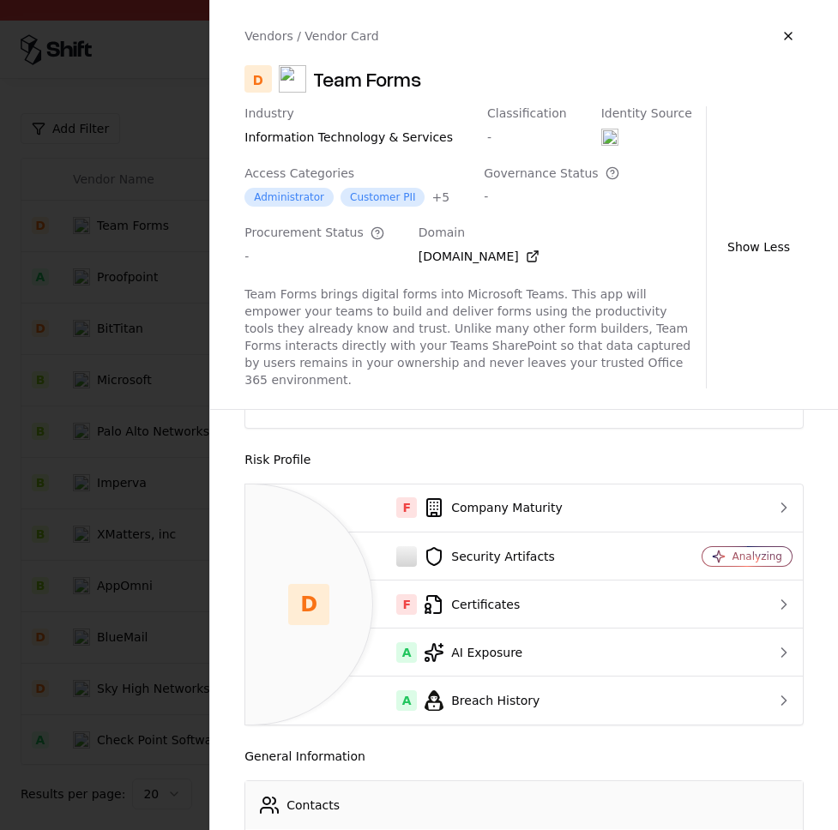
scroll to position [843, 0]
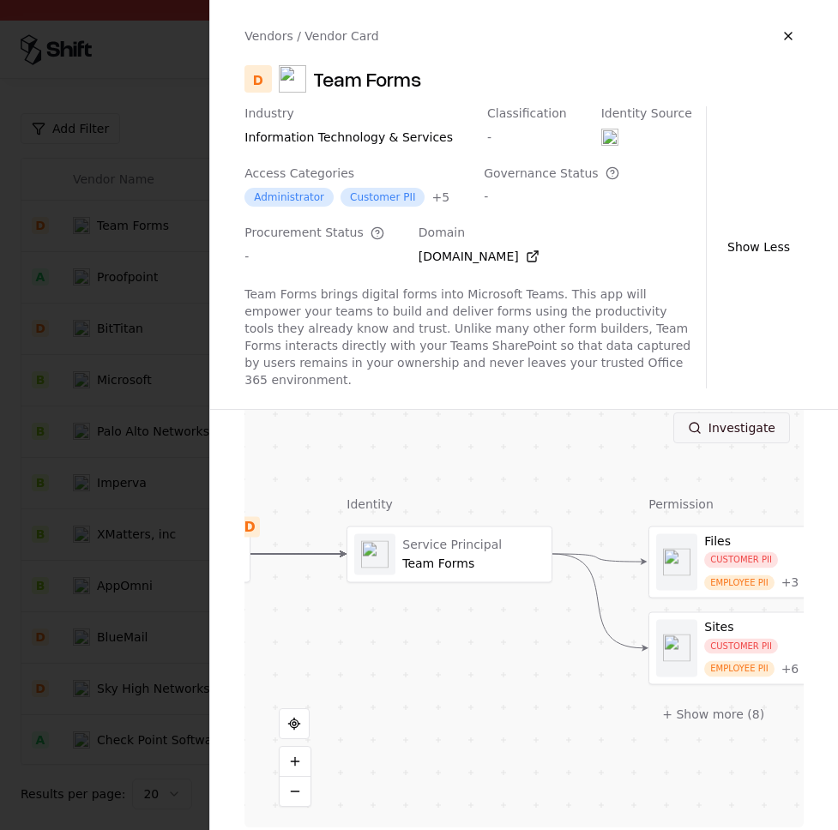
click at [728, 414] on button "Investigate" at bounding box center [731, 428] width 117 height 31
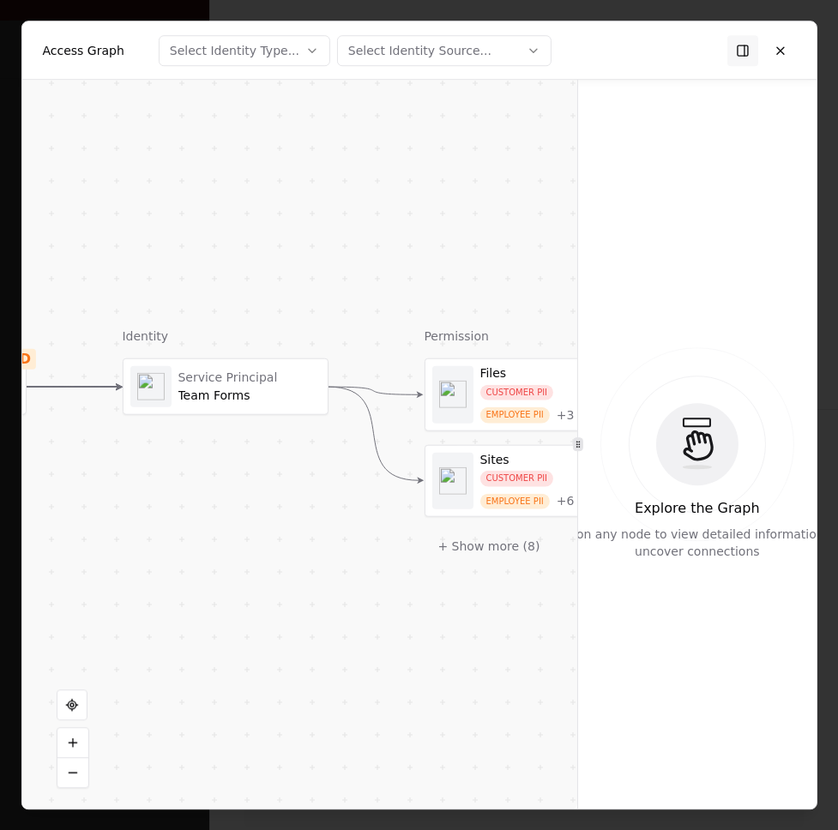
click at [220, 383] on div "Service Principal" at bounding box center [249, 377] width 142 height 15
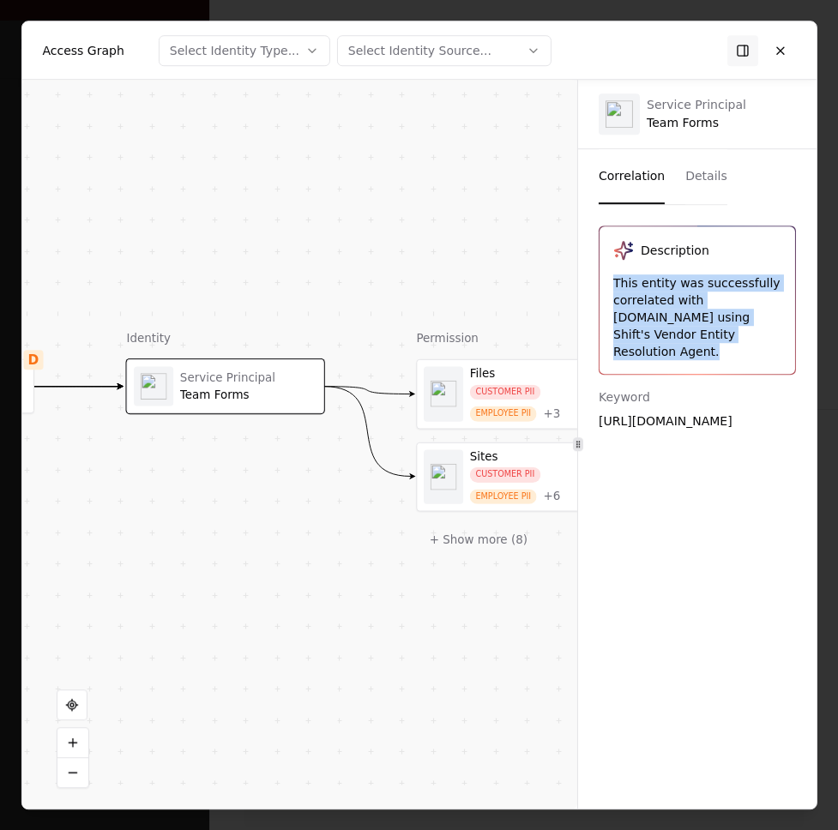
drag, startPoint x: 617, startPoint y: 287, endPoint x: 748, endPoint y: 353, distance: 146.5
click at [748, 353] on div "This entity was successfully correlated with teamforms.app using Shift's Vendor…" at bounding box center [697, 317] width 168 height 86
click at [696, 166] on button "Details" at bounding box center [706, 176] width 42 height 55
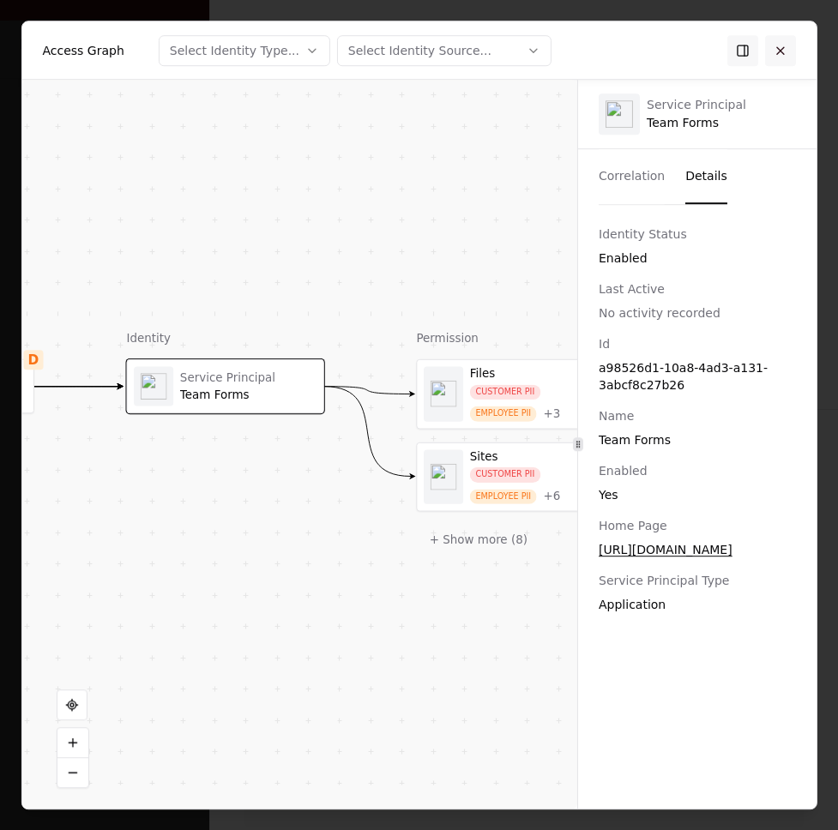
click at [776, 45] on button at bounding box center [780, 50] width 31 height 31
